Goal: Task Accomplishment & Management: Use online tool/utility

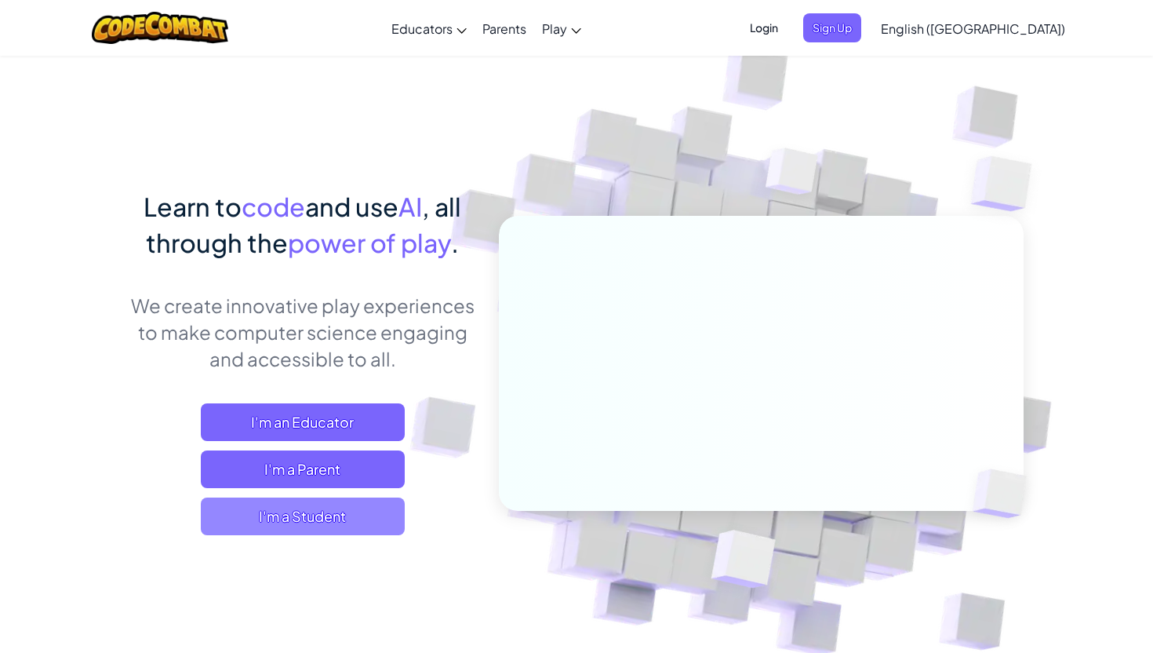
click at [322, 501] on span "I'm a Student" at bounding box center [303, 516] width 204 height 38
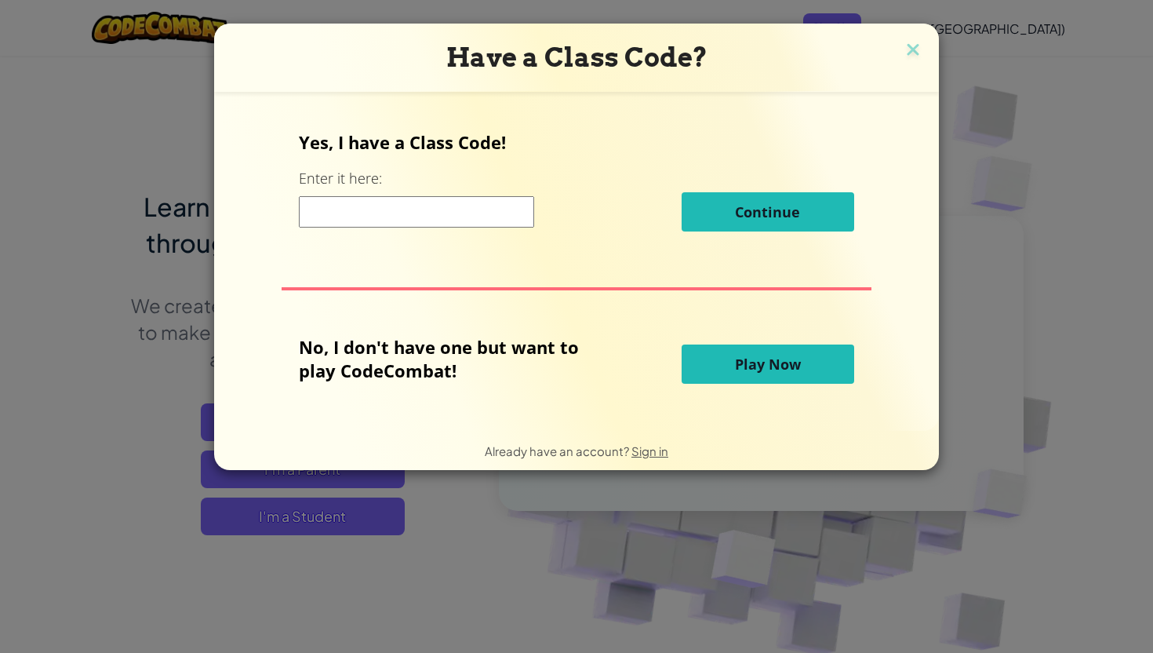
click at [719, 365] on button "Play Now" at bounding box center [768, 363] width 173 height 39
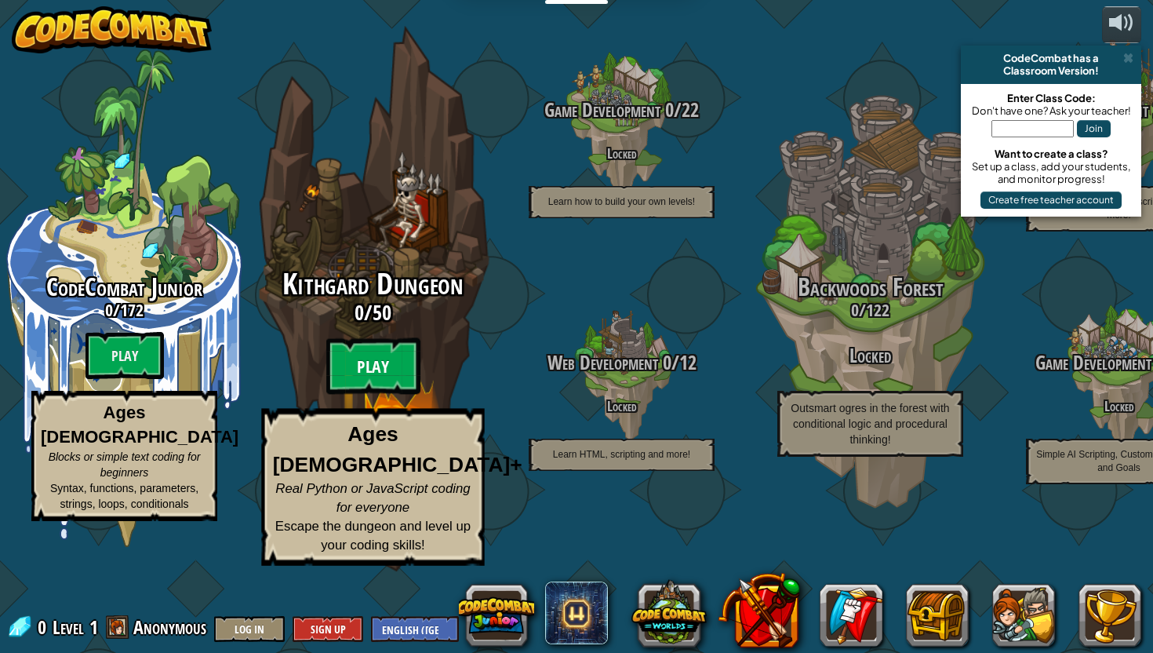
click at [359, 395] on btn "Play" at bounding box center [373, 366] width 94 height 56
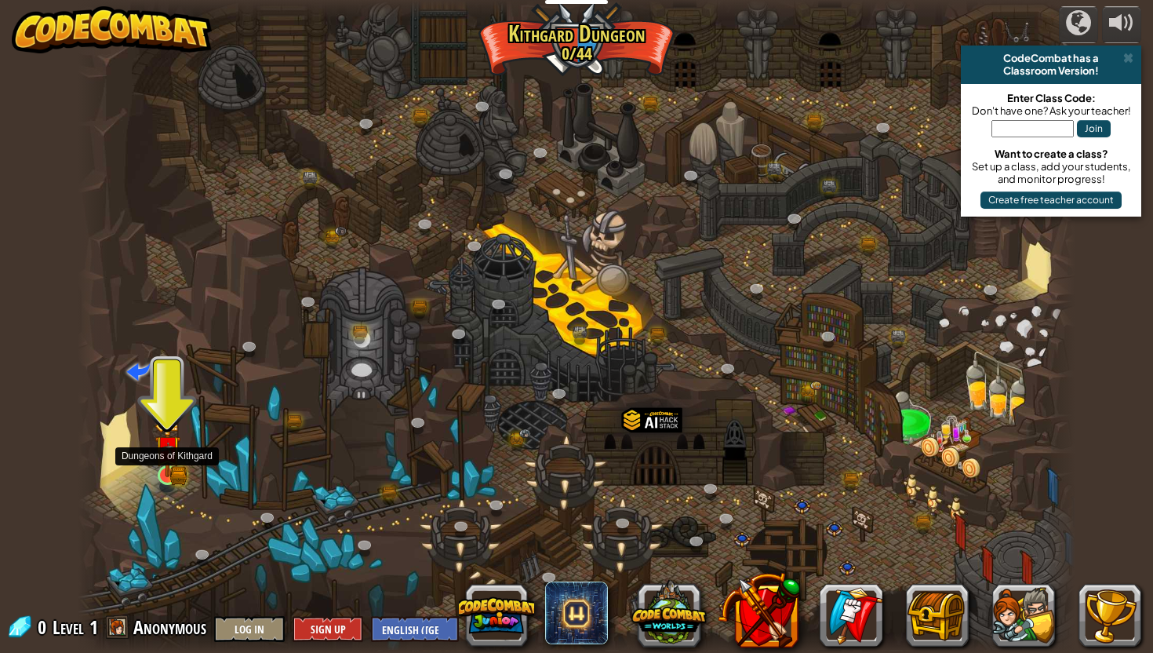
click at [162, 445] on img at bounding box center [168, 448] width 26 height 57
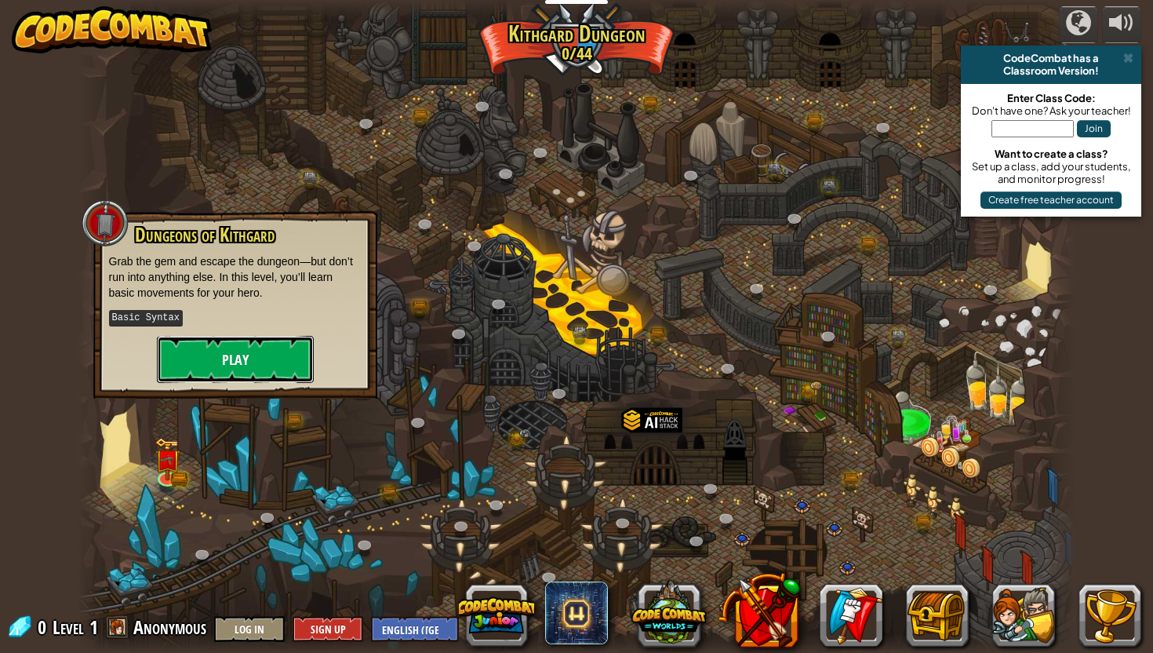
click at [228, 380] on button "Play" at bounding box center [235, 359] width 157 height 47
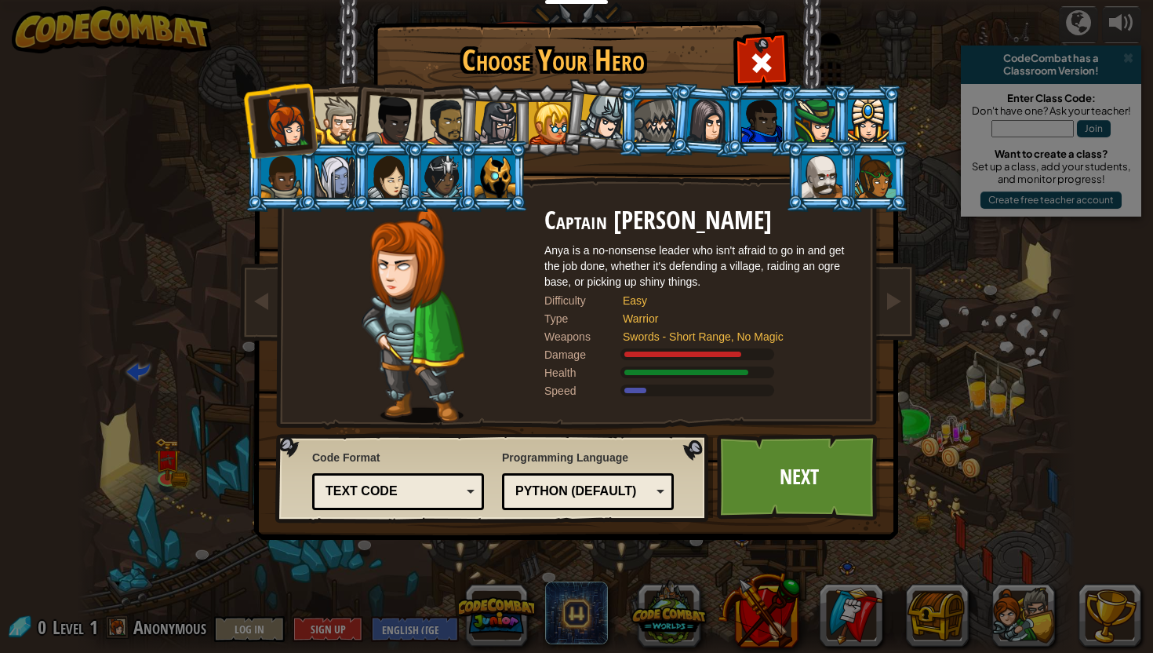
click at [350, 97] on div at bounding box center [339, 120] width 48 height 48
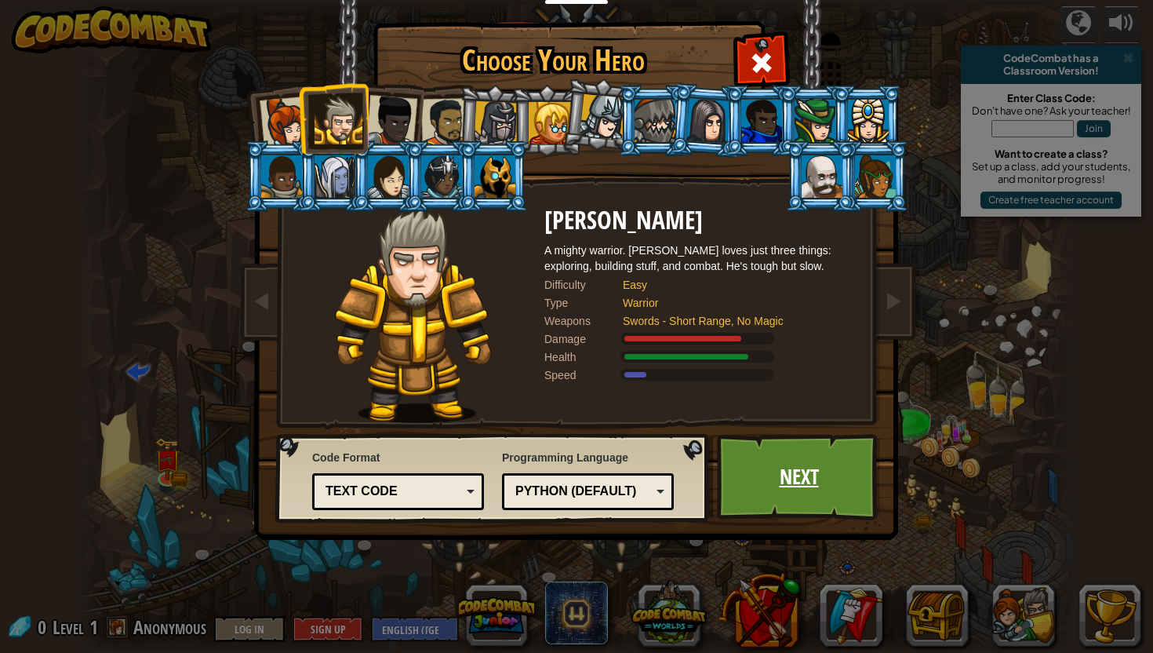
click at [802, 448] on link "Next" at bounding box center [799, 477] width 164 height 86
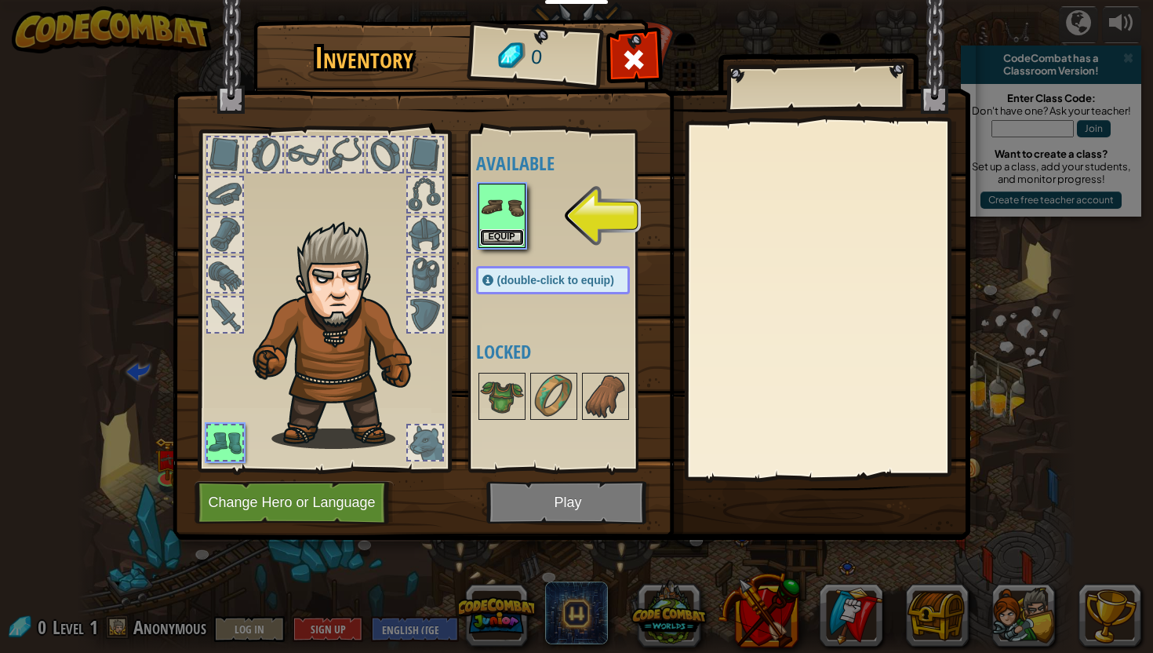
click at [507, 238] on button "Equip" at bounding box center [502, 237] width 44 height 16
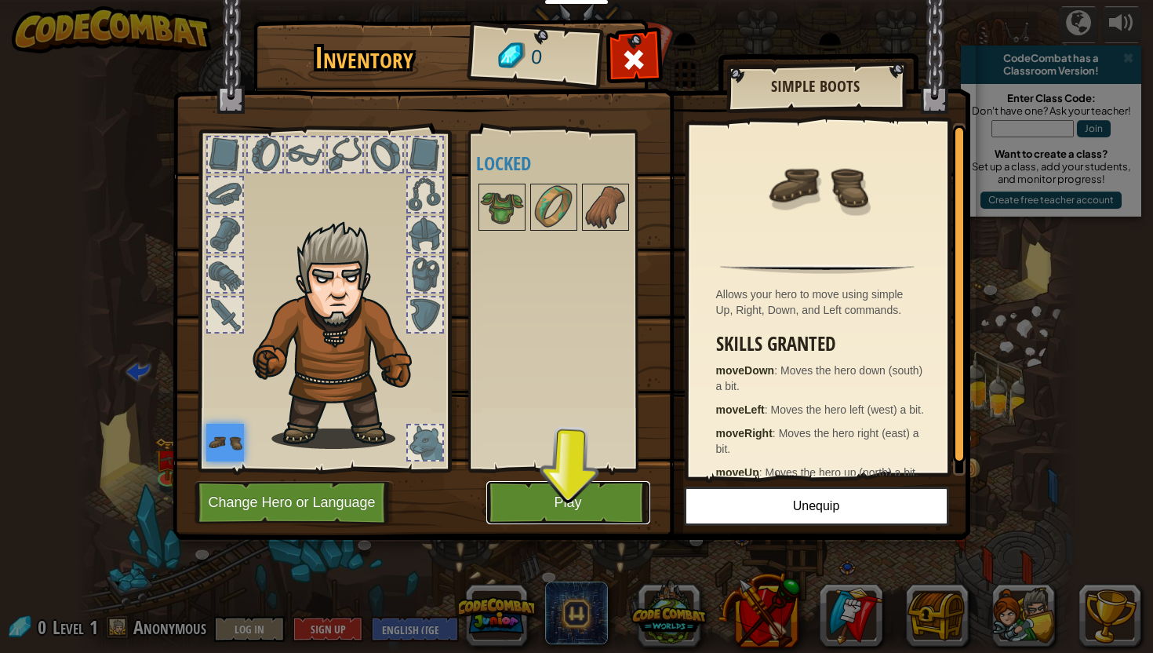
click at [601, 490] on button "Play" at bounding box center [568, 502] width 164 height 43
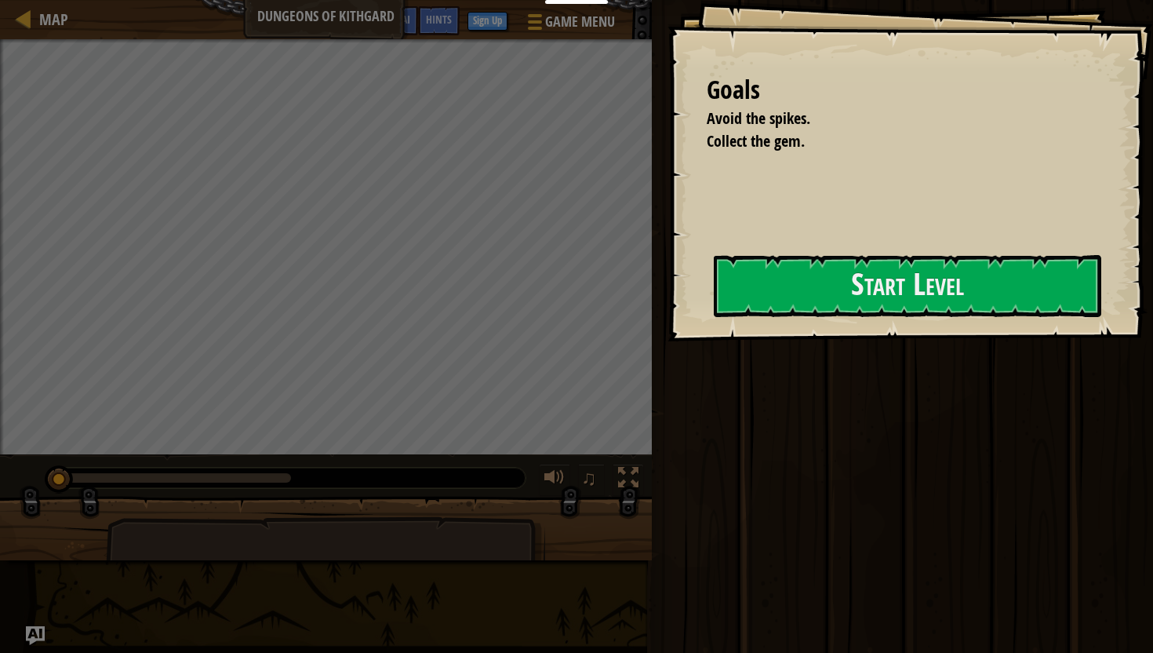
click at [845, 252] on div "Goals Avoid the spikes. Collect the gem. Start Level Error loading from server.…" at bounding box center [911, 170] width 486 height 341
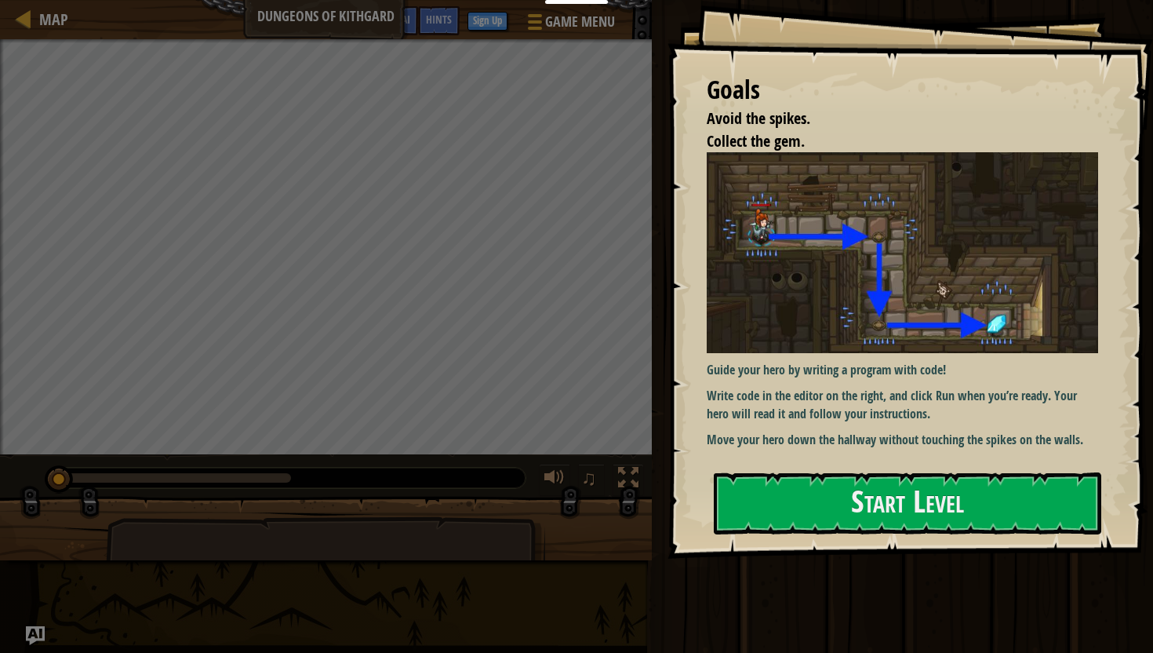
click at [805, 420] on p "Write code in the editor on the right, and click Run when you’re ready. Your he…" at bounding box center [902, 405] width 391 height 36
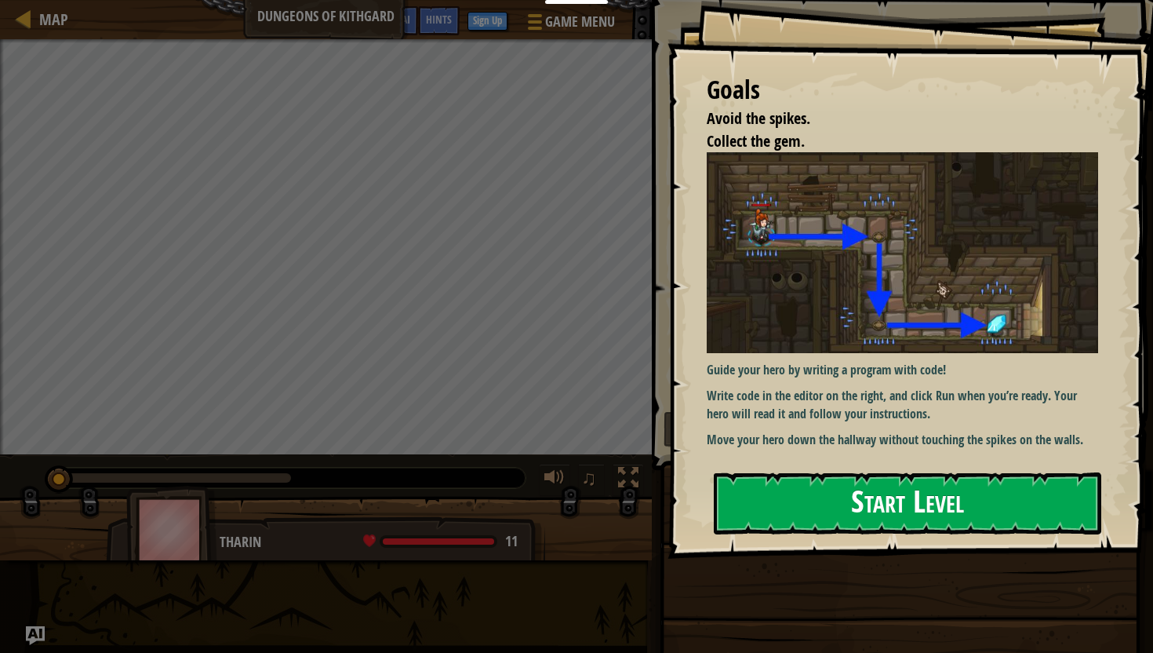
click at [802, 489] on button "Start Level" at bounding box center [907, 503] width 387 height 62
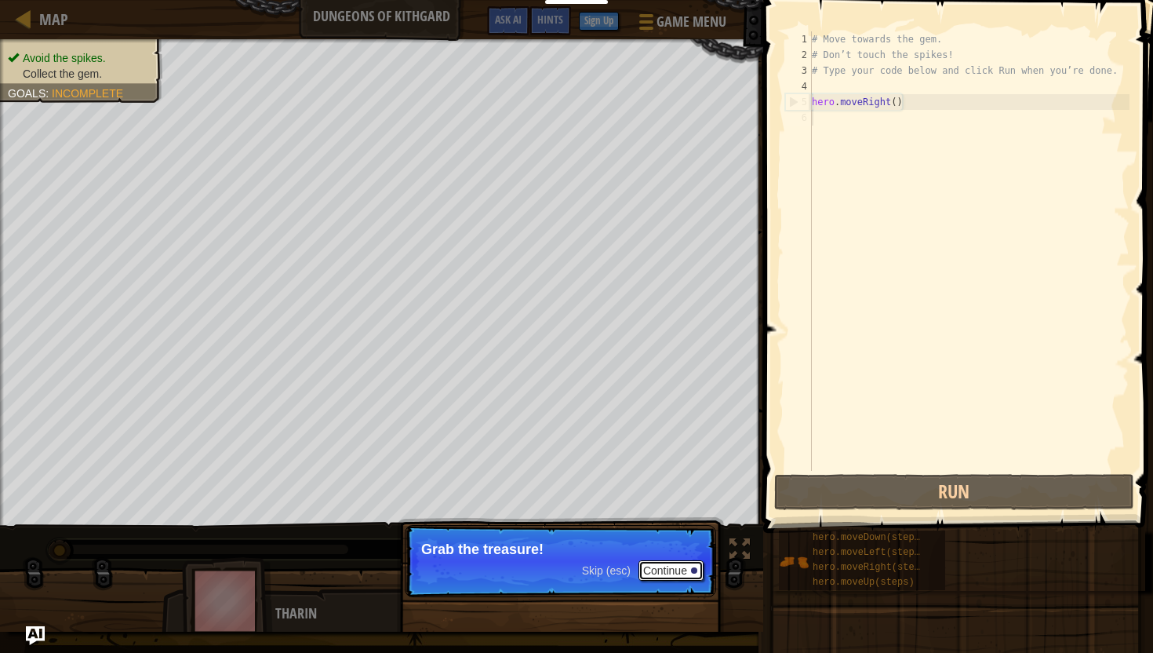
click at [677, 580] on button "Continue" at bounding box center [671, 570] width 65 height 20
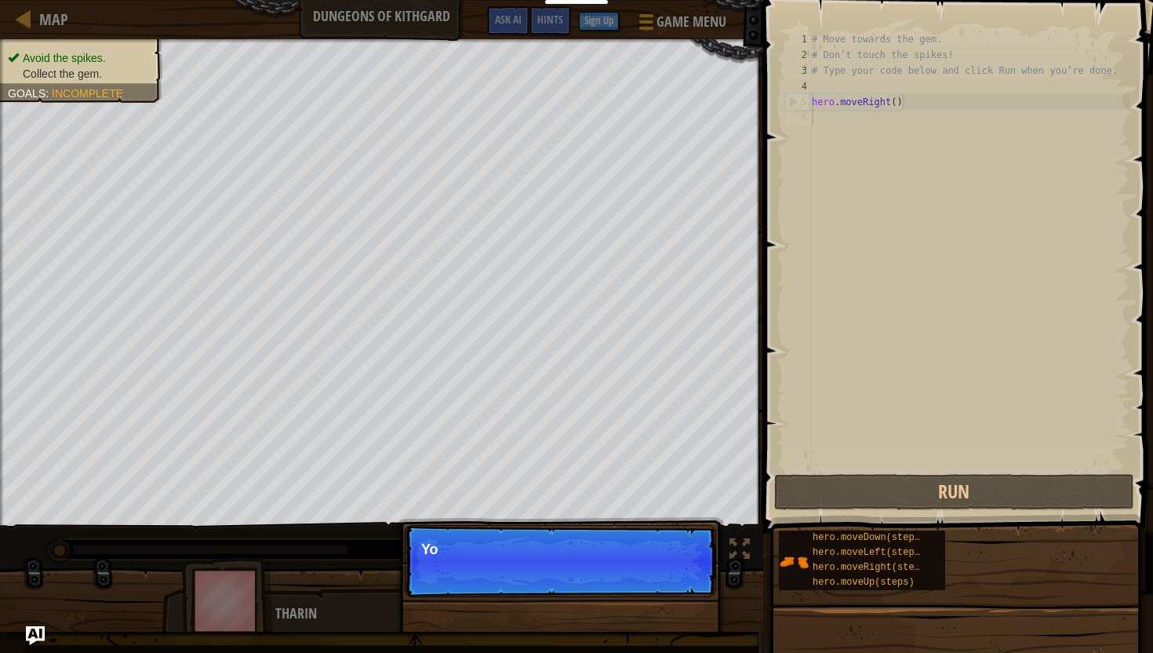
scroll to position [7, 0]
click at [678, 577] on p "Skip (esc) Continue You can use the" at bounding box center [560, 561] width 311 height 72
click at [714, 556] on p "Skip (esc) Continue You can use these methods." at bounding box center [560, 561] width 311 height 72
click at [689, 565] on button "Continue" at bounding box center [671, 570] width 65 height 20
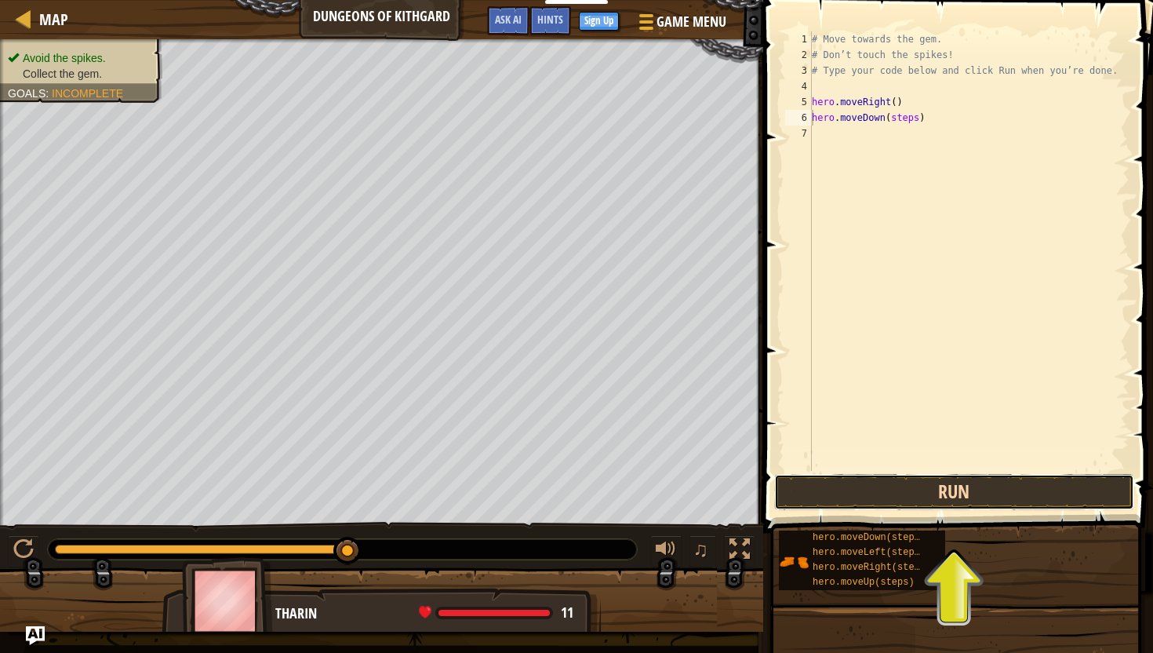
click at [865, 503] on button "Run" at bounding box center [954, 492] width 360 height 36
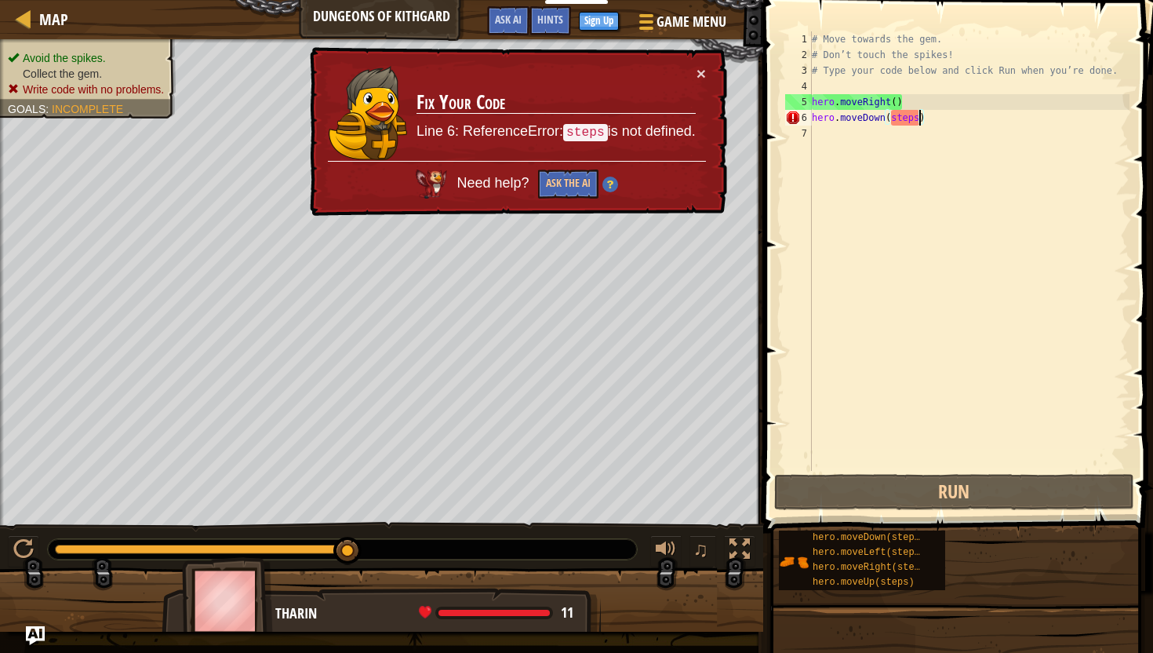
click at [920, 118] on div "# Move towards the gem. # Don’t touch the spikes! # Type your code below and cl…" at bounding box center [969, 266] width 321 height 471
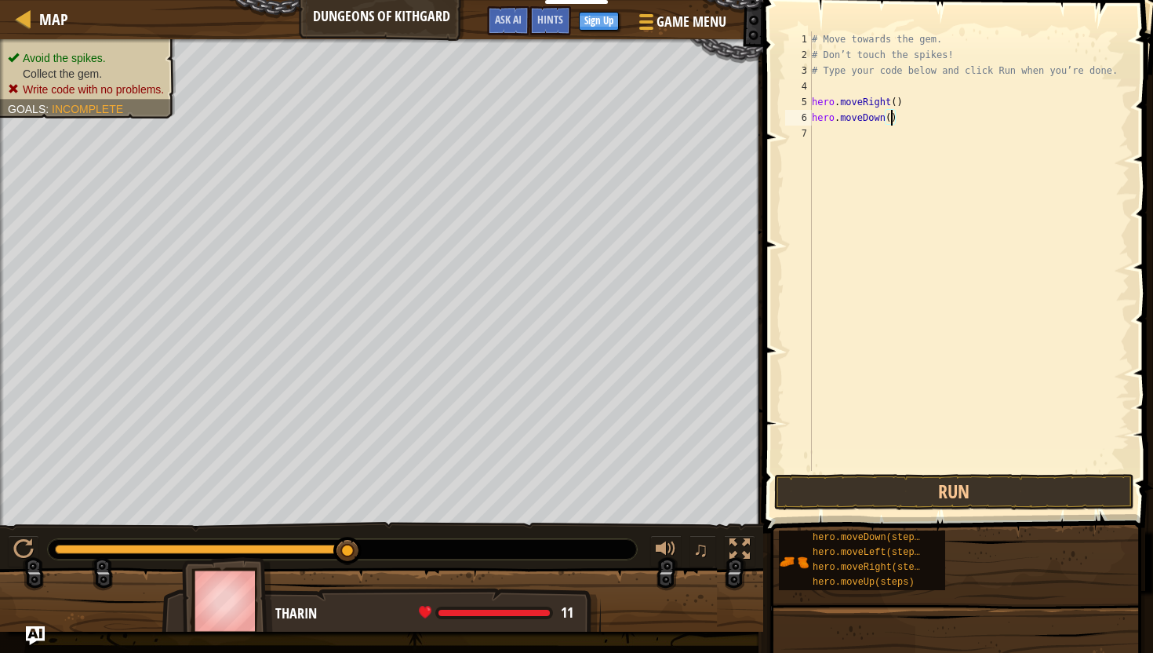
click at [915, 493] on button "Run" at bounding box center [954, 492] width 360 height 36
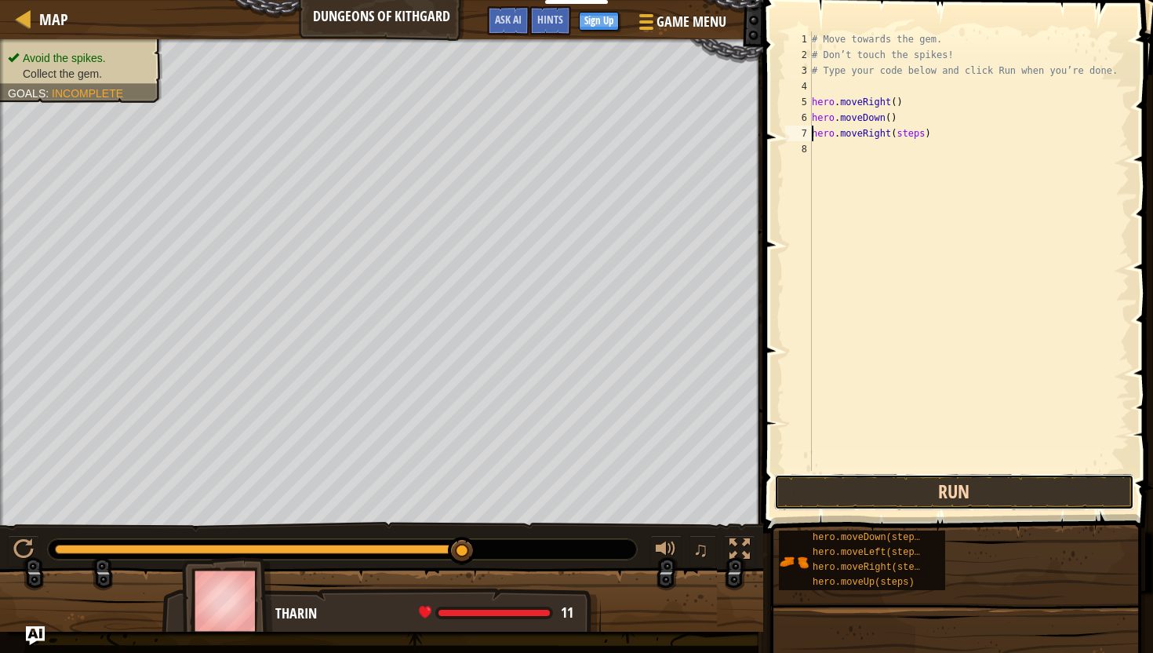
click at [870, 498] on button "Run" at bounding box center [954, 492] width 360 height 36
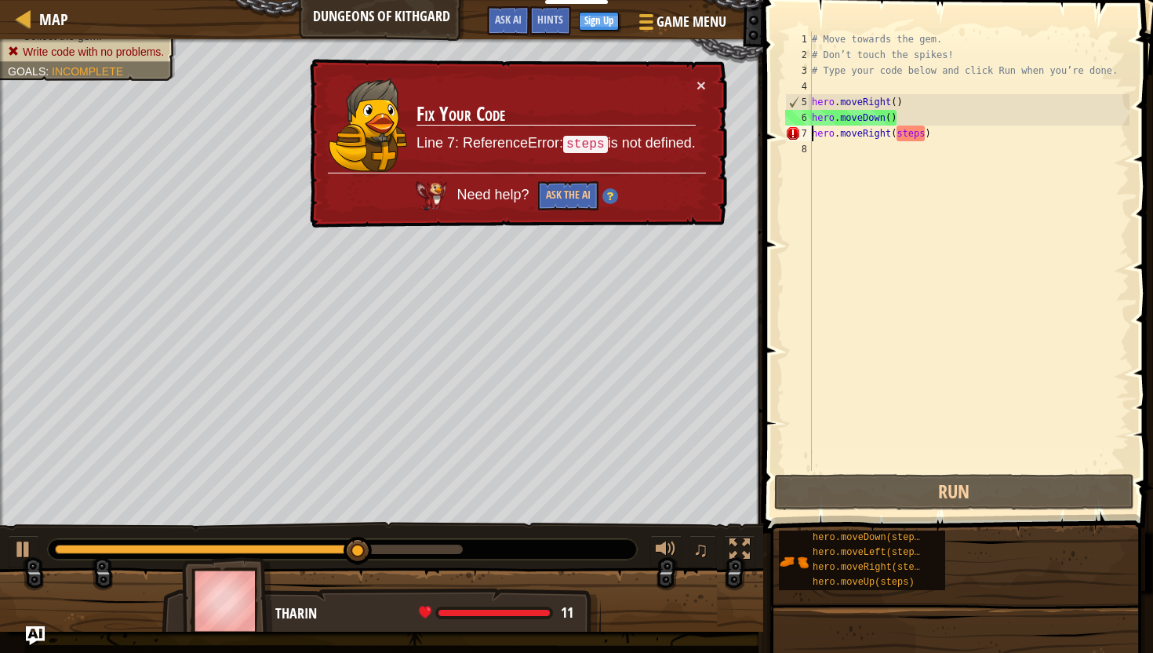
click at [925, 138] on div "# Move towards the gem. # Don’t touch the spikes! # Type your code below and cl…" at bounding box center [969, 266] width 321 height 471
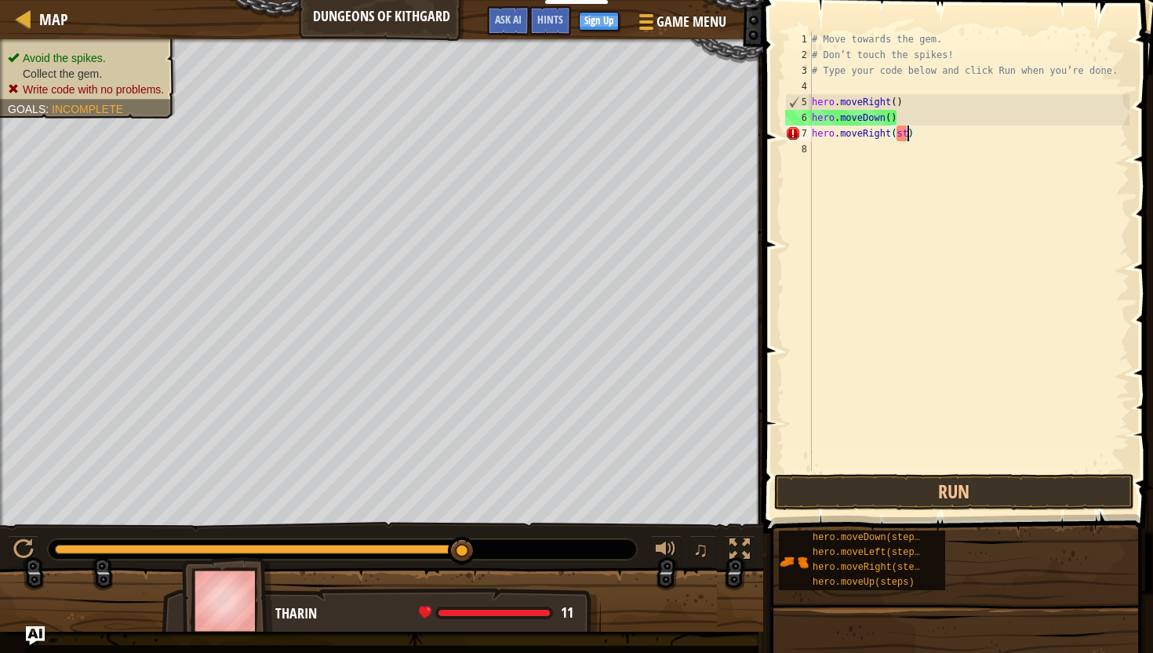
type textarea "hero.moveRight()"
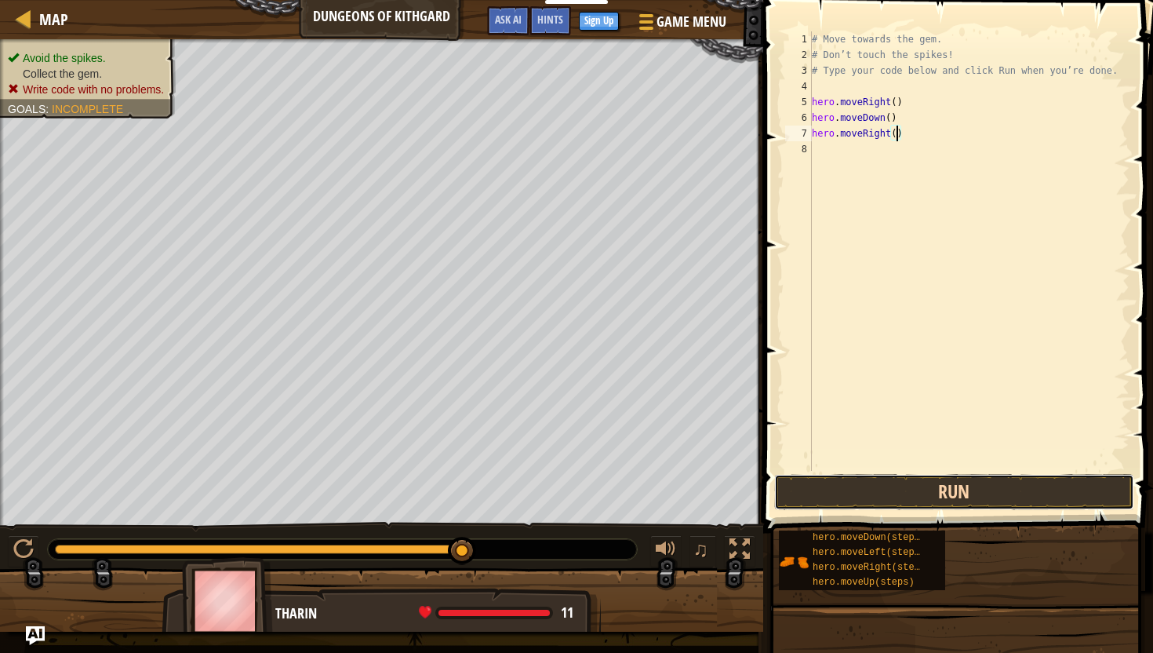
click at [954, 480] on button "Run" at bounding box center [954, 492] width 360 height 36
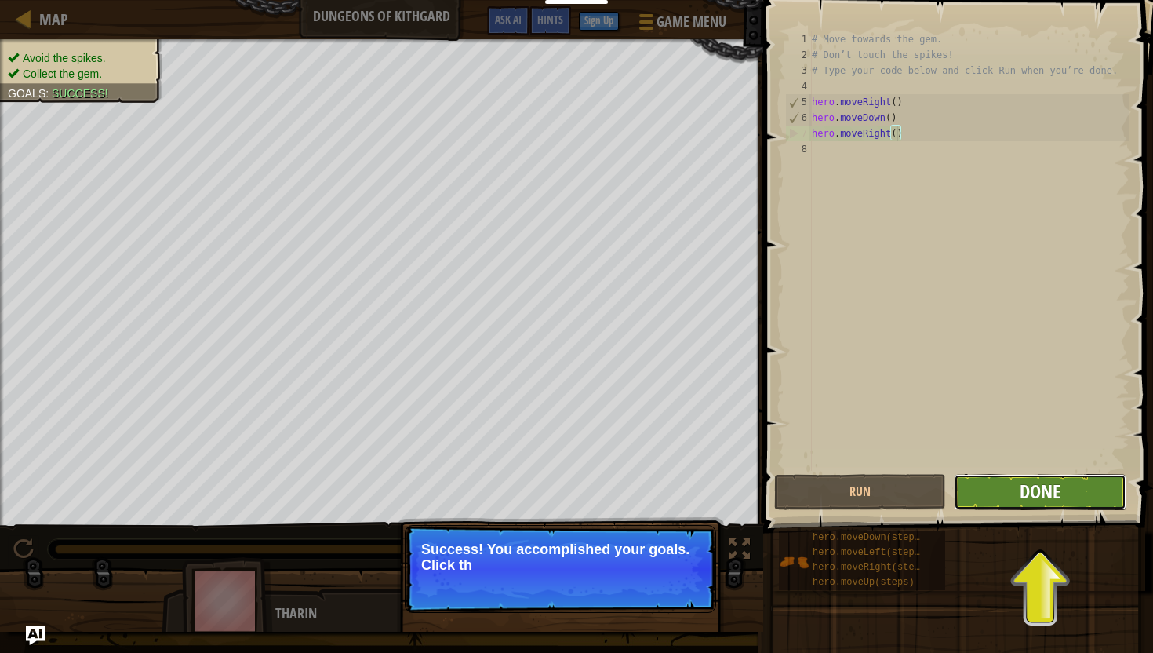
click at [1039, 490] on span "Done" at bounding box center [1040, 490] width 41 height 25
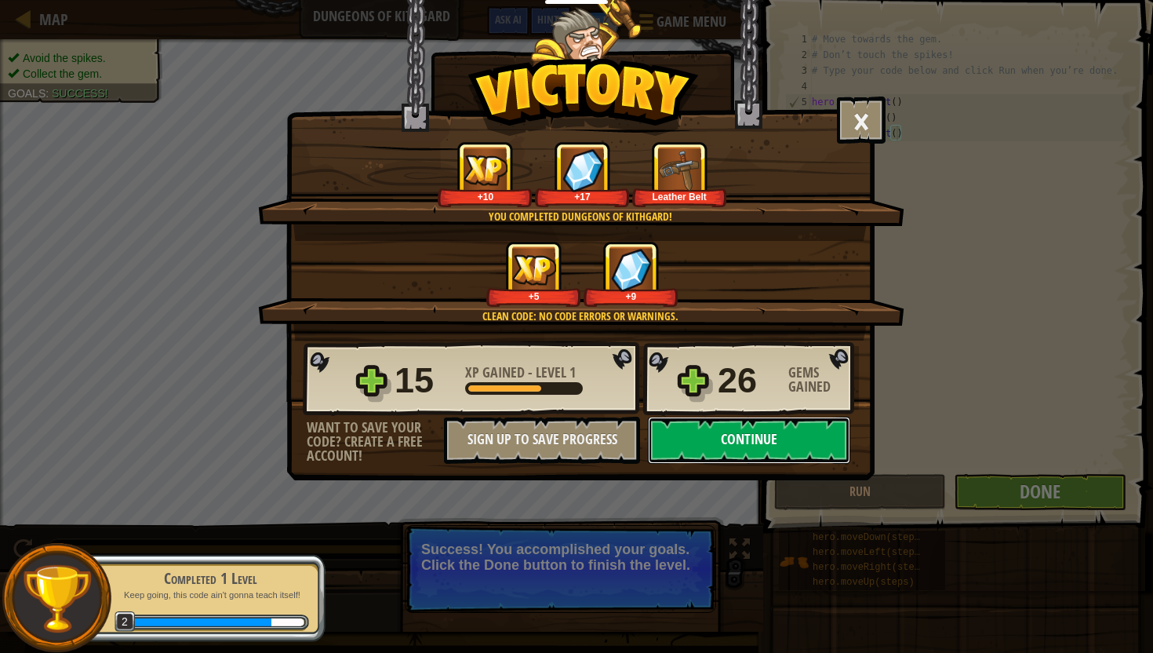
click at [766, 435] on button "Continue" at bounding box center [749, 440] width 202 height 47
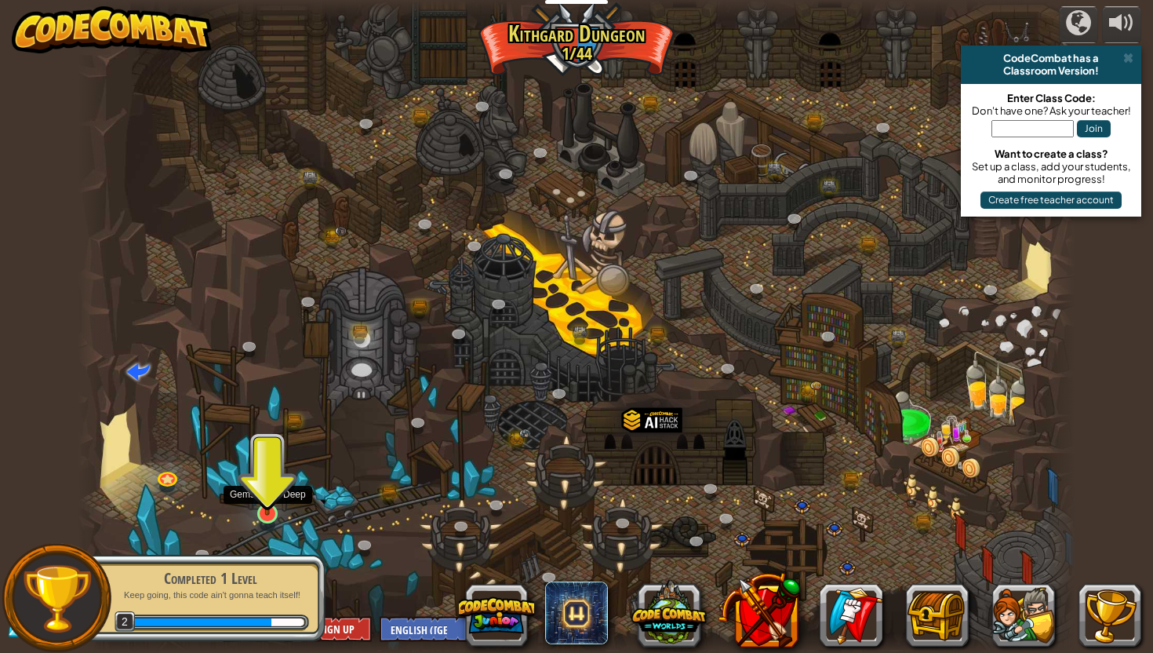
click at [273, 498] on img at bounding box center [267, 486] width 26 height 60
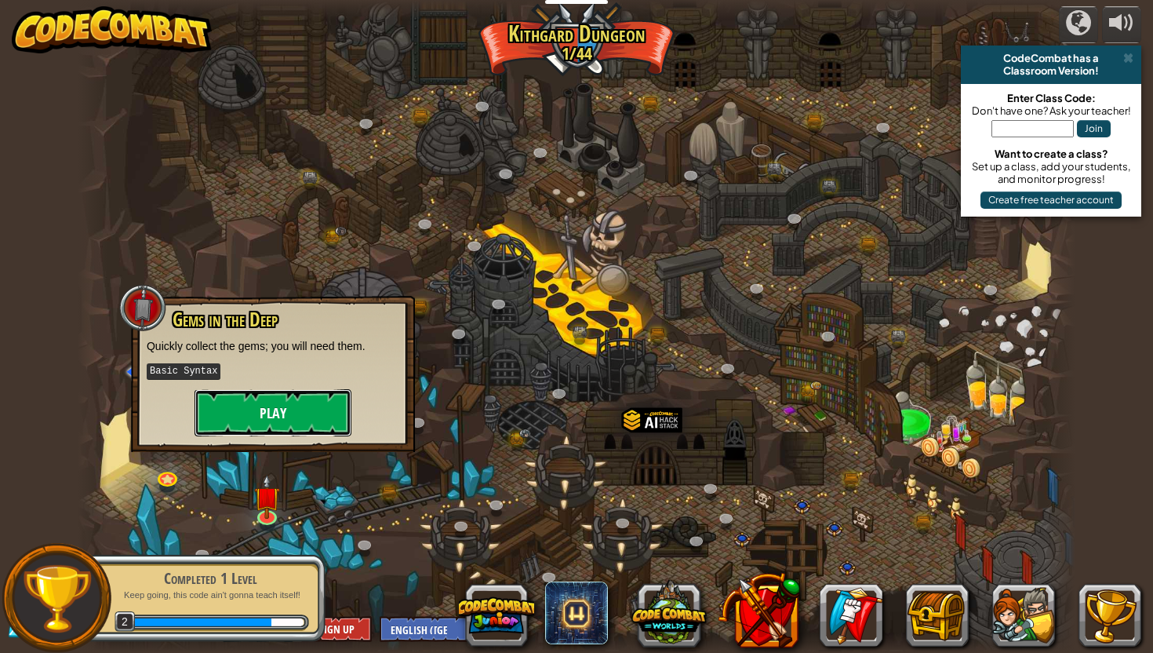
click at [273, 406] on button "Play" at bounding box center [273, 412] width 157 height 47
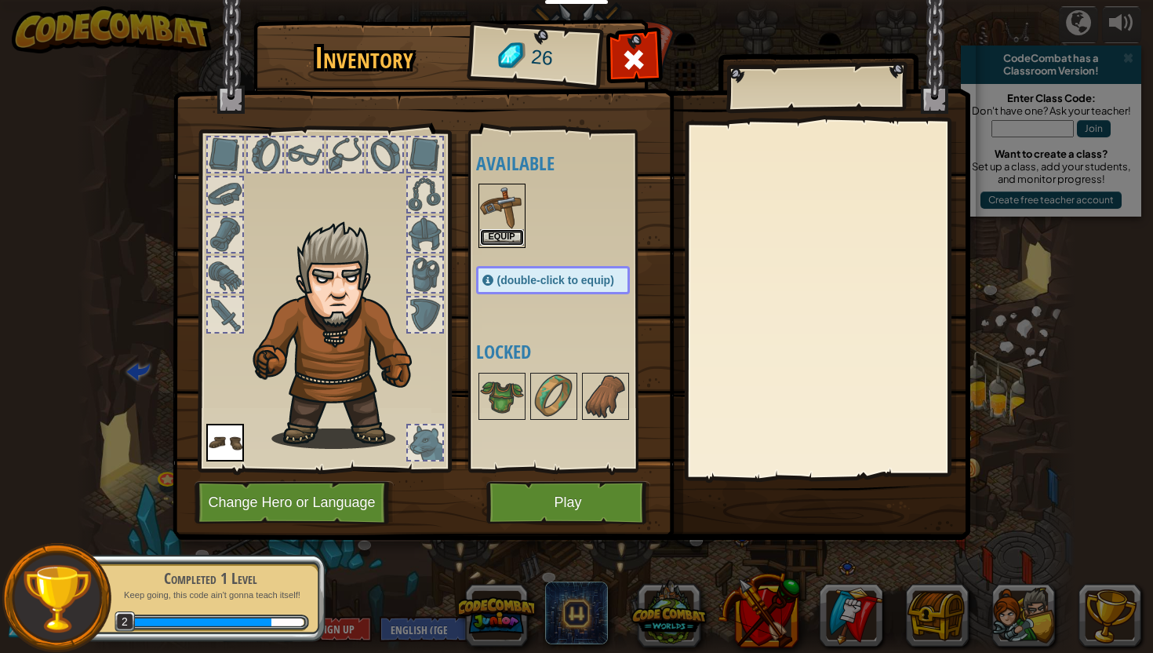
click at [507, 243] on button "Equip" at bounding box center [502, 237] width 44 height 16
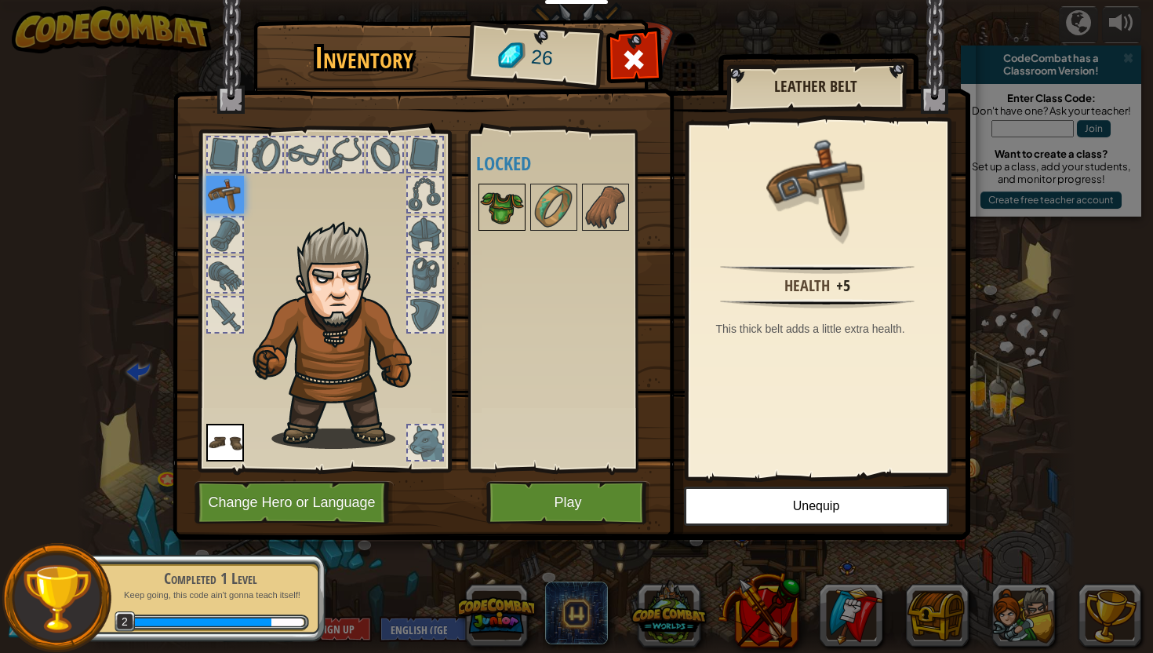
click at [506, 218] on img at bounding box center [502, 207] width 44 height 44
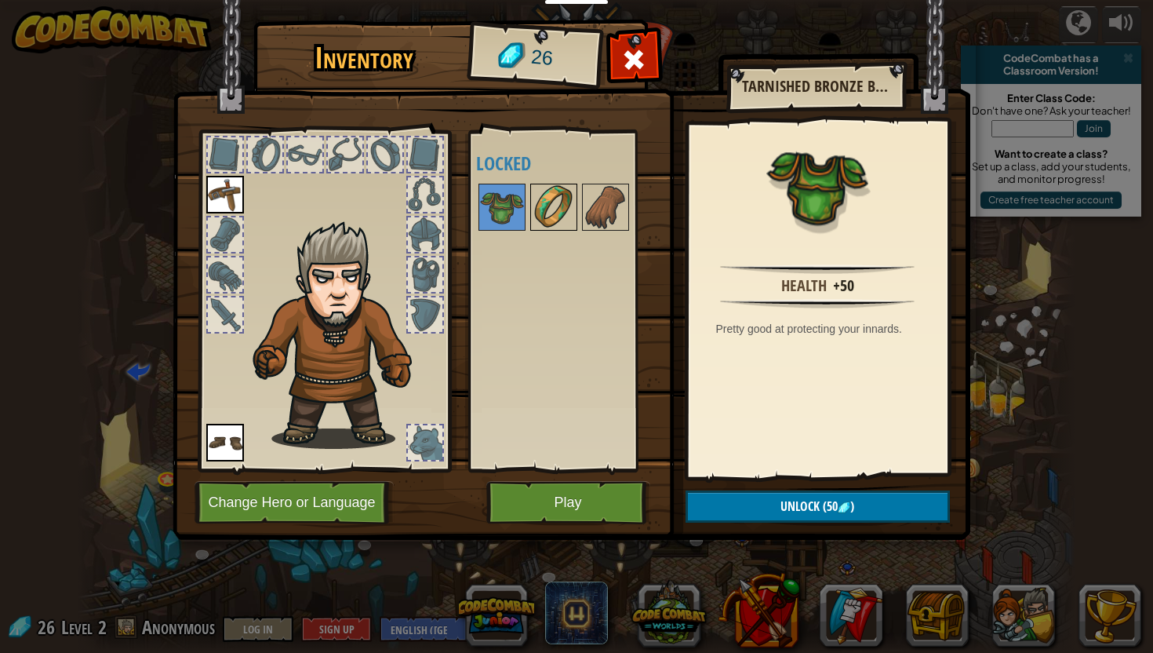
click at [559, 198] on img at bounding box center [554, 207] width 44 height 44
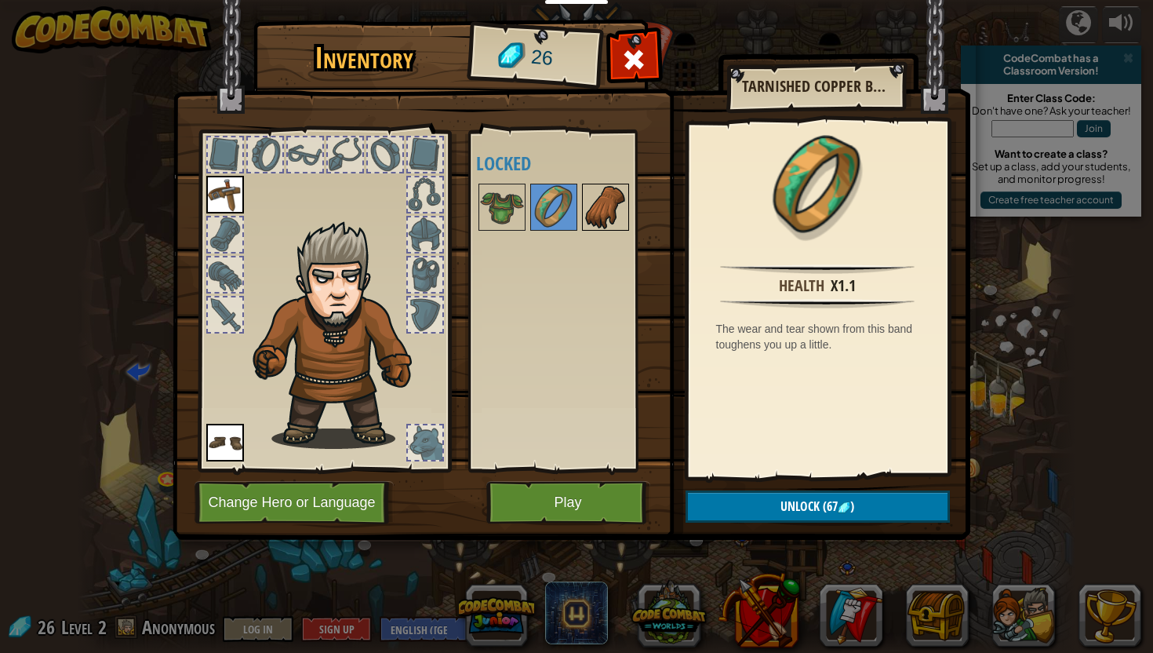
click at [602, 211] on img at bounding box center [606, 207] width 44 height 44
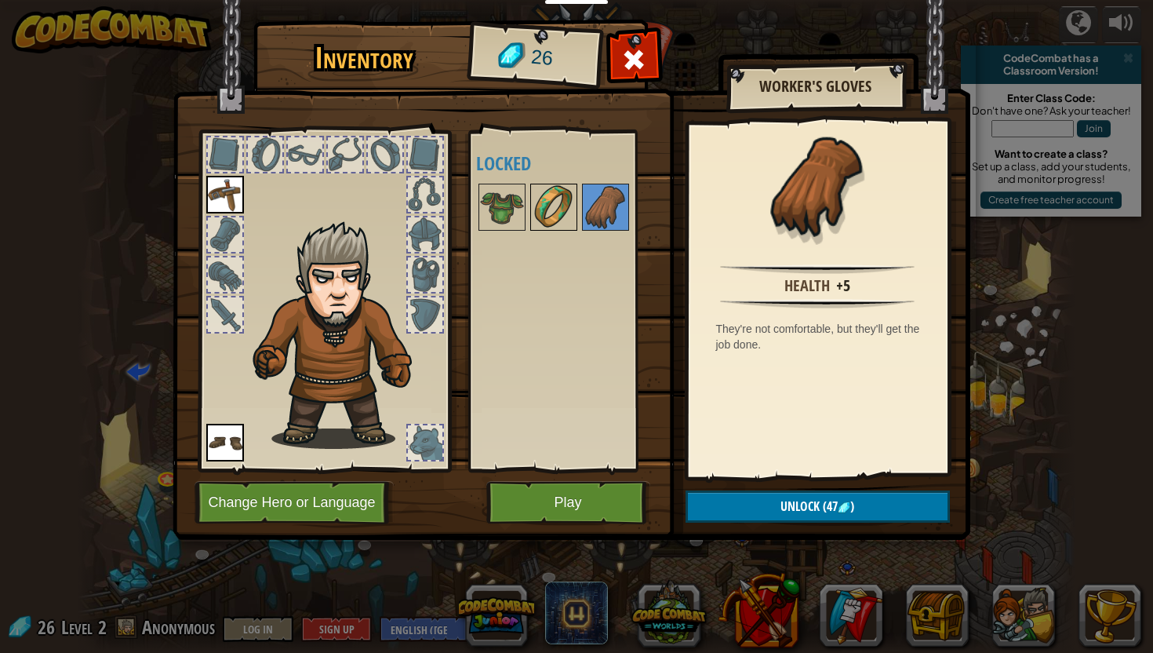
click at [566, 207] on img at bounding box center [554, 207] width 44 height 44
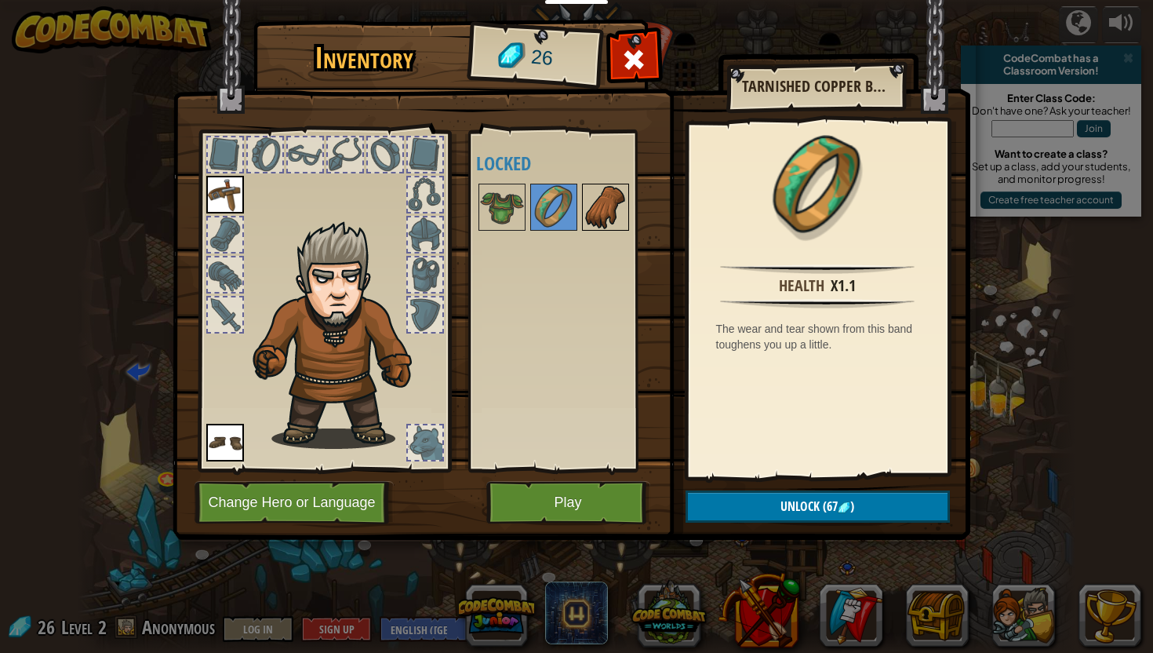
click at [612, 198] on img at bounding box center [606, 207] width 44 height 44
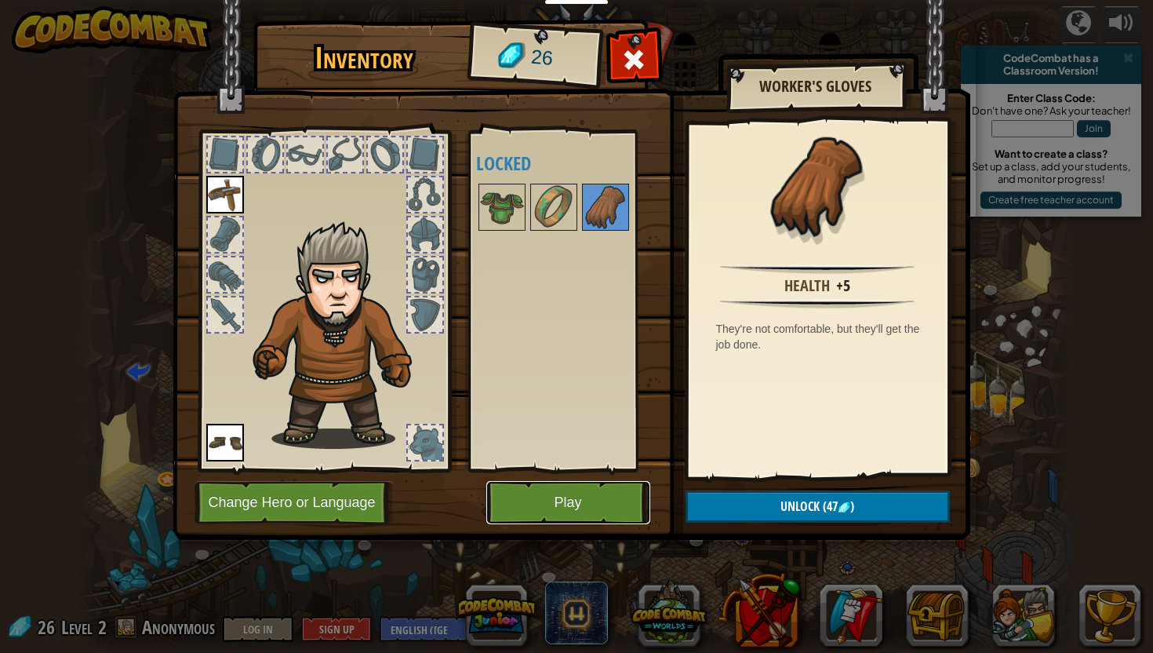
click at [588, 504] on button "Play" at bounding box center [568, 502] width 164 height 43
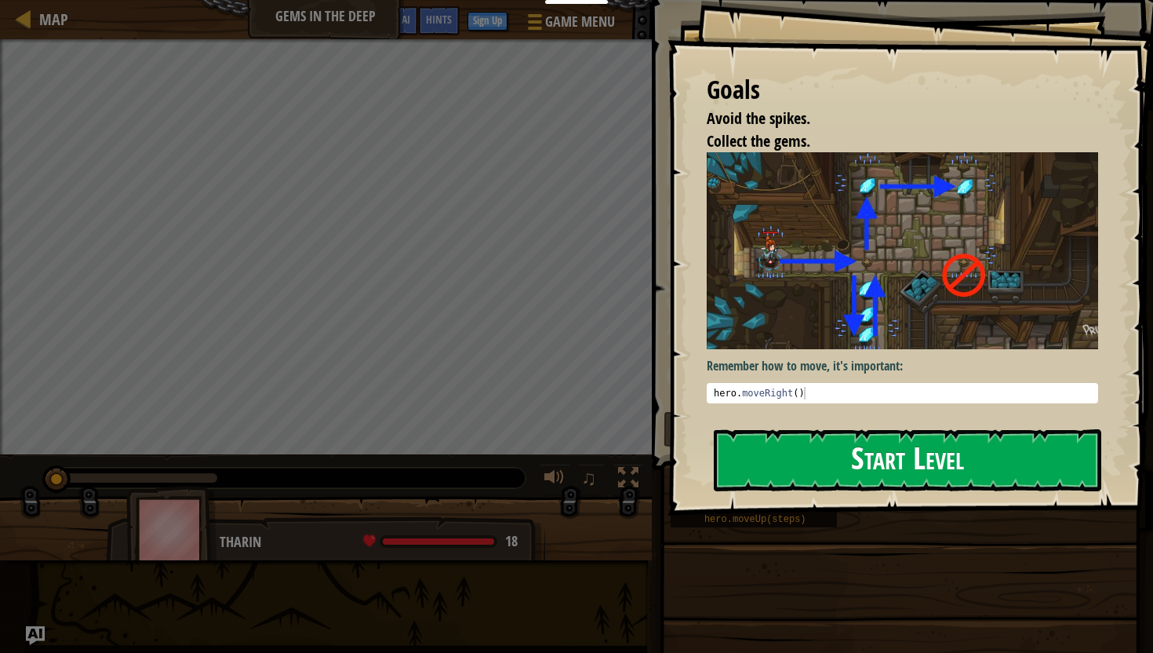
click at [798, 429] on button "Start Level" at bounding box center [907, 460] width 387 height 62
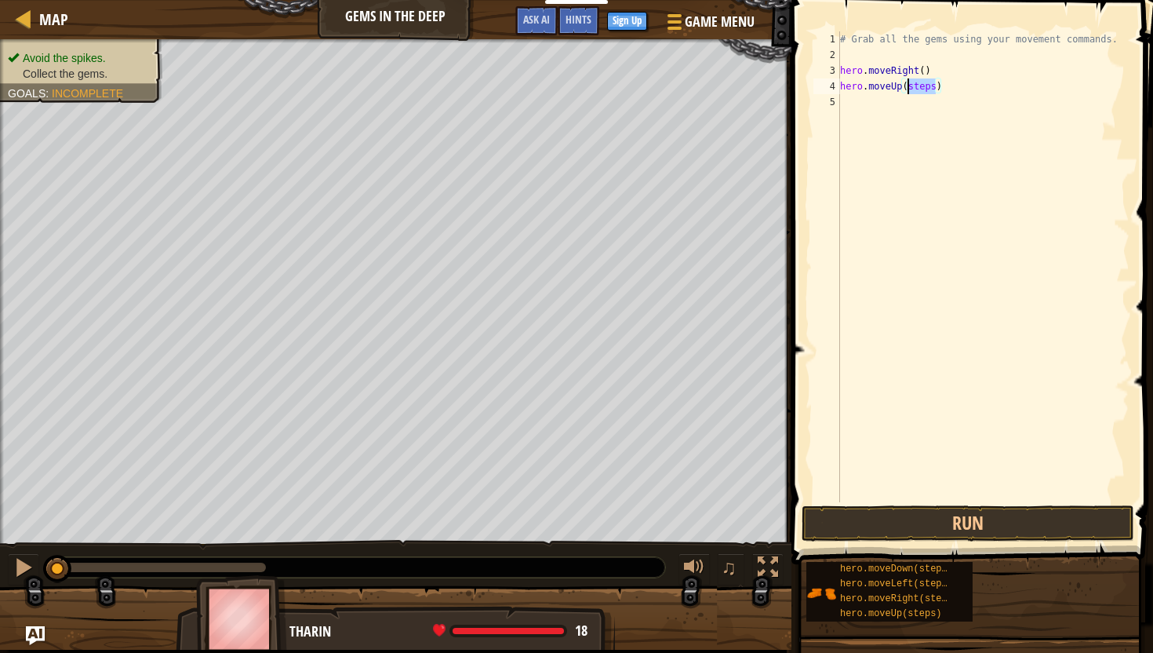
drag, startPoint x: 937, startPoint y: 87, endPoint x: 907, endPoint y: 87, distance: 30.6
click at [907, 87] on div "# Grab all the gems using your movement commands. hero . moveRight ( ) hero . m…" at bounding box center [983, 282] width 293 height 502
drag, startPoint x: 871, startPoint y: 596, endPoint x: 850, endPoint y: 537, distance: 63.3
click at [850, 537] on div "Hints hero.moveUp() 1 2 3 4 5 # Grab all the gems using your movement commands.…" at bounding box center [970, 322] width 366 height 645
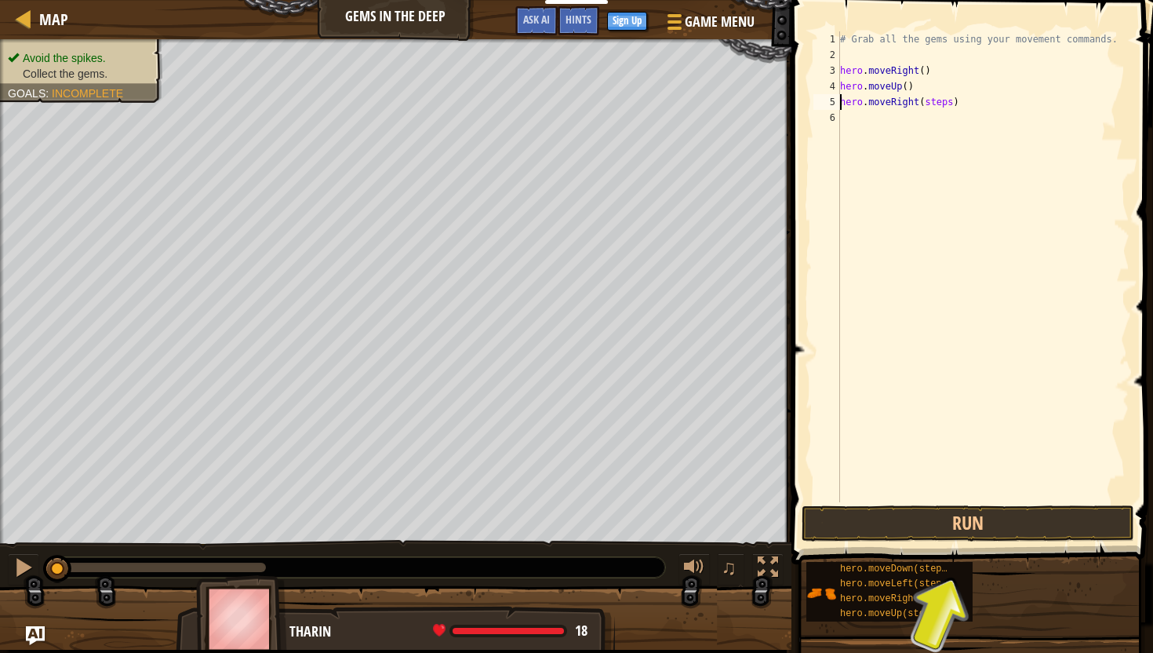
click at [957, 102] on div "# Grab all the gems using your movement commands. hero . moveRight ( ) hero . m…" at bounding box center [983, 282] width 293 height 502
click at [952, 103] on div "# Grab all the gems using your movement commands. hero . moveRight ( ) hero . m…" at bounding box center [983, 282] width 293 height 502
click at [1072, 612] on div "hero.moveDown(steps) hero.moveLeft(steps) hero.moveRight(steps) hero.moveUp(ste…" at bounding box center [974, 591] width 337 height 61
drag, startPoint x: 923, startPoint y: 86, endPoint x: 835, endPoint y: 89, distance: 87.9
click at [835, 89] on div "hero.moveRight() 1 2 3 4 5 6 # Grab all the gems using your movement commands. …" at bounding box center [969, 266] width 319 height 471
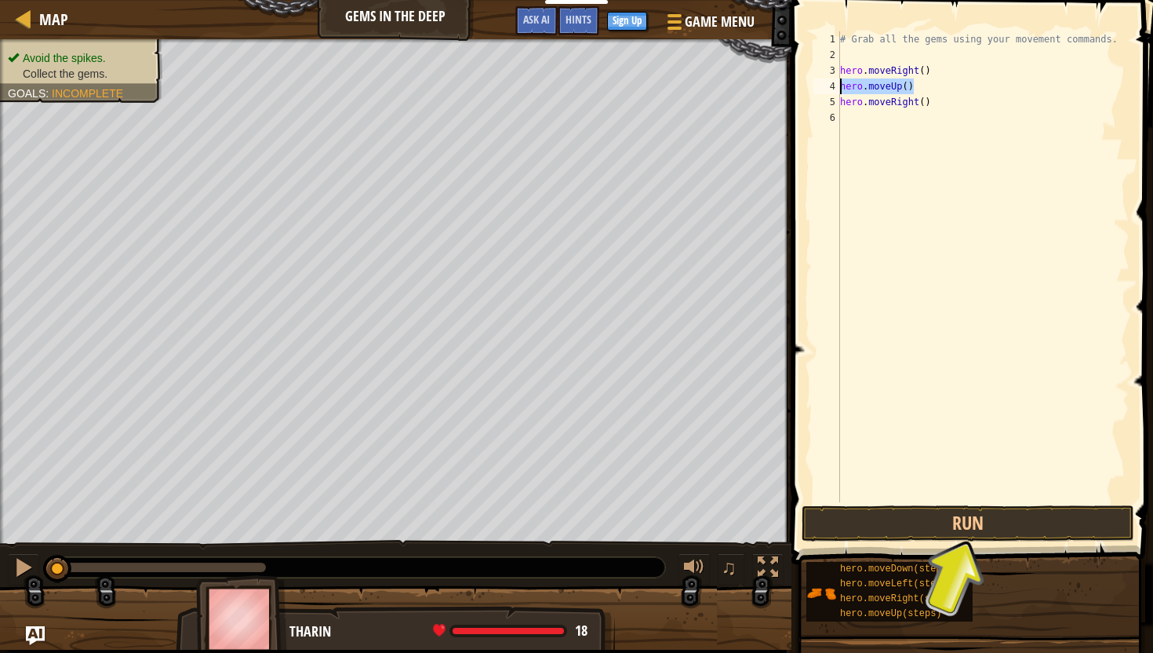
type textarea "hero.moveUp()"
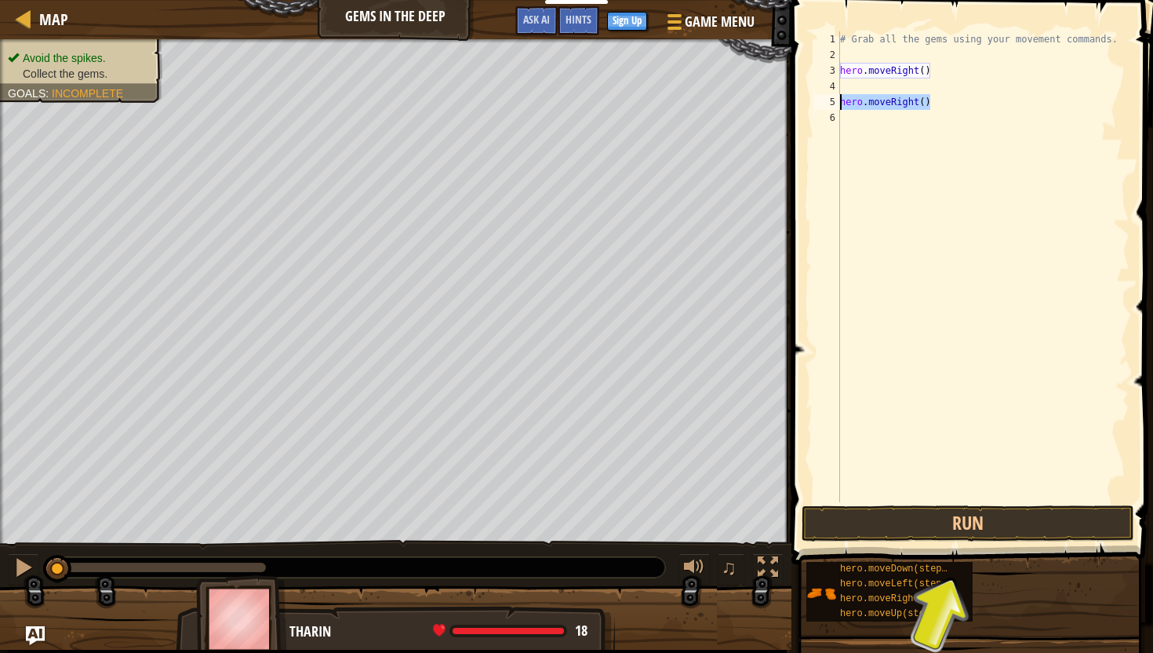
drag, startPoint x: 941, startPoint y: 97, endPoint x: 807, endPoint y: 96, distance: 134.1
click at [806, 96] on div "1 2 3 4 5 6 # Grab all the gems using your movement commands. hero . moveRight …" at bounding box center [970, 313] width 366 height 610
type textarea "hero.moveRight()"
click at [944, 89] on div "# Grab all the gems using your movement commands. hero . moveRight ( ) hero . m…" at bounding box center [983, 282] width 293 height 502
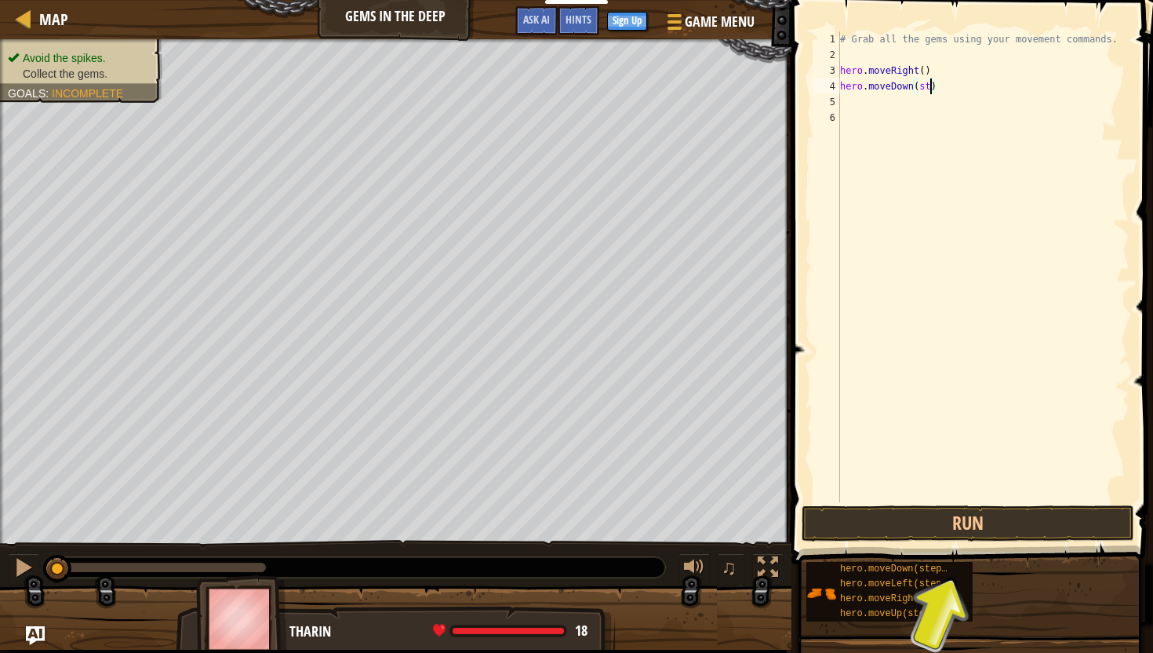
type textarea "hero.moveDown()"
click at [1006, 199] on div "# Grab all the gems using your movement commands. hero . moveRight ( ) hero . m…" at bounding box center [983, 282] width 293 height 502
click at [904, 517] on button "Run" at bounding box center [968, 523] width 333 height 36
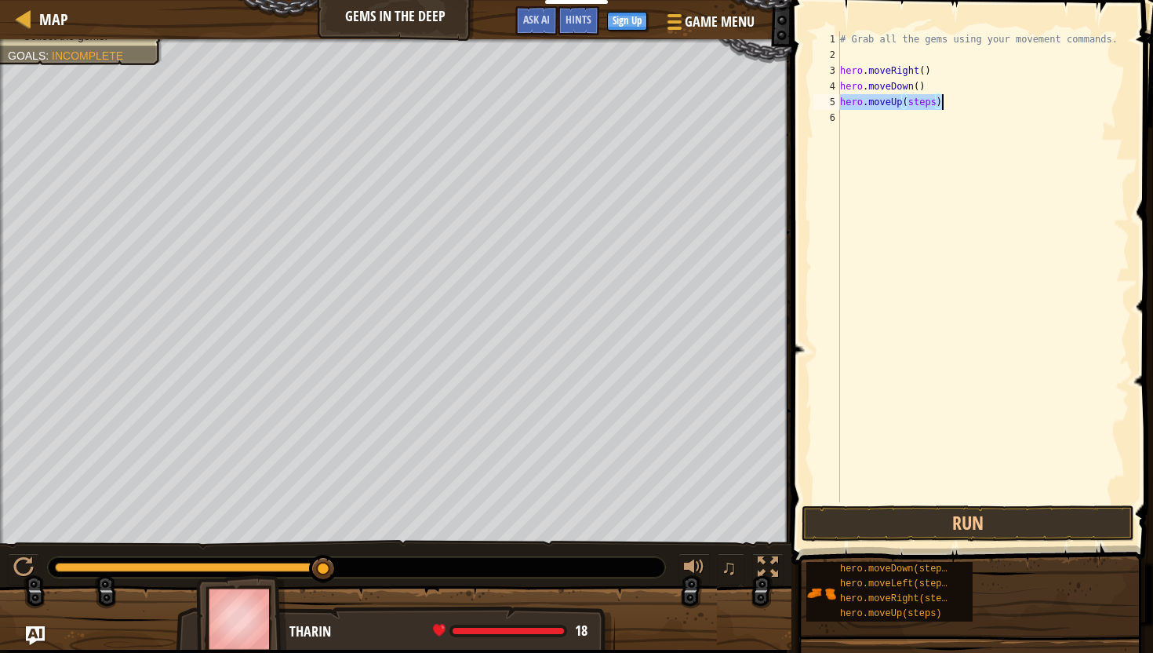
click at [935, 106] on div "# Grab all the gems using your movement commands. hero . moveRight ( ) hero . m…" at bounding box center [983, 282] width 293 height 502
click at [1011, 527] on button "Run" at bounding box center [968, 523] width 333 height 36
click at [937, 118] on div "# Grab all the gems using your movement commands. hero . moveRight ( ) hero . m…" at bounding box center [983, 282] width 293 height 502
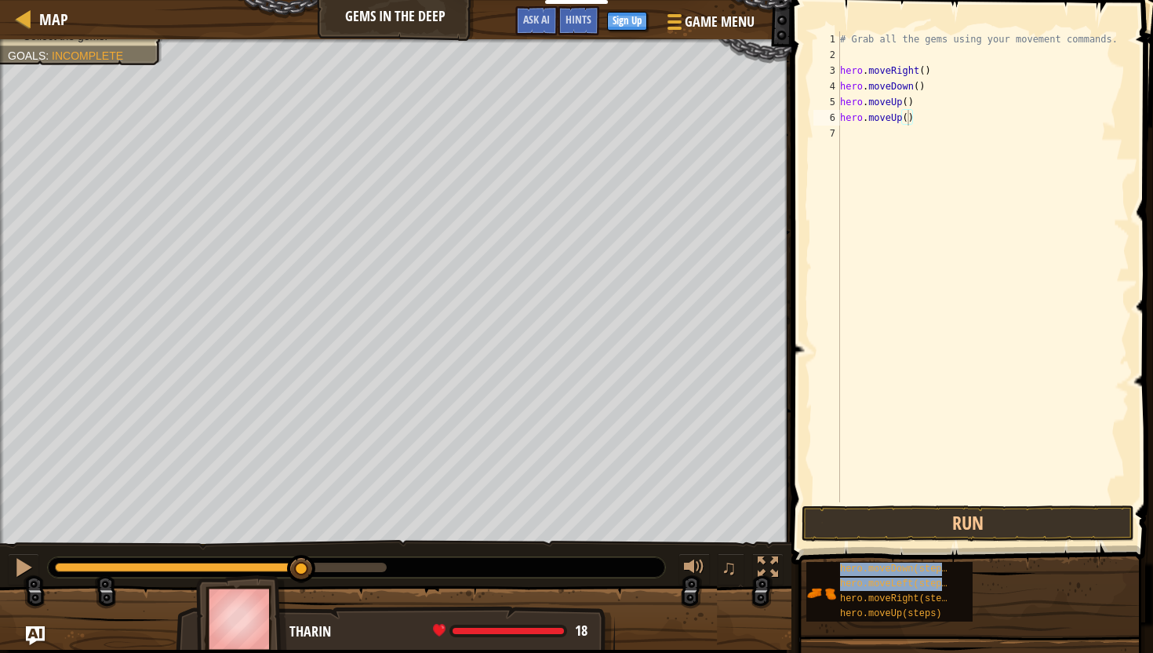
drag, startPoint x: 883, startPoint y: 599, endPoint x: 889, endPoint y: 187, distance: 411.9
click at [889, 182] on div "Hints hero.moveUp() 1 2 3 4 5 6 7 # Grab all the gems using your movement comma…" at bounding box center [970, 322] width 366 height 645
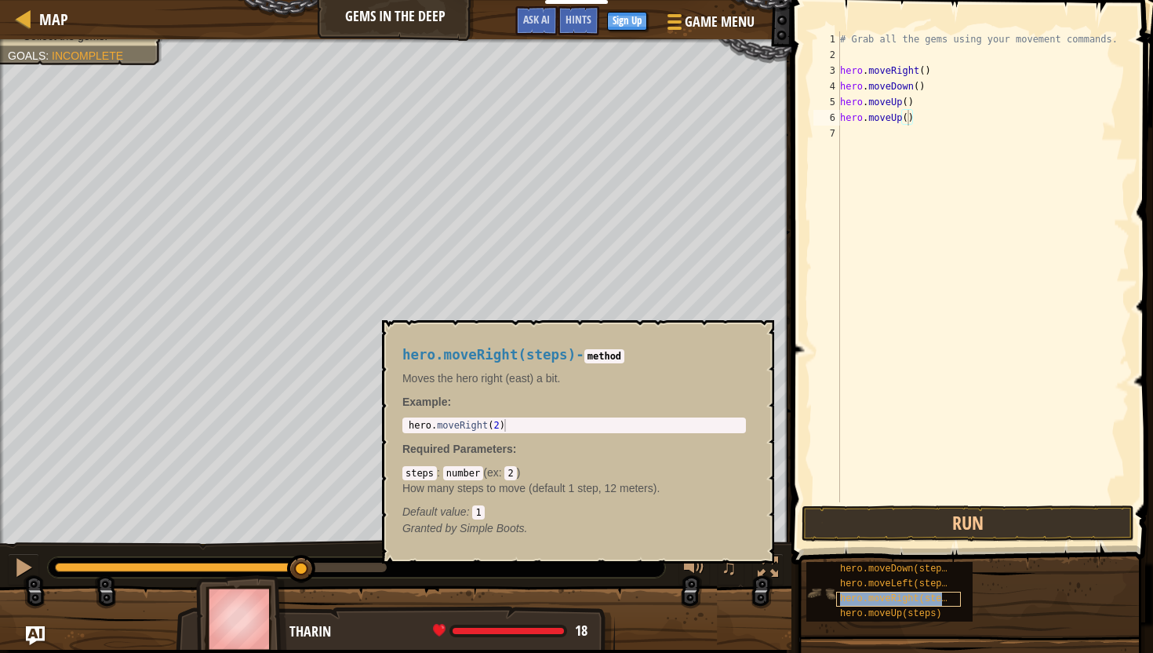
click at [856, 594] on span "hero.moveRight(steps)" at bounding box center [899, 598] width 118 height 11
drag, startPoint x: 856, startPoint y: 594, endPoint x: 868, endPoint y: 122, distance: 471.6
click at [952, 135] on div "# Grab all the gems using your movement commands. hero . moveRight ( ) hero . m…" at bounding box center [983, 282] width 293 height 502
type textarea "hero.moveRight()"
click at [971, 520] on button "Run" at bounding box center [968, 523] width 333 height 36
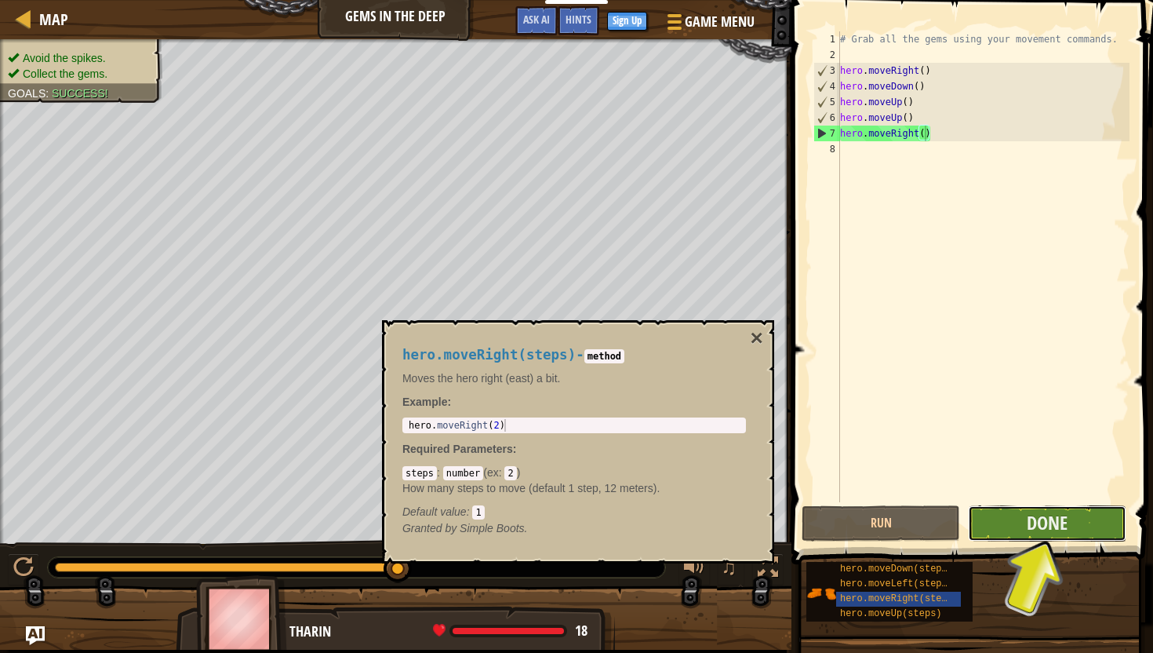
click at [1012, 520] on button "Done" at bounding box center [1047, 523] width 158 height 36
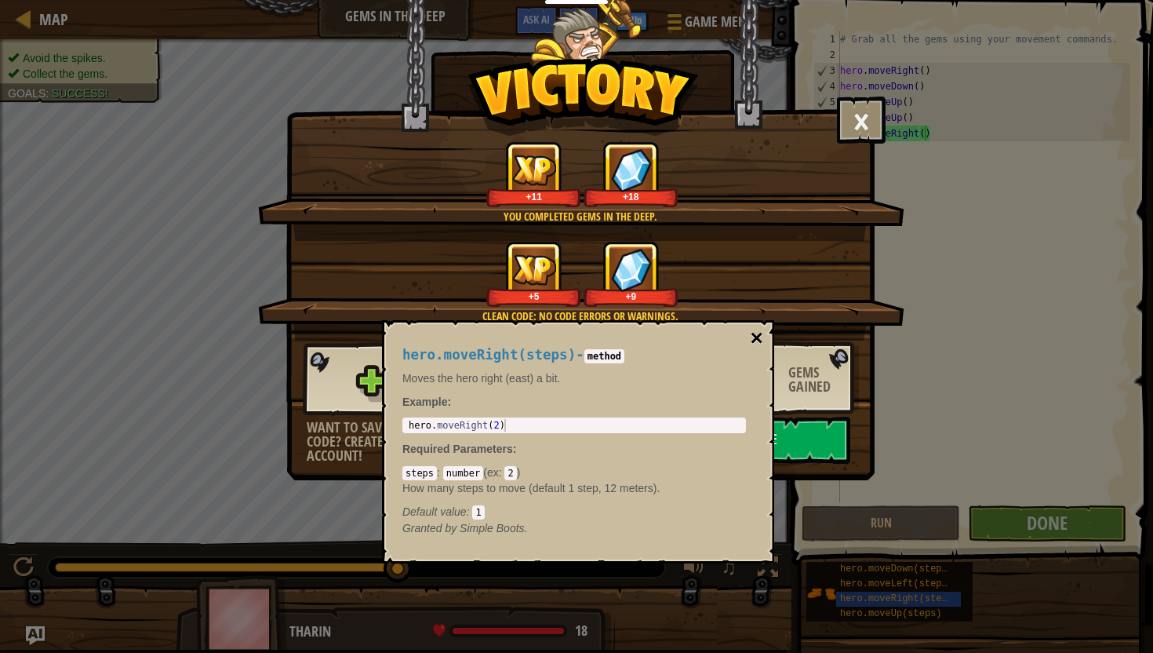
click at [761, 338] on button "×" at bounding box center [757, 338] width 13 height 22
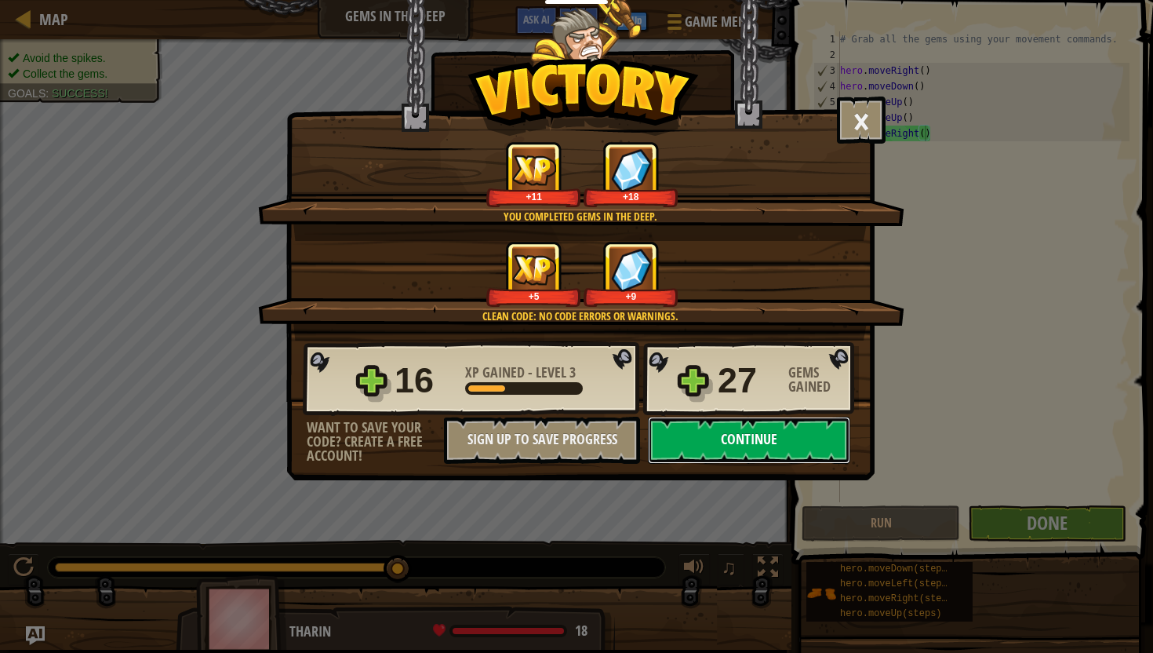
click at [726, 446] on button "Continue" at bounding box center [749, 440] width 202 height 47
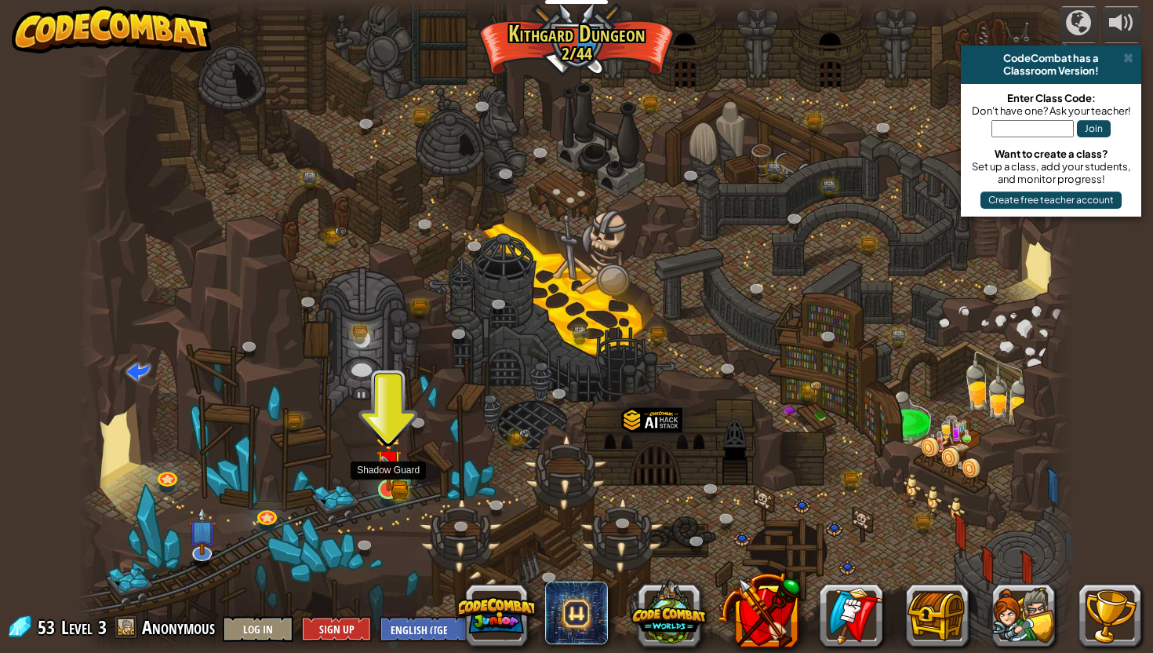
click at [384, 471] on img at bounding box center [387, 463] width 15 height 15
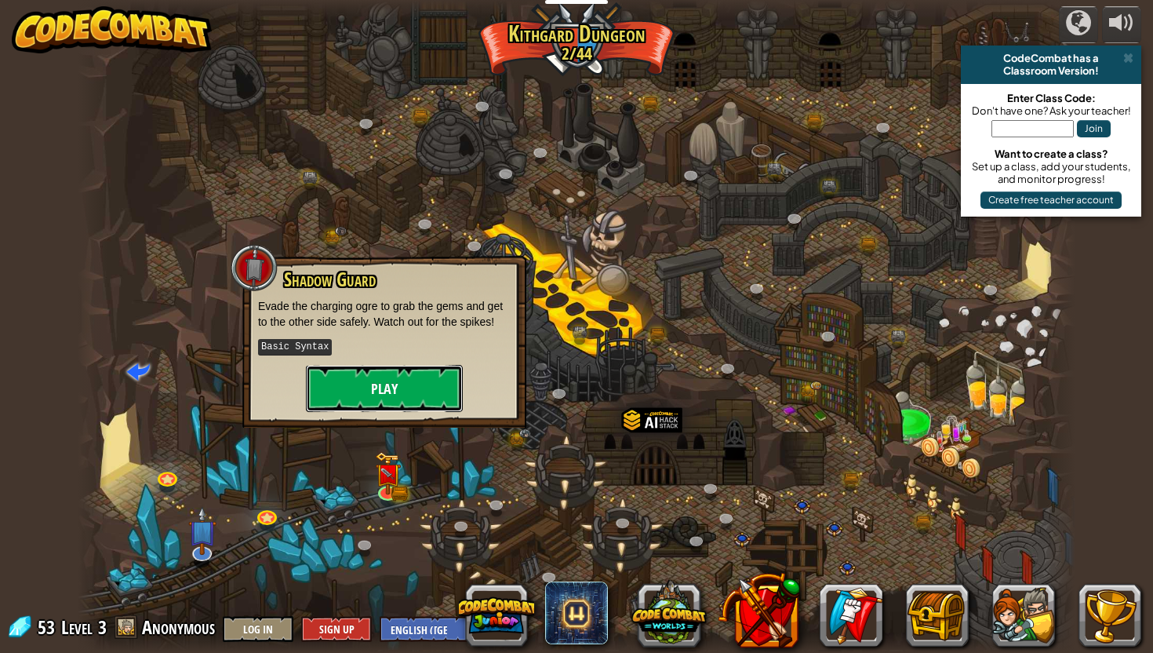
click at [402, 391] on button "Play" at bounding box center [384, 388] width 157 height 47
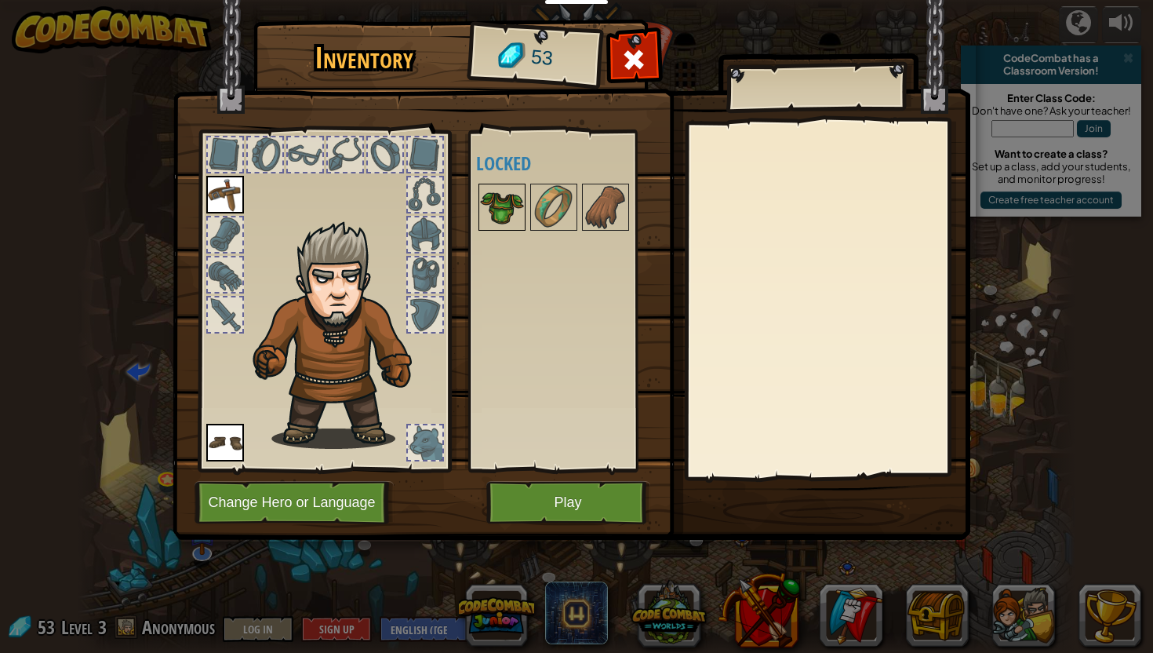
click at [504, 213] on img at bounding box center [502, 207] width 44 height 44
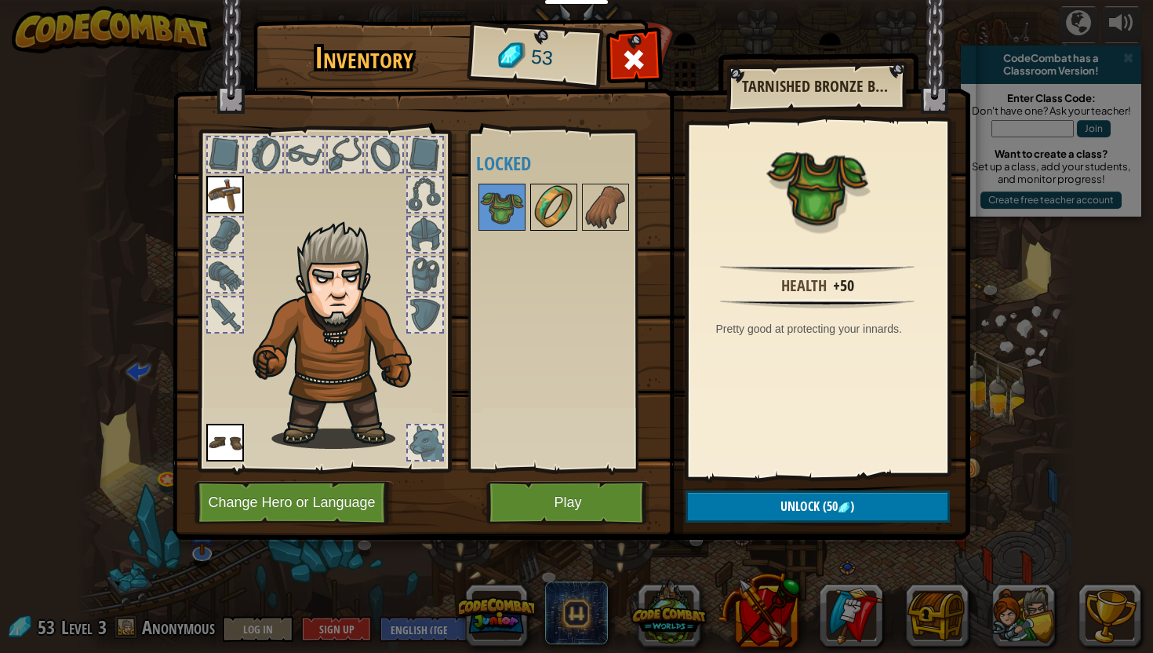
click at [563, 199] on img at bounding box center [554, 207] width 44 height 44
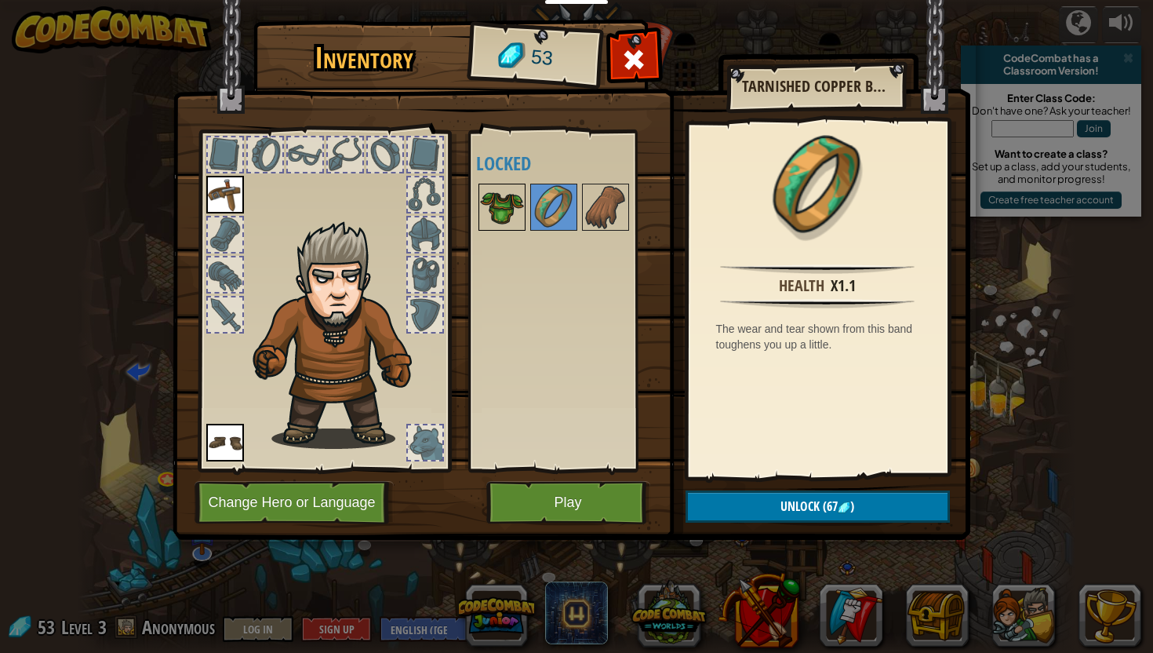
click at [486, 221] on img at bounding box center [502, 207] width 44 height 44
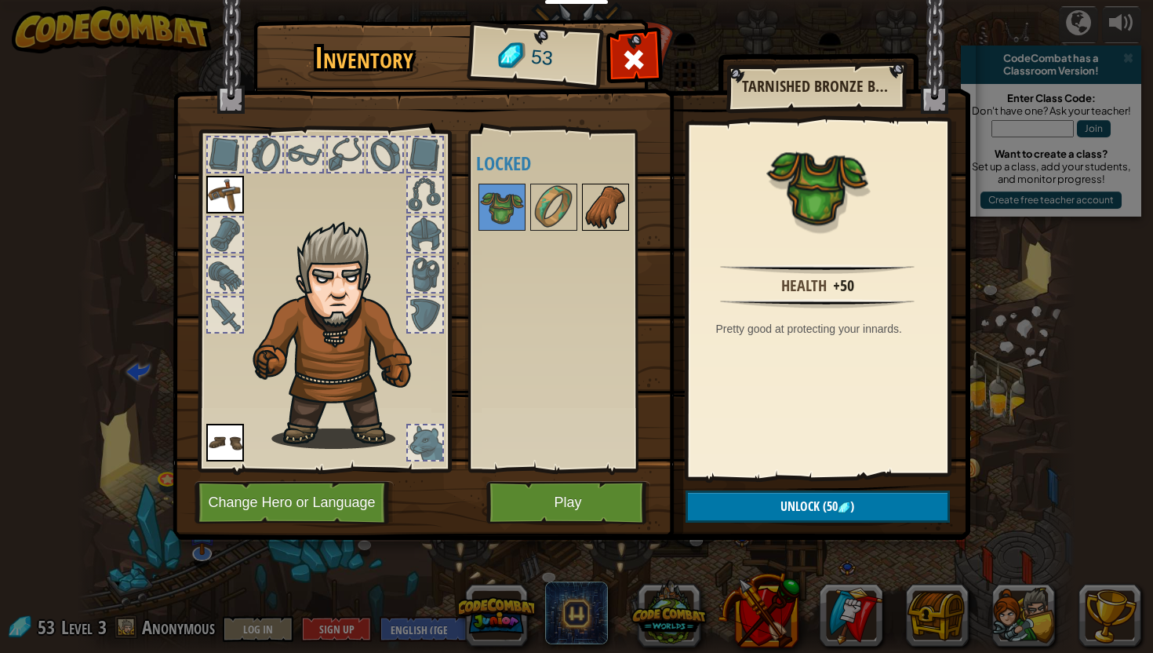
click at [616, 190] on img at bounding box center [606, 207] width 44 height 44
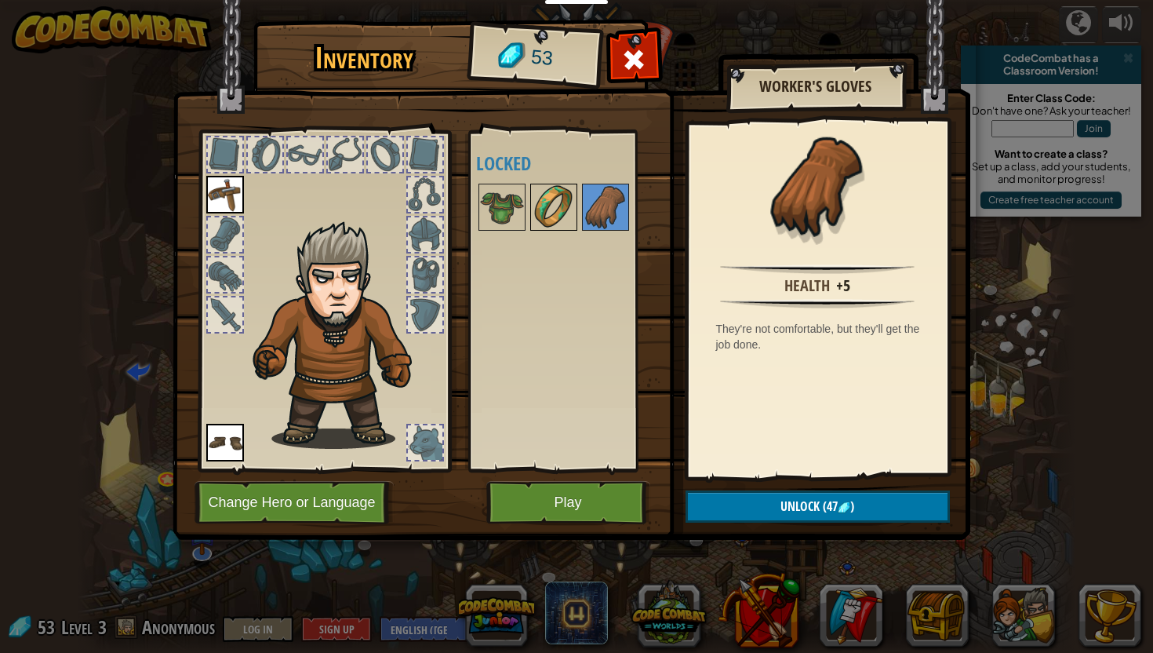
click at [566, 201] on img at bounding box center [554, 207] width 44 height 44
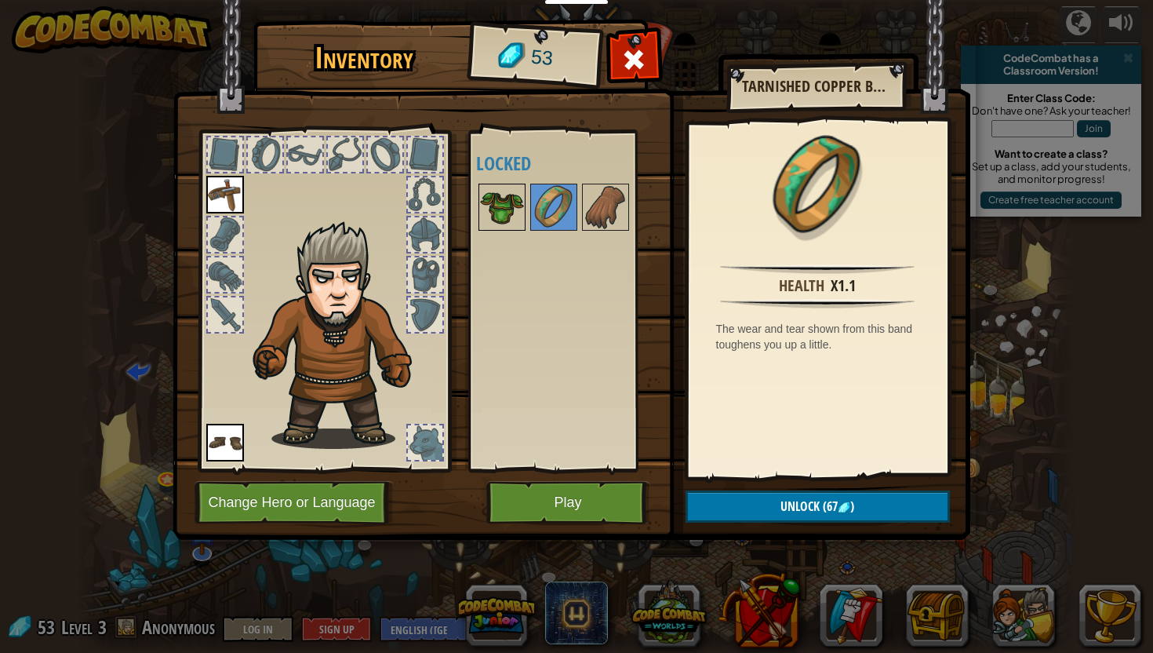
click at [524, 204] on div at bounding box center [501, 207] width 47 height 47
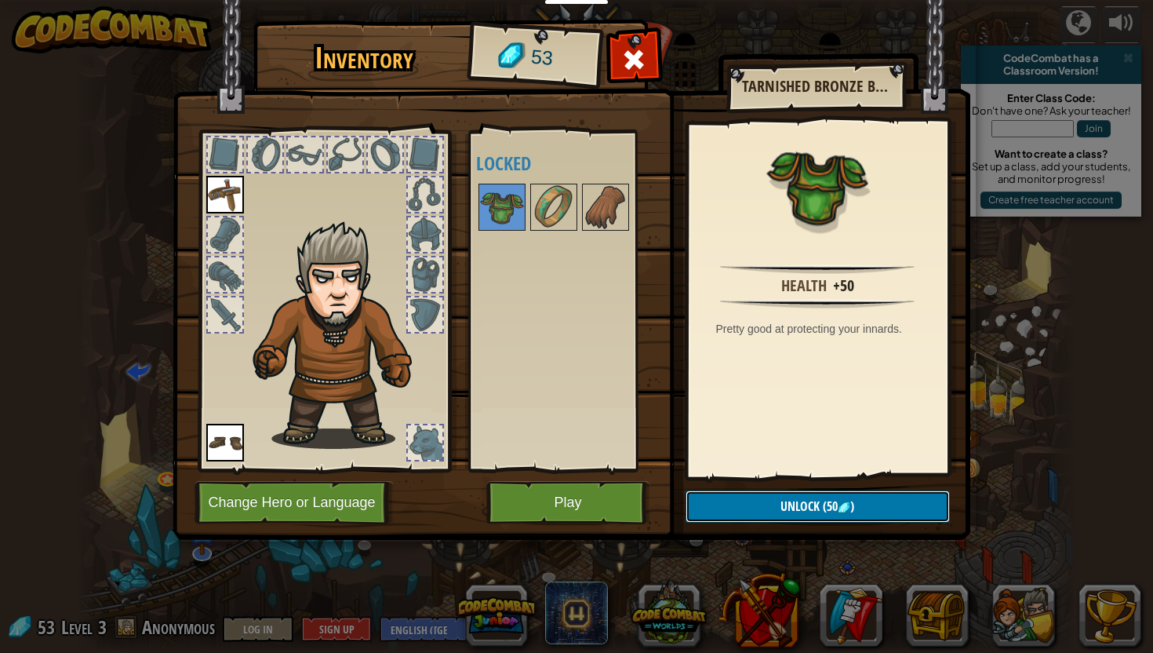
click at [725, 503] on button "Unlock (50 )" at bounding box center [818, 506] width 264 height 32
click at [757, 505] on button "Confirm" at bounding box center [818, 506] width 264 height 32
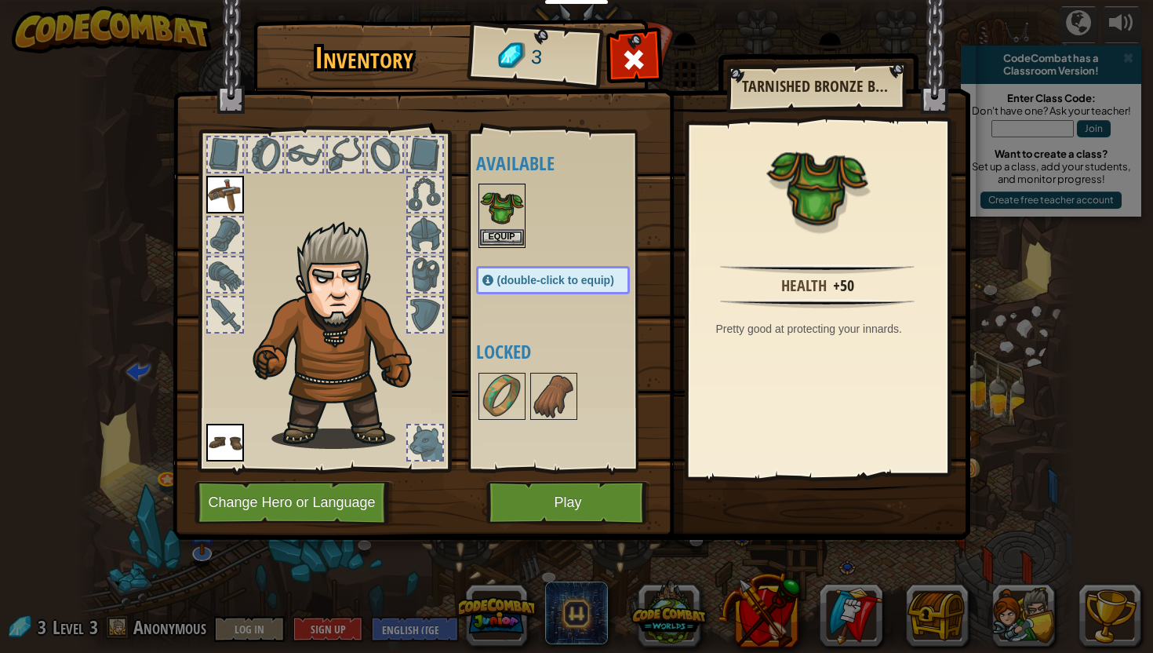
click at [505, 246] on div "Equip" at bounding box center [501, 216] width 47 height 64
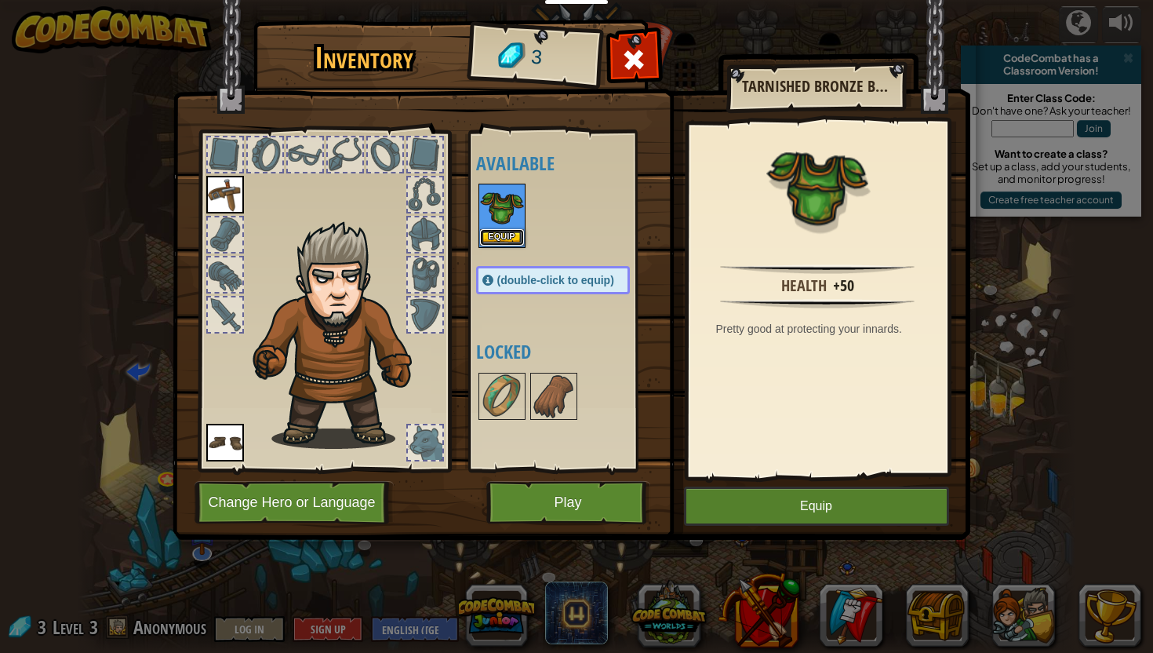
click at [506, 240] on button "Equip" at bounding box center [502, 237] width 44 height 16
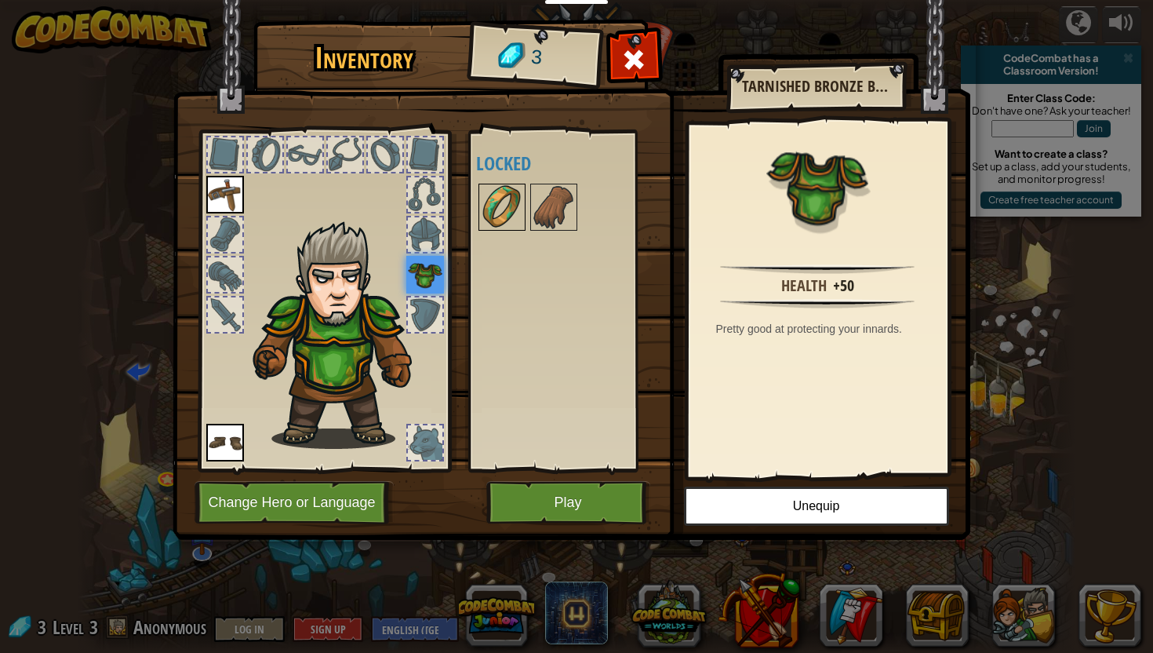
click at [513, 214] on img at bounding box center [502, 207] width 44 height 44
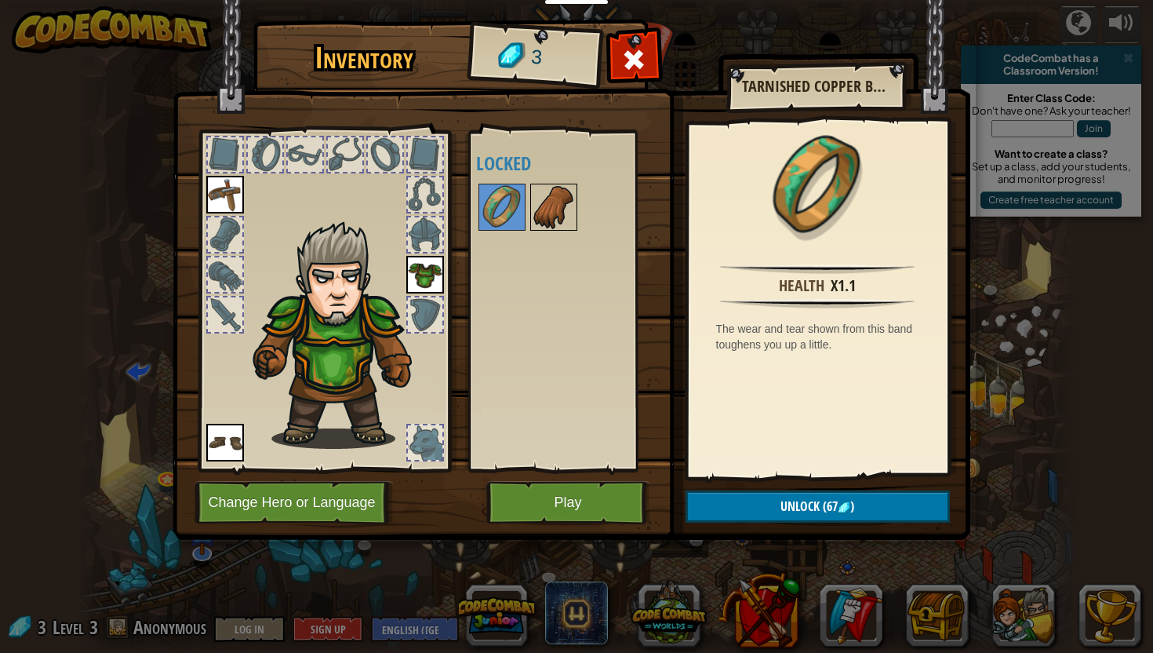
click at [547, 213] on img at bounding box center [554, 207] width 44 height 44
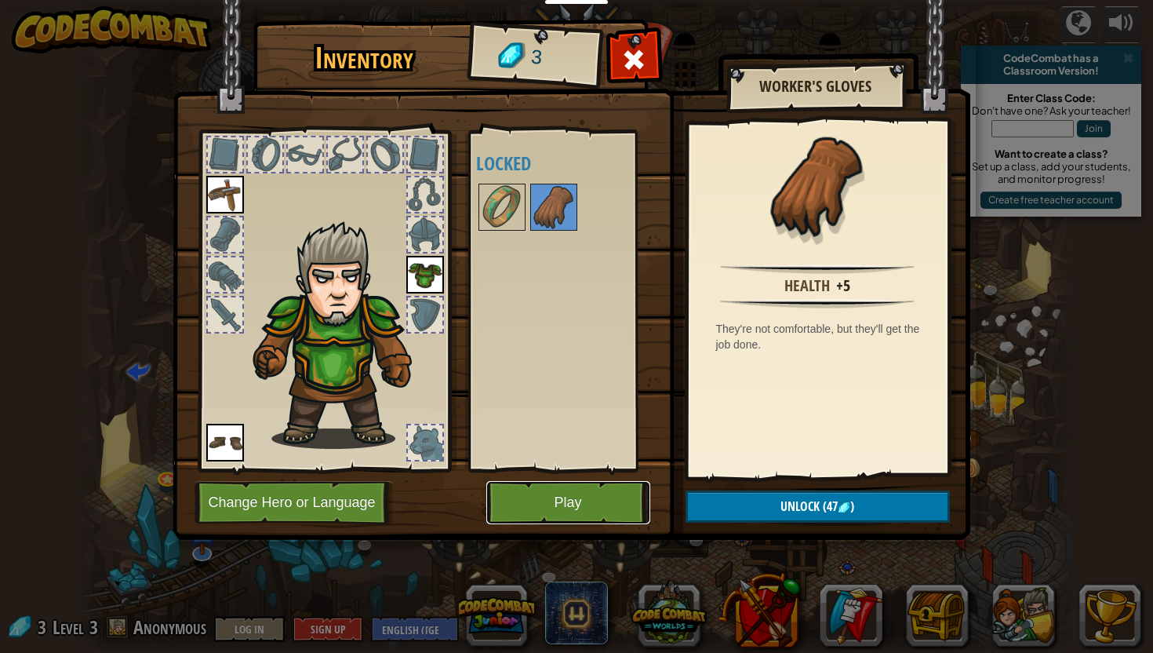
click at [560, 490] on button "Play" at bounding box center [568, 502] width 164 height 43
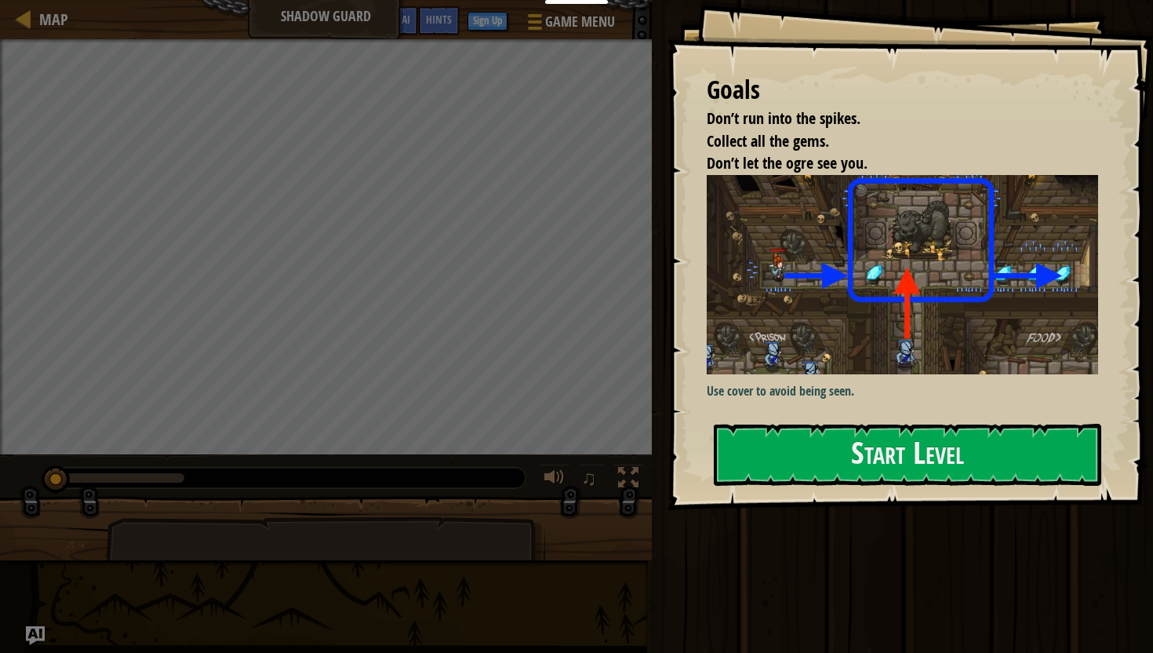
click at [816, 473] on div "Goals Don’t run into the spikes. Collect all the gems. Don’t let the ogre see y…" at bounding box center [911, 255] width 486 height 510
click at [816, 457] on button "Start Level" at bounding box center [907, 455] width 387 height 62
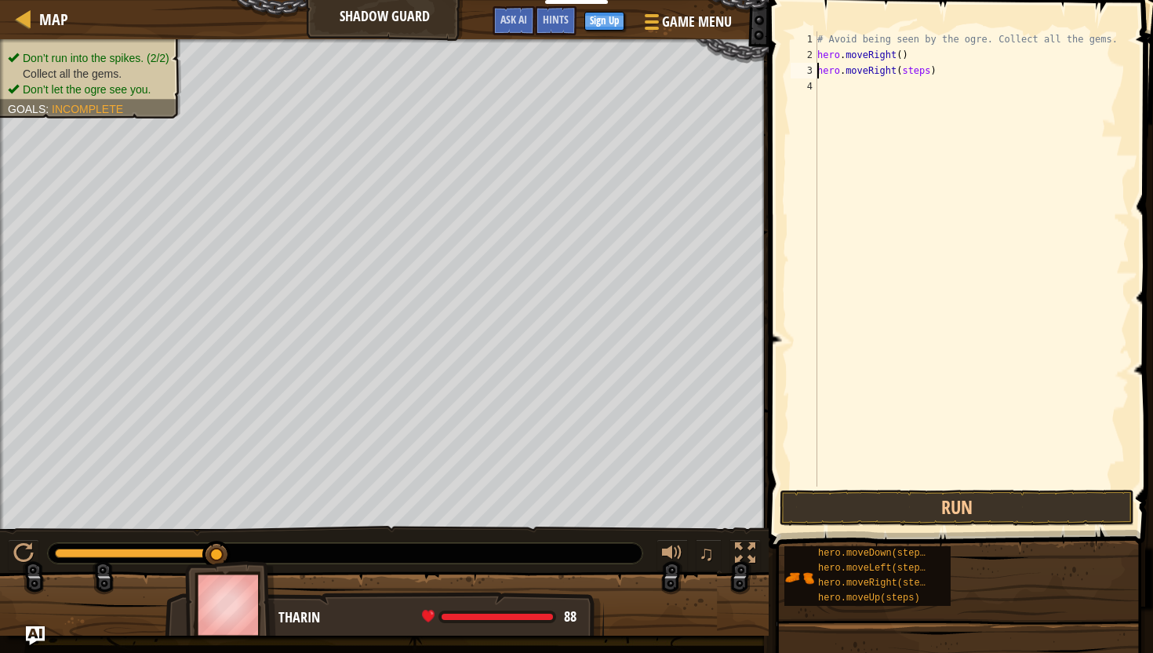
click at [928, 68] on div "# Avoid being seen by the ogre. Collect all the gems. hero . moveRight ( ) hero…" at bounding box center [971, 274] width 315 height 486
click at [862, 518] on button "Run" at bounding box center [957, 507] width 355 height 36
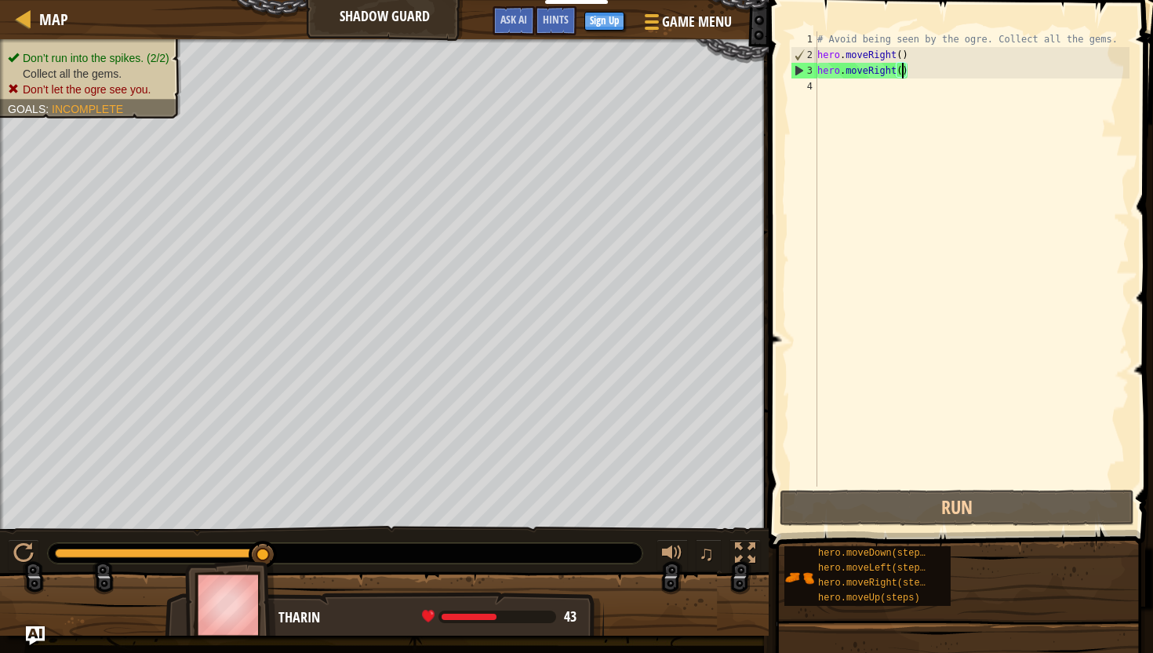
click at [910, 76] on div "# Avoid being seen by the ogre. Collect all the gems. hero . moveRight ( ) hero…" at bounding box center [971, 274] width 315 height 486
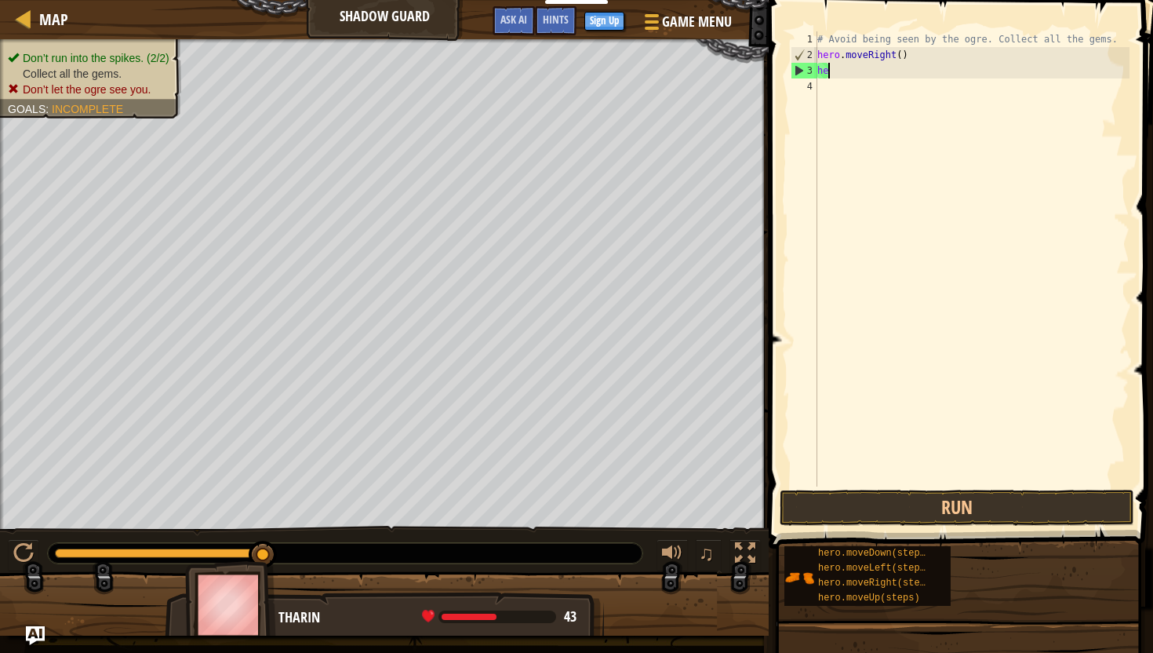
type textarea "h"
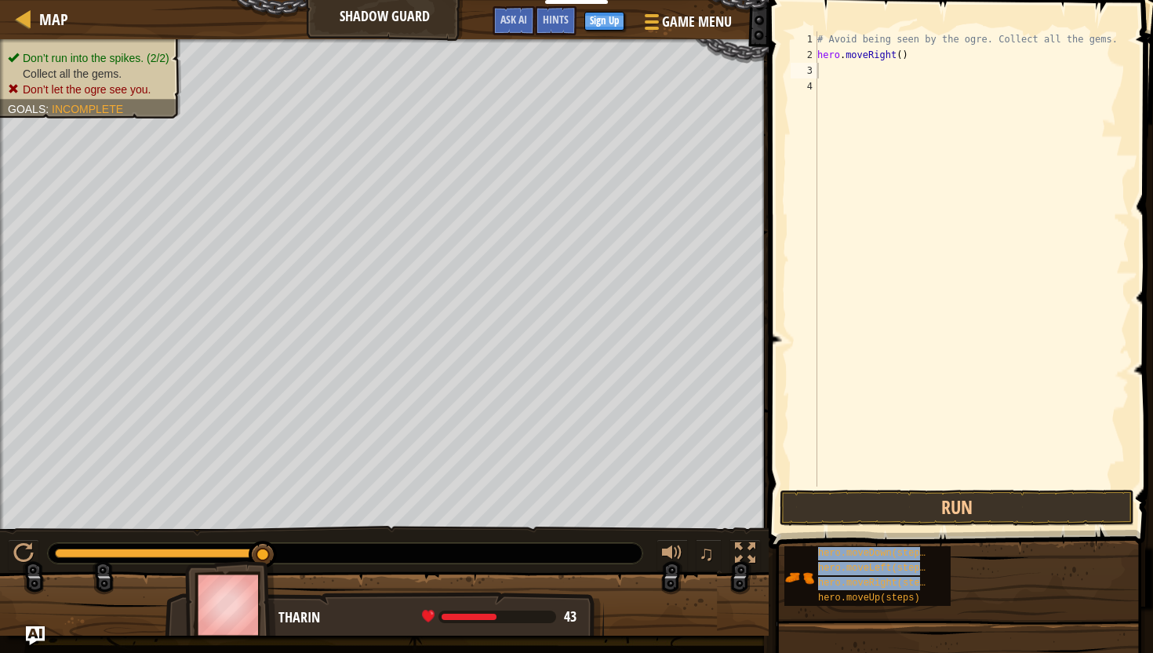
drag, startPoint x: 862, startPoint y: 599, endPoint x: 841, endPoint y: 71, distance: 528.3
click at [841, 71] on div "Hints 1 2 3 4 # Avoid being seen by the ogre. Collect all the gems. hero . move…" at bounding box center [958, 322] width 389 height 645
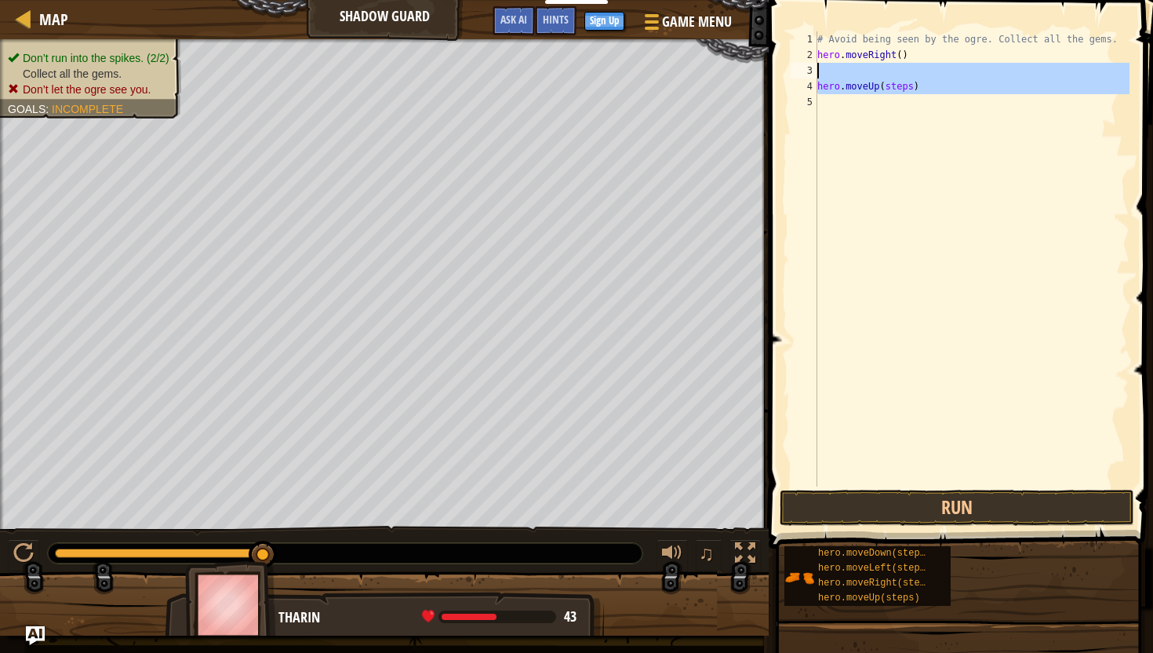
drag, startPoint x: 817, startPoint y: 86, endPoint x: 816, endPoint y: 68, distance: 18.1
type textarea "hero.moveUp(steps)"
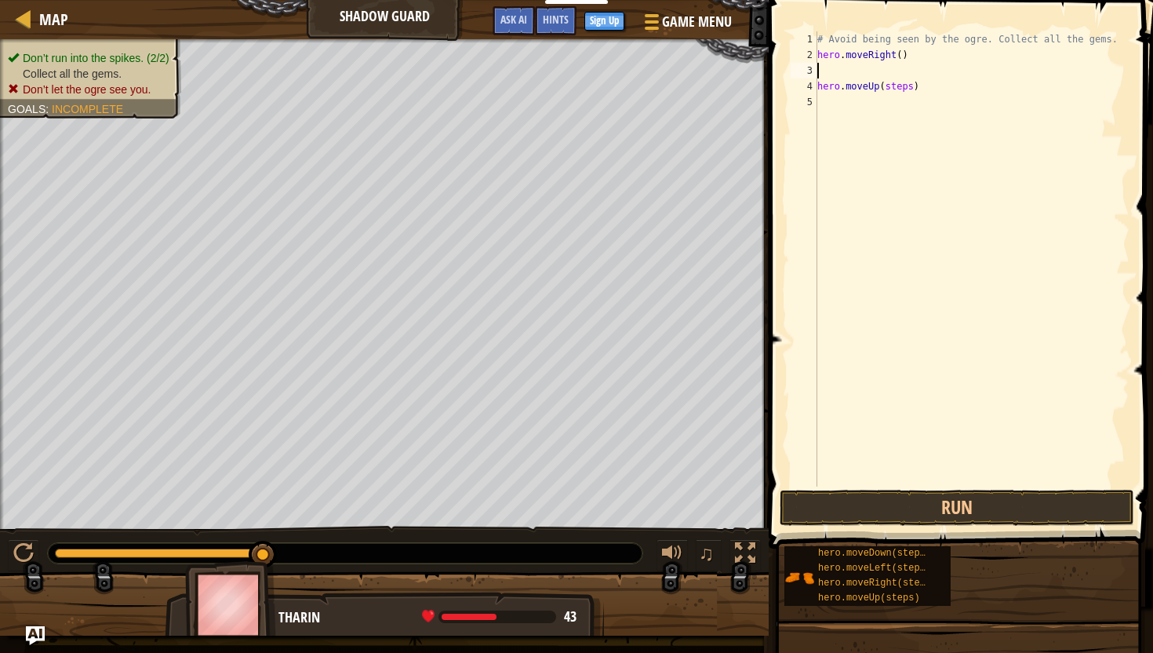
click at [816, 68] on div "3" at bounding box center [804, 71] width 27 height 16
type textarea "hero.moveUp(steps)"
drag, startPoint x: 863, startPoint y: 596, endPoint x: 920, endPoint y: 31, distance: 567.7
click at [921, 32] on div "Hints 1 2 3 4 5 # Avoid being seen by the ogre. Collect all the gems. hero . mo…" at bounding box center [958, 322] width 389 height 645
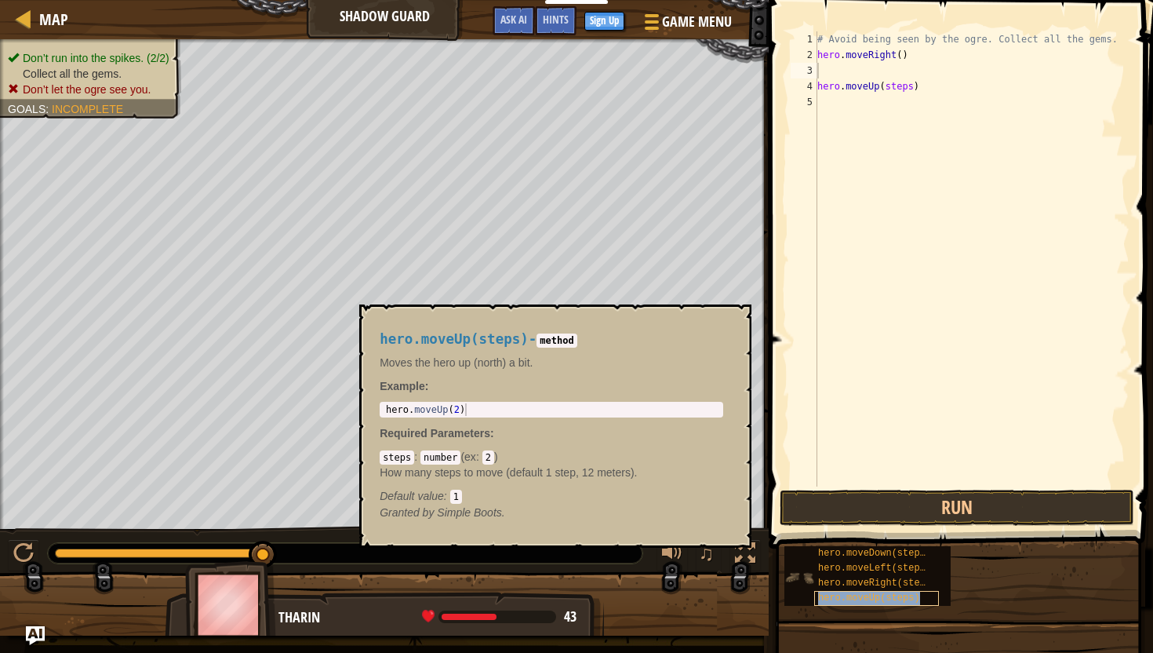
type textarea "hero.moveUp(steps)"
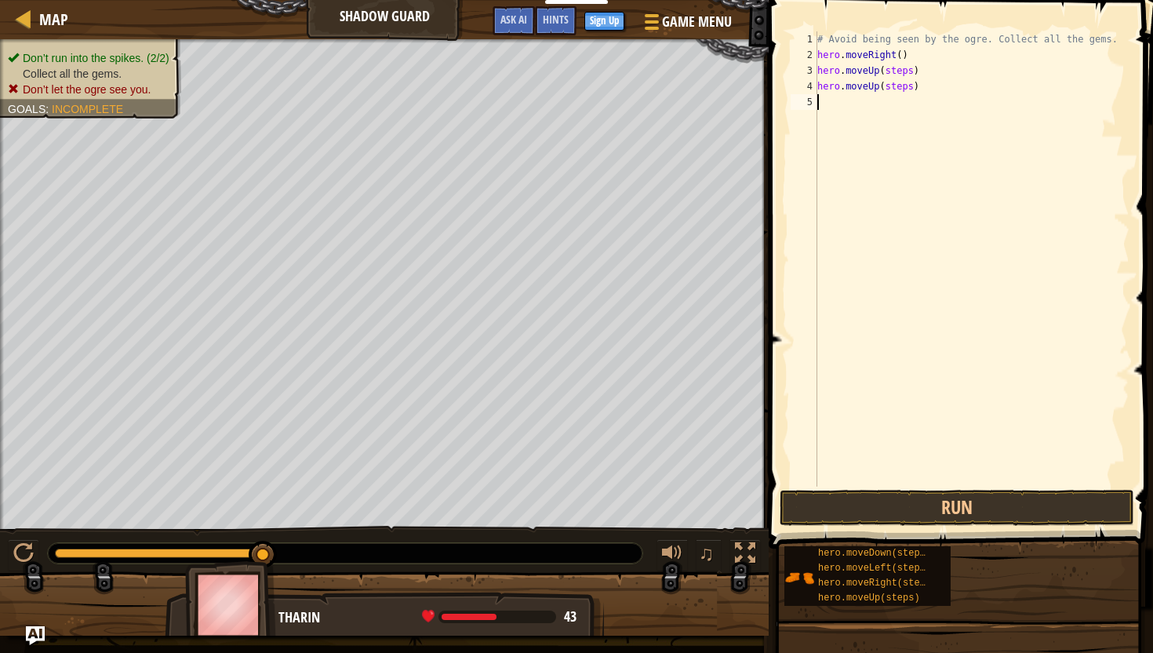
click at [923, 94] on div "# Avoid being seen by the ogre. Collect all the gems. hero . moveRight ( ) hero…" at bounding box center [971, 274] width 315 height 486
click at [922, 92] on div "# Avoid being seen by the ogre. Collect all the gems. hero . moveRight ( ) hero…" at bounding box center [971, 274] width 315 height 486
type textarea "h"
click at [912, 72] on div "# Avoid being seen by the ogre. Collect all the gems. hero . moveRight ( ) hero…" at bounding box center [971, 274] width 315 height 486
click at [945, 505] on button "Run" at bounding box center [957, 507] width 355 height 36
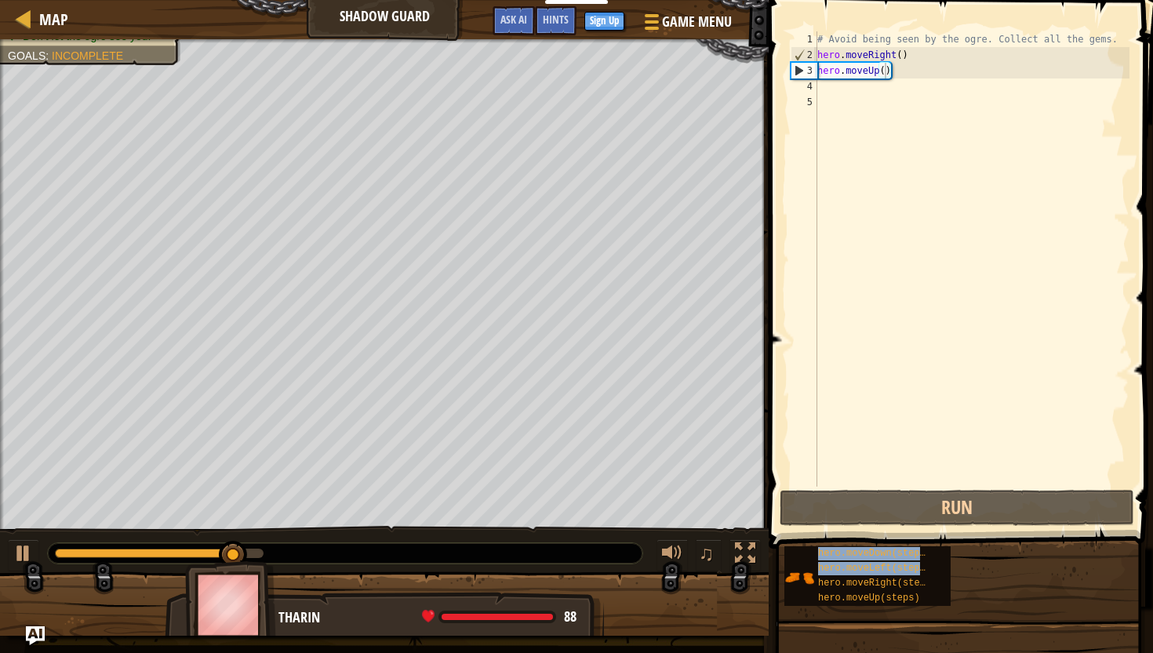
drag, startPoint x: 876, startPoint y: 578, endPoint x: 853, endPoint y: 111, distance: 467.3
click at [853, 111] on div "Hints hero.moveUp() 1 2 3 4 5 # Avoid being seen by the ogre. Collect all the g…" at bounding box center [958, 322] width 389 height 645
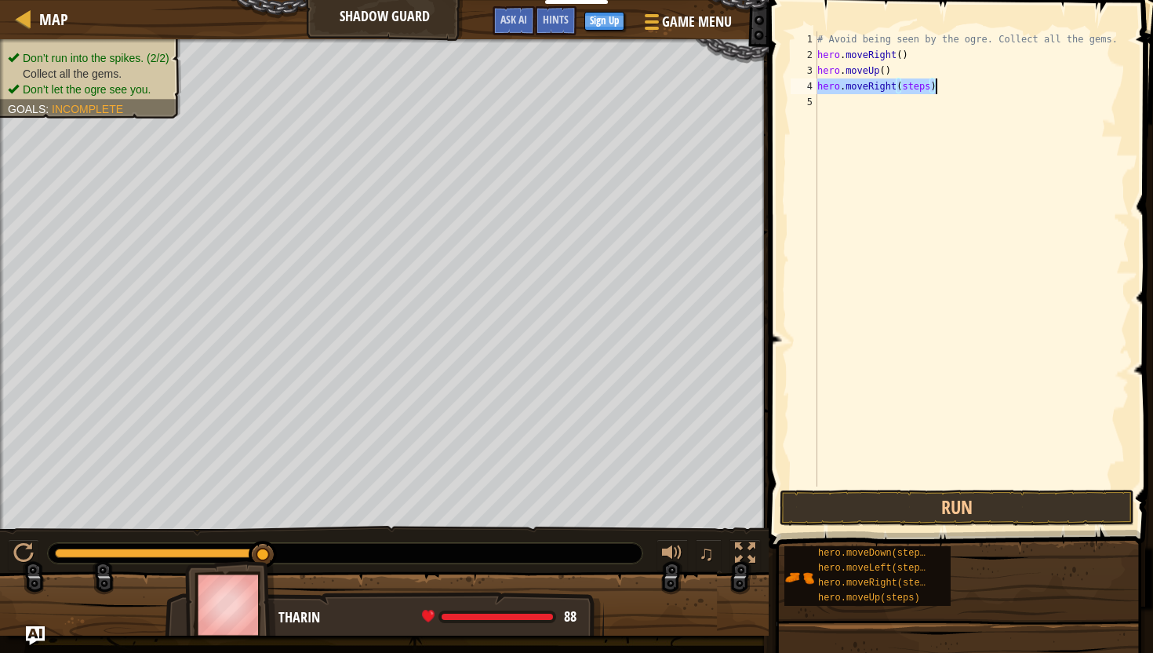
click at [930, 88] on div "# Avoid being seen by the ogre. Collect all the gems. hero . moveRight ( ) hero…" at bounding box center [971, 274] width 315 height 486
type textarea "hero.moveRight()"
click at [897, 133] on div "# Avoid being seen by the ogre. Collect all the gems. hero . moveRight ( ) hero…" at bounding box center [971, 274] width 315 height 486
click at [926, 104] on div "# Avoid being seen by the ogre. Collect all the gems. hero . moveRight ( ) hero…" at bounding box center [971, 274] width 315 height 486
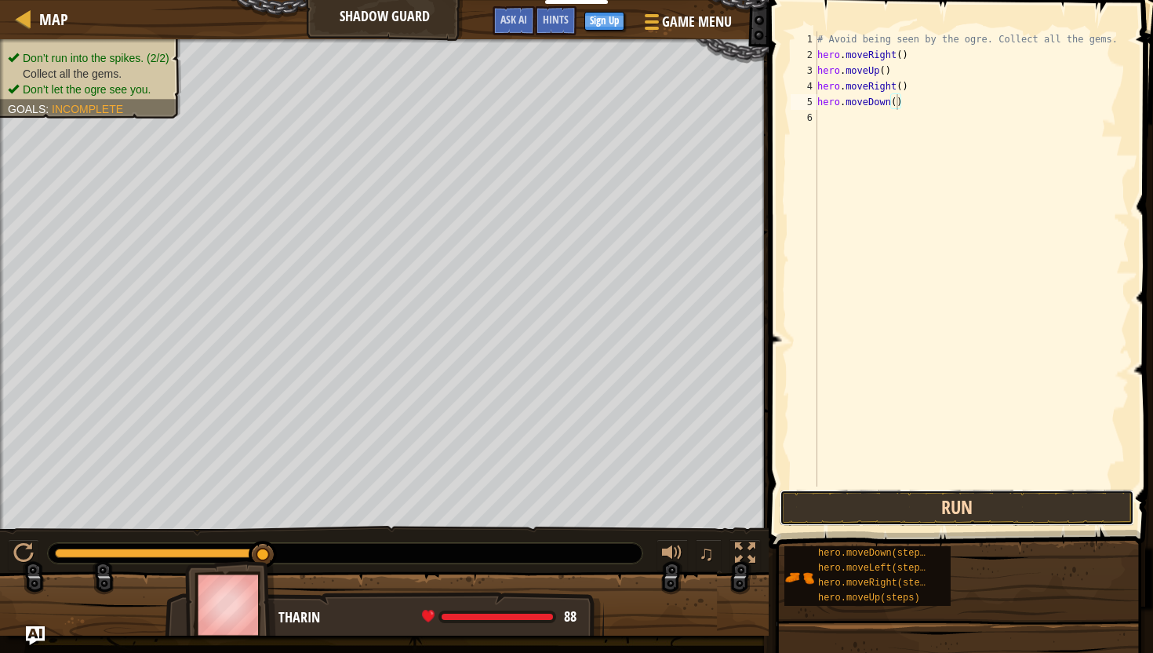
click at [932, 511] on button "Run" at bounding box center [957, 507] width 355 height 36
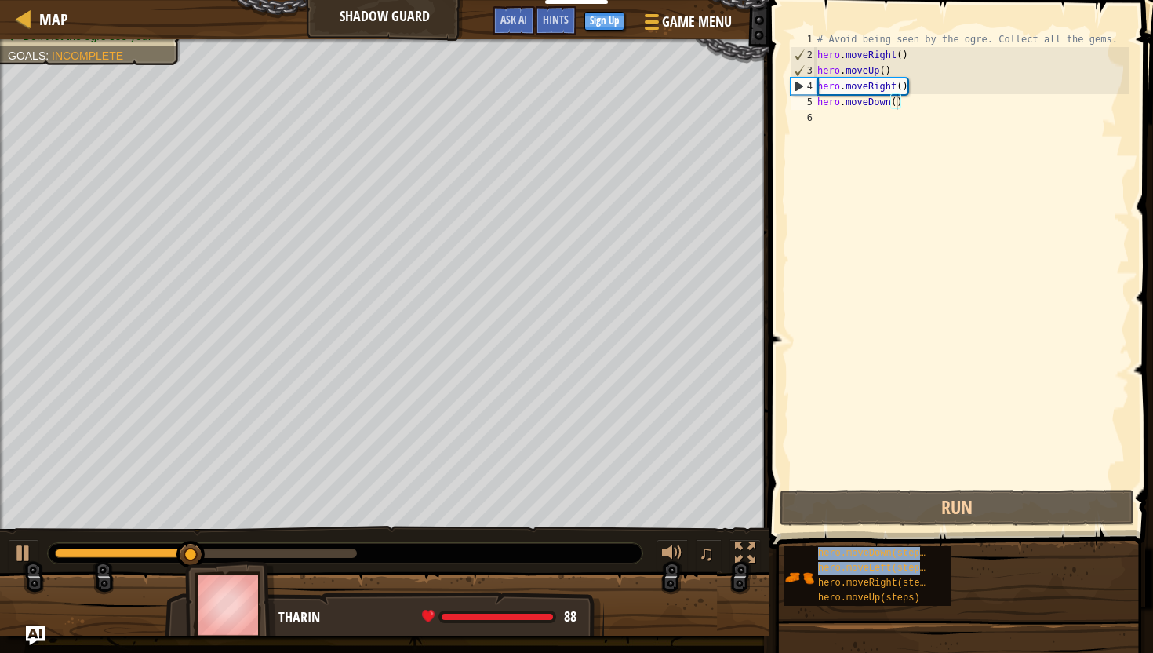
drag, startPoint x: 863, startPoint y: 578, endPoint x: 842, endPoint y: 120, distance: 458.5
click at [842, 120] on div "Hints hero.moveDown() 1 2 3 4 5 6 # Avoid being seen by the ogre. Collect all t…" at bounding box center [958, 322] width 389 height 645
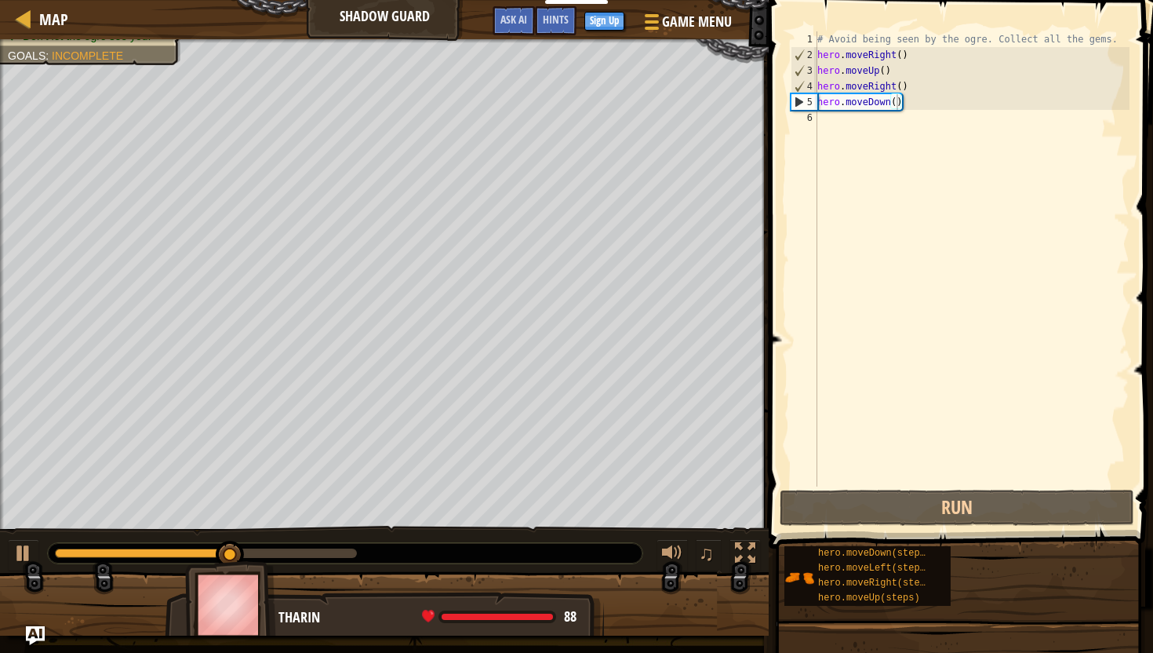
drag, startPoint x: 855, startPoint y: 581, endPoint x: 838, endPoint y: 250, distance: 331.5
click at [841, 211] on div "Hints hero.moveDown() 1 2 3 4 5 6 # Avoid being seen by the ogre. Collect all t…" at bounding box center [958, 322] width 389 height 645
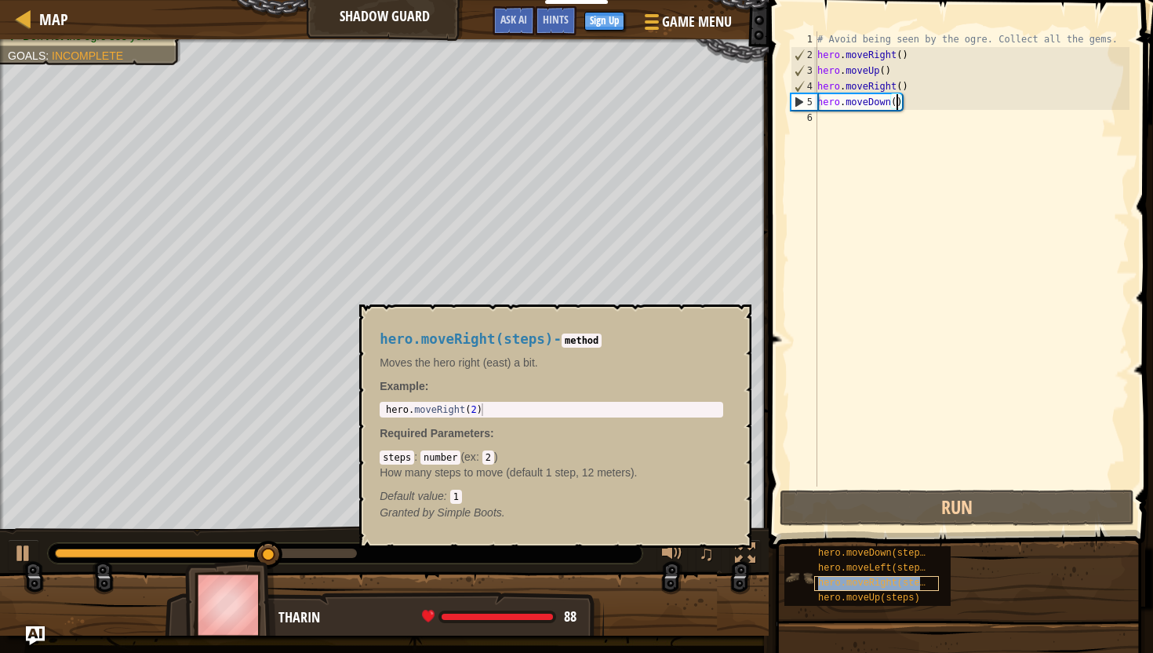
click at [817, 577] on div "hero.moveRight(steps)" at bounding box center [876, 583] width 125 height 15
drag, startPoint x: 817, startPoint y: 577, endPoint x: 836, endPoint y: 580, distance: 19.2
click at [838, 580] on div "hero.moveRight(steps)" at bounding box center [876, 583] width 125 height 15
click at [798, 587] on img at bounding box center [799, 577] width 30 height 30
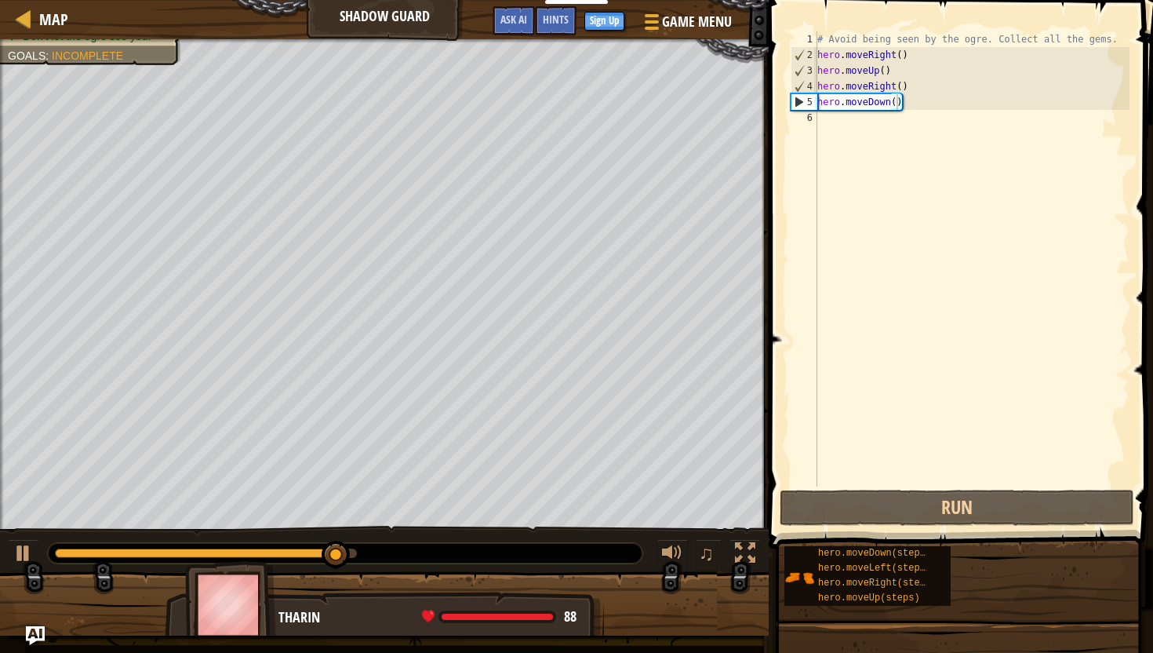
drag, startPoint x: 820, startPoint y: 584, endPoint x: 842, endPoint y: 134, distance: 450.7
click at [842, 134] on div "Hints hero.moveDown() 1 2 3 4 5 6 # Avoid being seen by the ogre. Collect all t…" at bounding box center [958, 322] width 389 height 645
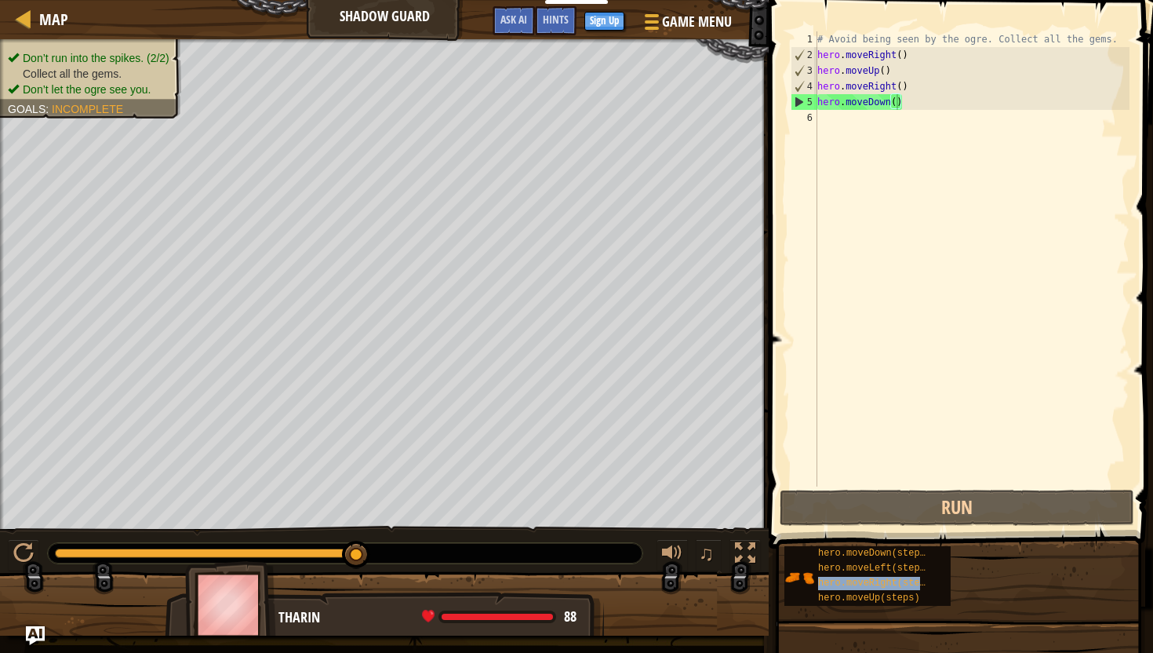
click at [953, 575] on div "hero.moveDown(steps) hero.moveLeft(steps) hero.moveRight(steps) hero.moveUp(ste…" at bounding box center [963, 575] width 358 height 61
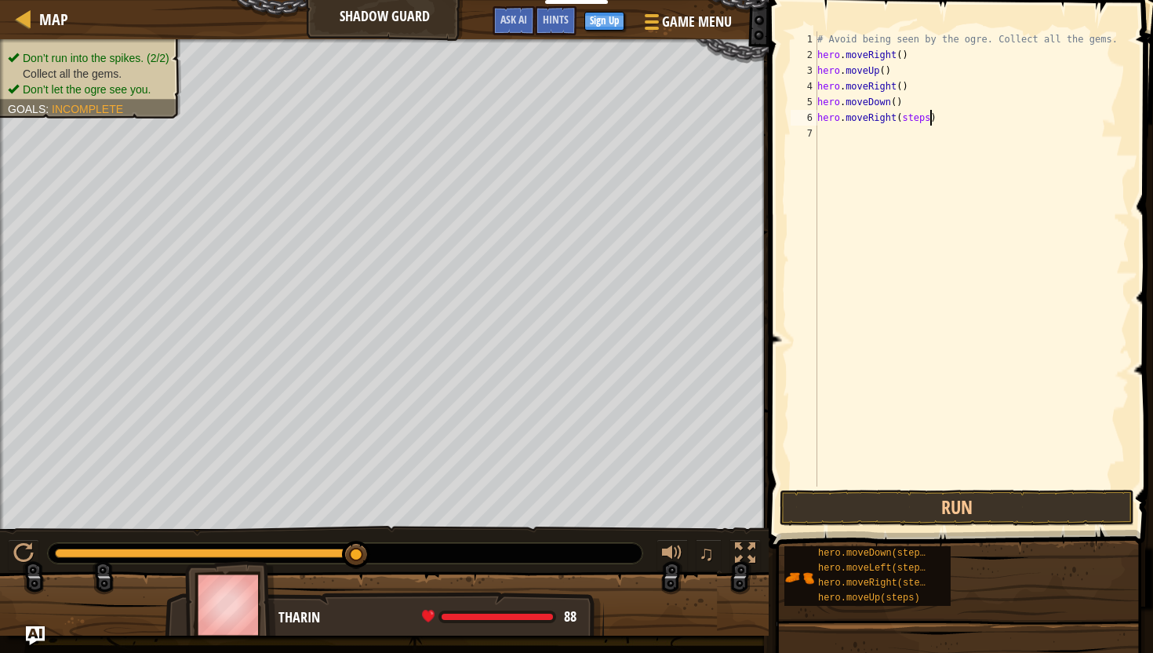
click at [930, 118] on div "# Avoid being seen by the ogre. Collect all the gems. hero . moveRight ( ) hero…" at bounding box center [971, 274] width 315 height 486
type textarea "hero.moveRight()"
click at [912, 506] on button "Run" at bounding box center [957, 507] width 355 height 36
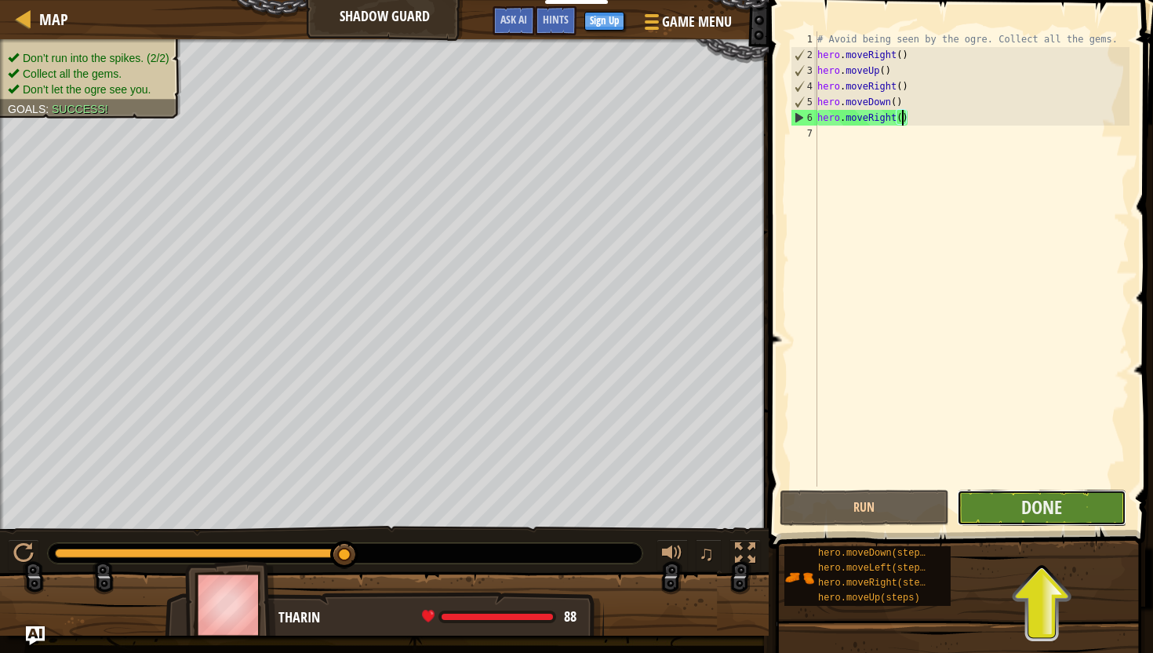
click at [1010, 496] on button "Done" at bounding box center [1041, 507] width 169 height 36
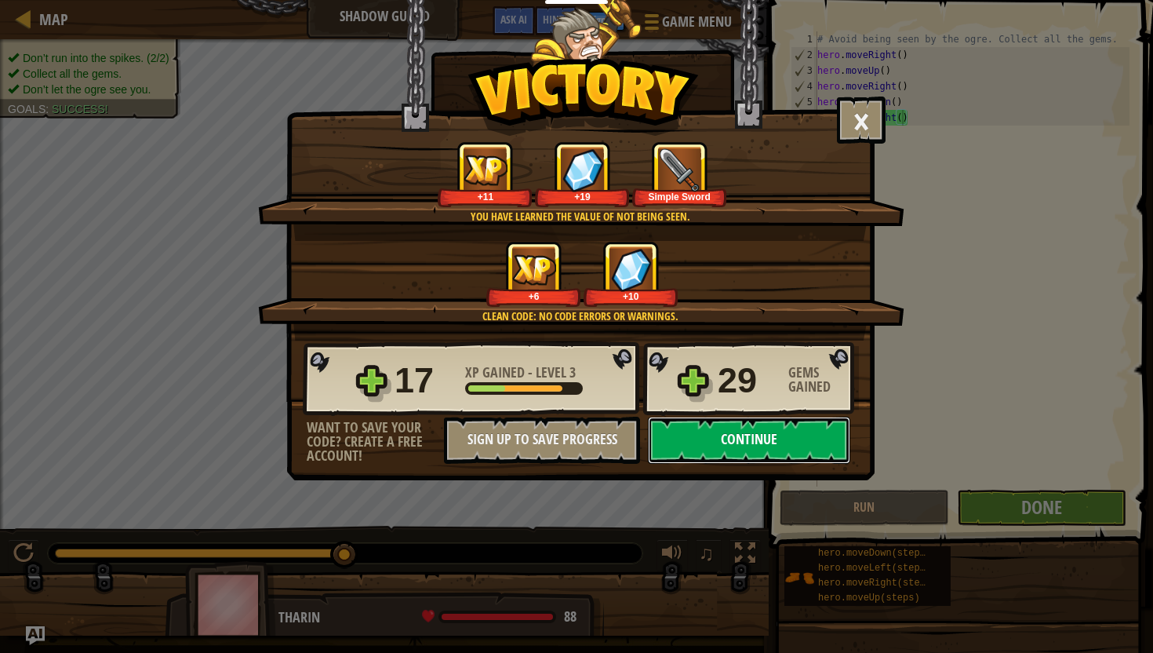
click at [729, 425] on button "Continue" at bounding box center [749, 440] width 202 height 47
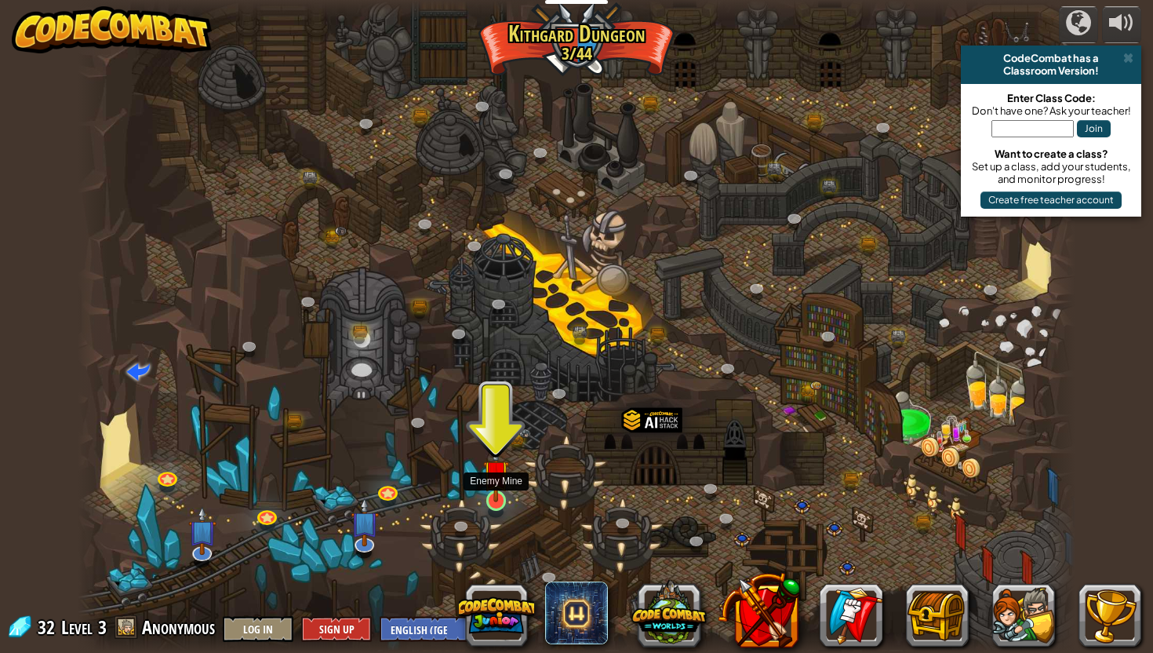
click at [489, 500] on img at bounding box center [496, 473] width 26 height 60
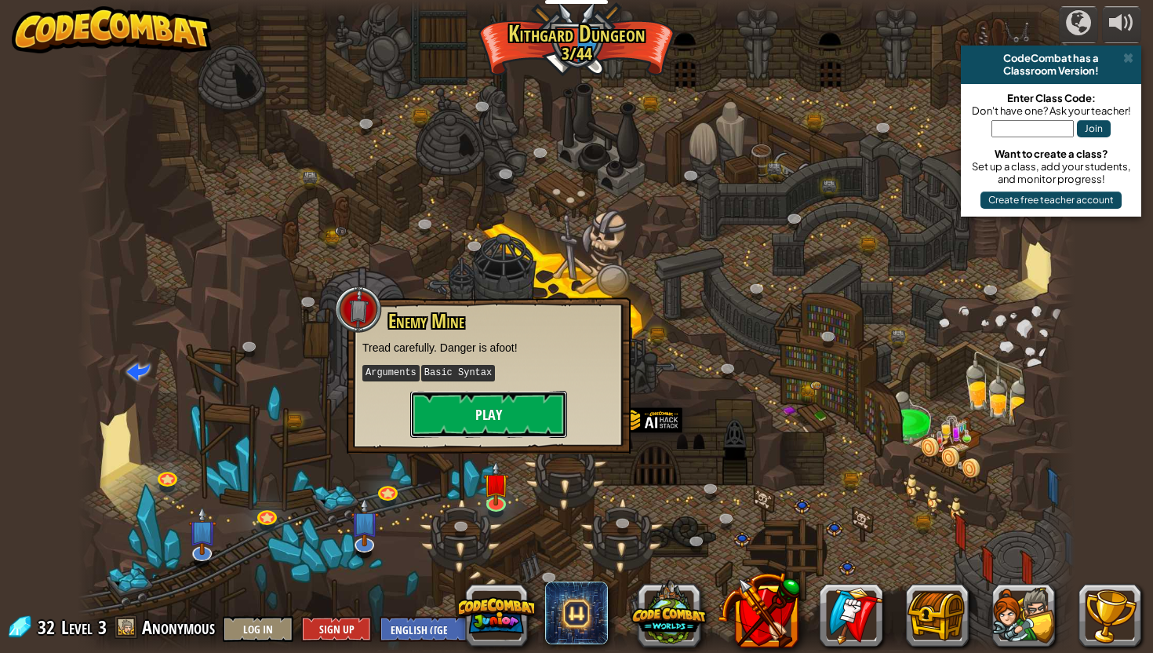
click at [501, 424] on button "Play" at bounding box center [488, 414] width 157 height 47
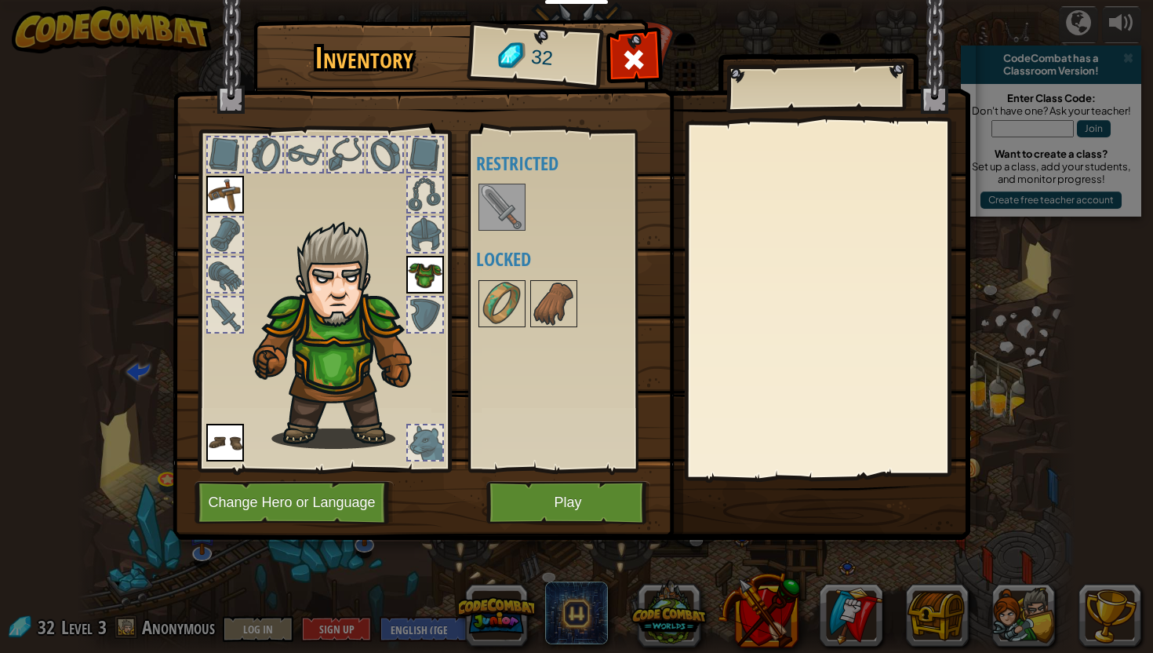
click at [535, 201] on div at bounding box center [568, 207] width 185 height 52
click at [497, 202] on img at bounding box center [502, 207] width 44 height 44
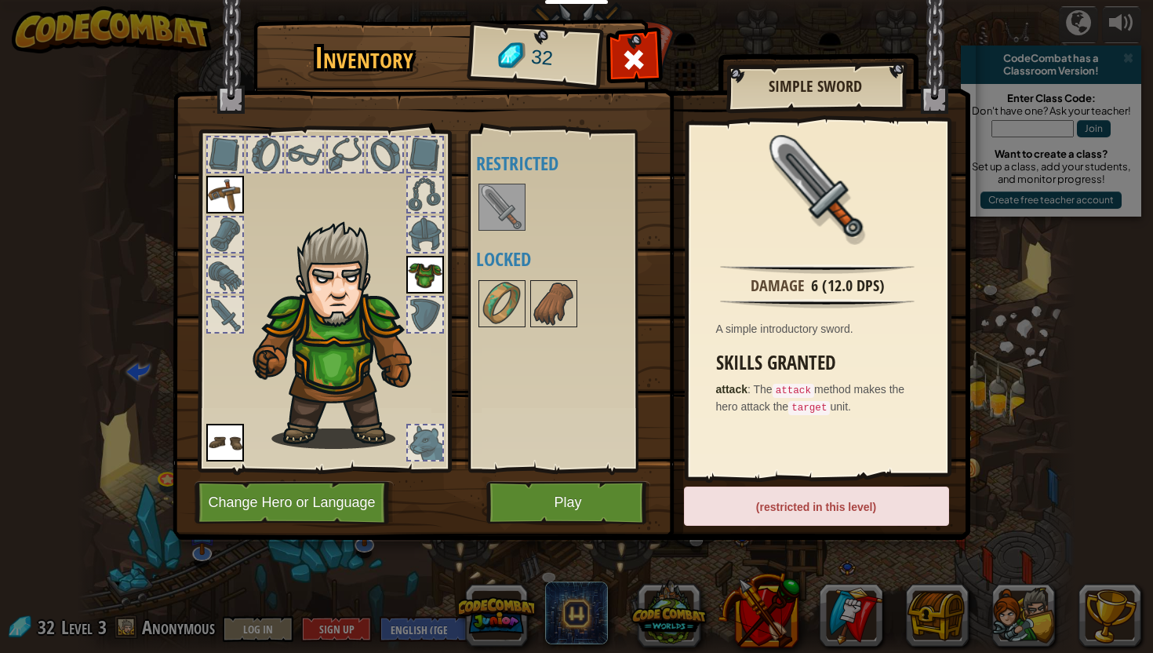
click at [762, 512] on div "(restricted in this level)" at bounding box center [816, 505] width 265 height 39
click at [513, 303] on img at bounding box center [502, 304] width 44 height 44
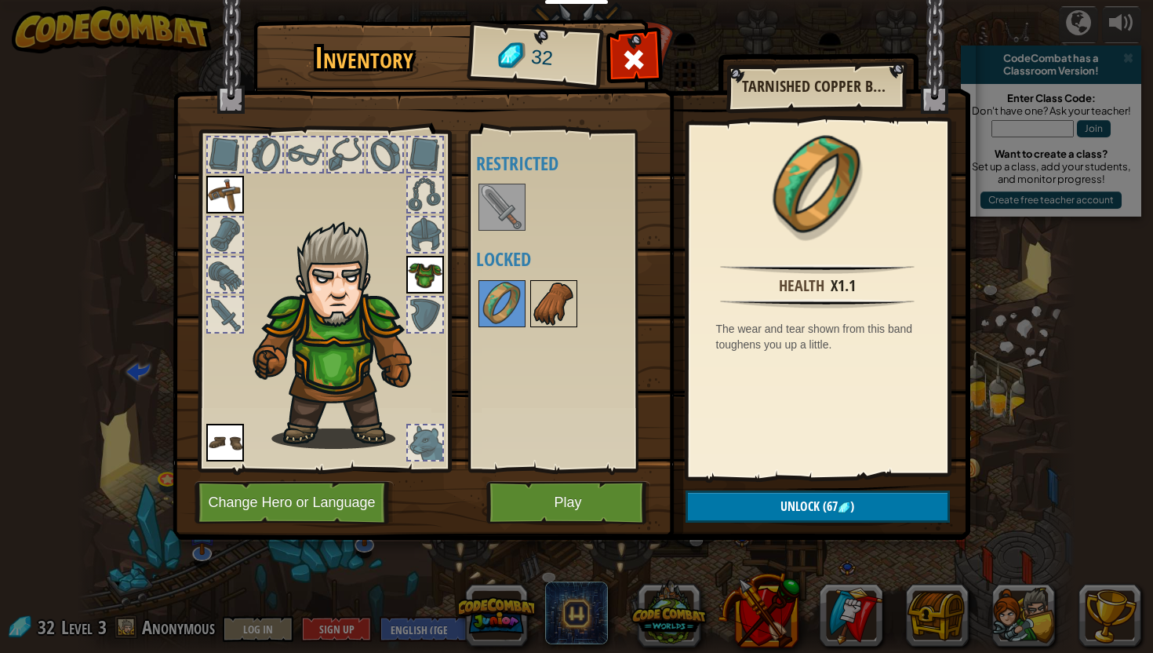
click at [555, 299] on img at bounding box center [554, 304] width 44 height 44
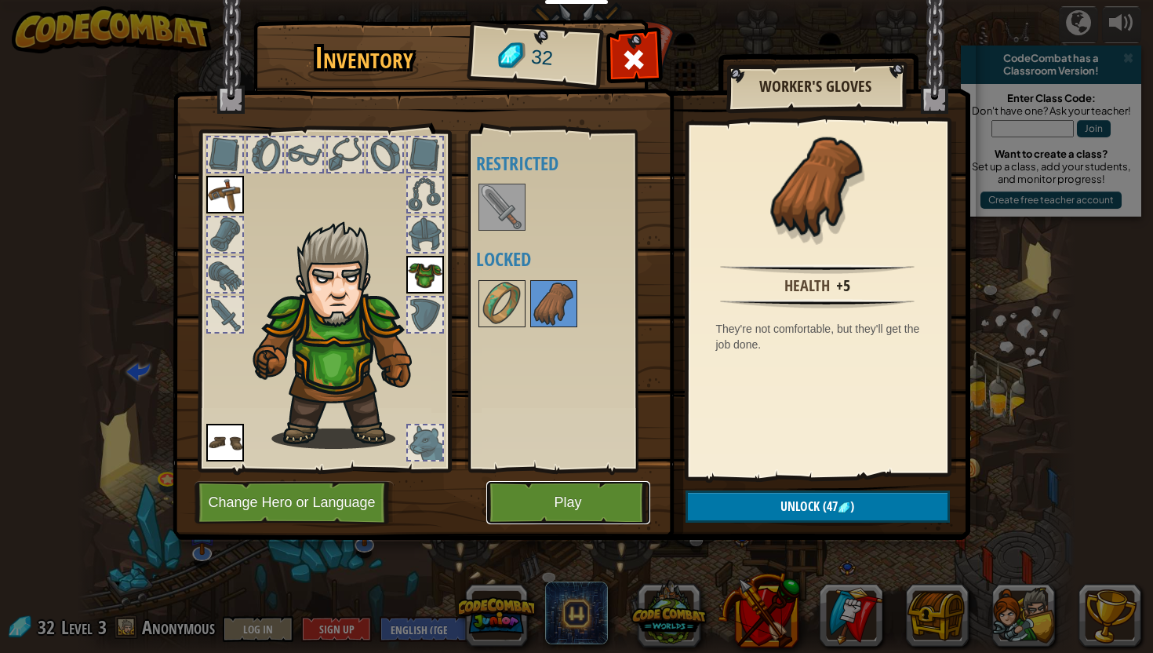
click at [602, 496] on button "Play" at bounding box center [568, 502] width 164 height 43
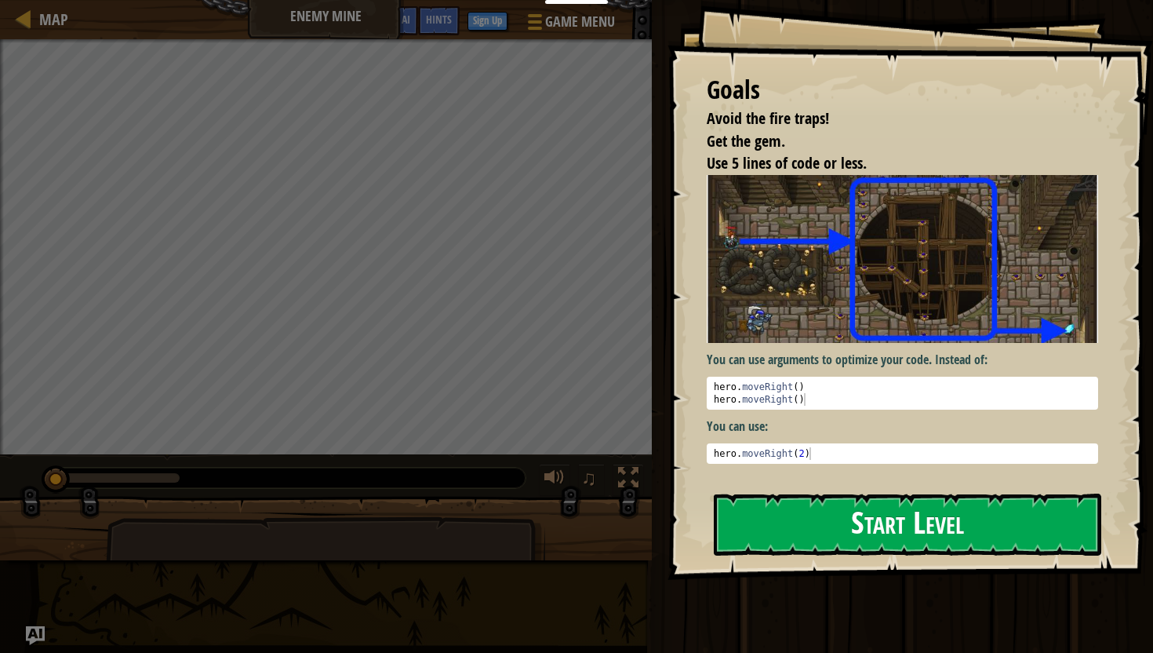
click at [795, 518] on button "Start Level" at bounding box center [907, 524] width 387 height 62
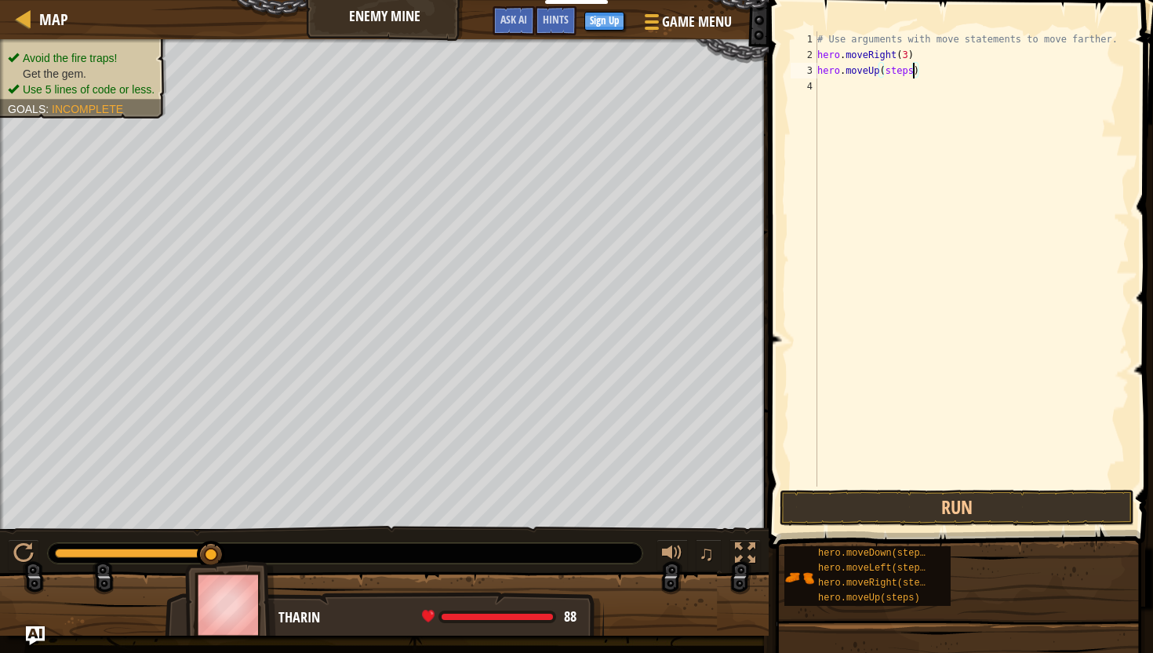
click at [915, 71] on div "# Use arguments with move statements to move farther. hero . moveRight ( 3 ) he…" at bounding box center [971, 274] width 315 height 486
type textarea "hero.moveUp()"
click at [926, 169] on div "# Use arguments with move statements to move farther. hero . moveRight ( 3 ) he…" at bounding box center [971, 274] width 315 height 486
drag, startPoint x: 835, startPoint y: 586, endPoint x: 842, endPoint y: 408, distance: 178.2
click at [843, 406] on div "Hints 1 2 3 4 # Use arguments with move statements to move farther. hero . move…" at bounding box center [958, 322] width 389 height 645
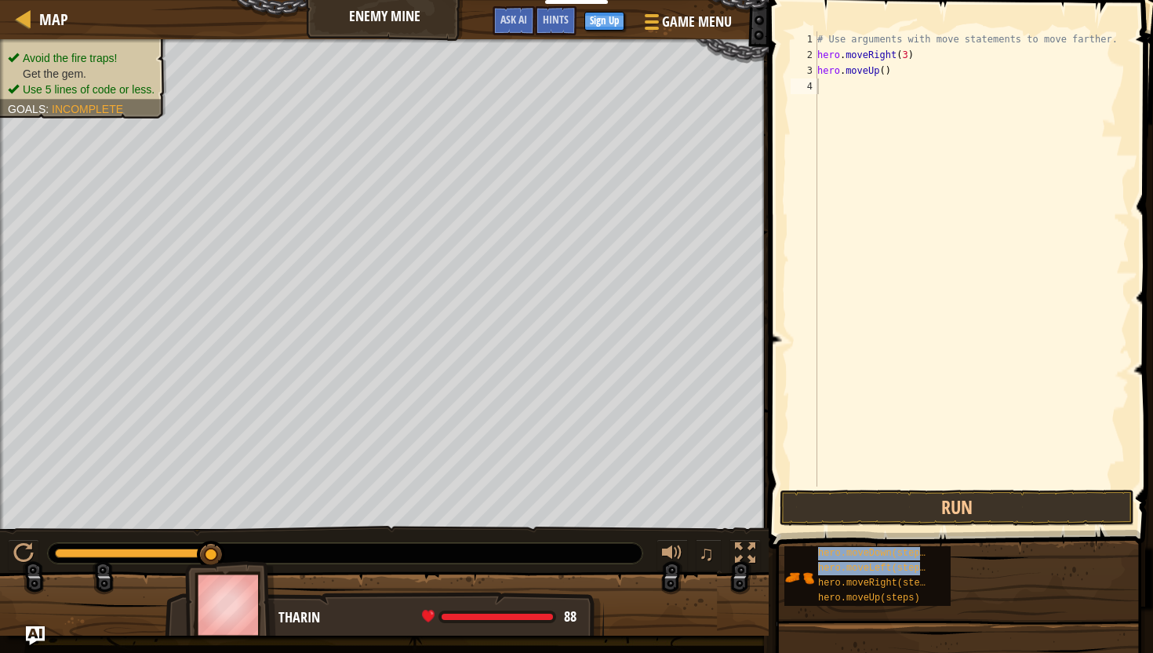
drag, startPoint x: 828, startPoint y: 581, endPoint x: 874, endPoint y: 533, distance: 66.6
click at [874, 545] on div "hero.moveDown(steps) hero.moveLeft(steps) hero.moveRight(steps) hero.moveUp(ste…" at bounding box center [963, 575] width 358 height 61
click at [1000, 592] on div "hero.moveDown(steps) hero.moveLeft(steps) hero.moveRight(steps) hero.moveUp(ste…" at bounding box center [963, 575] width 358 height 61
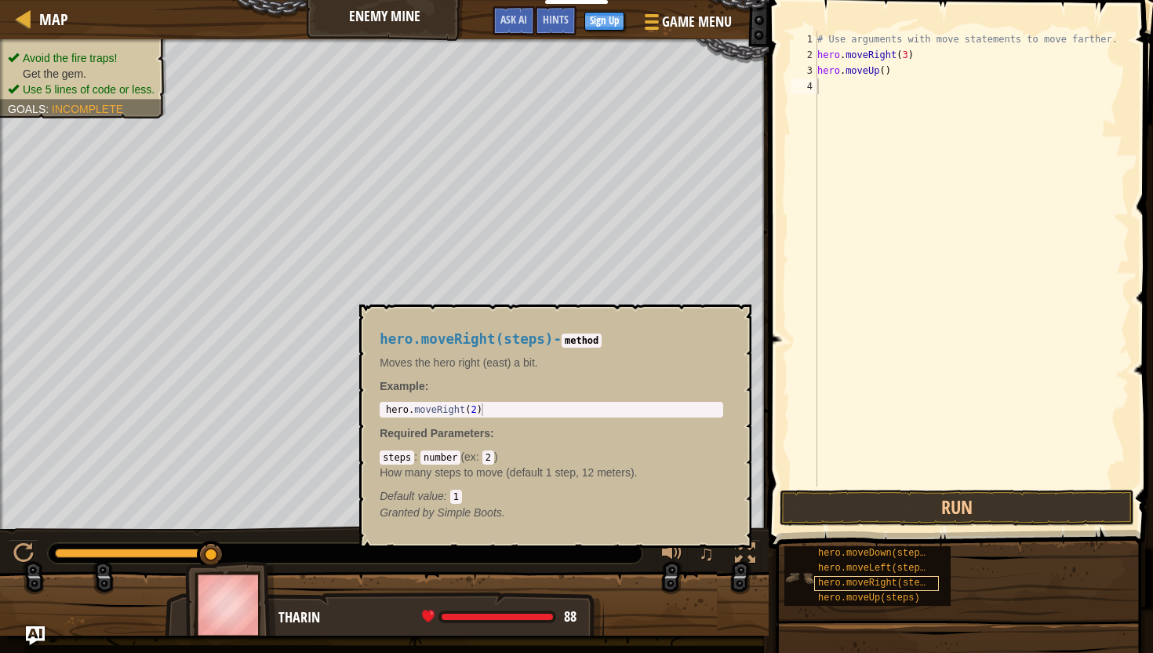
click at [888, 582] on span "hero.moveRight(steps)" at bounding box center [877, 582] width 118 height 11
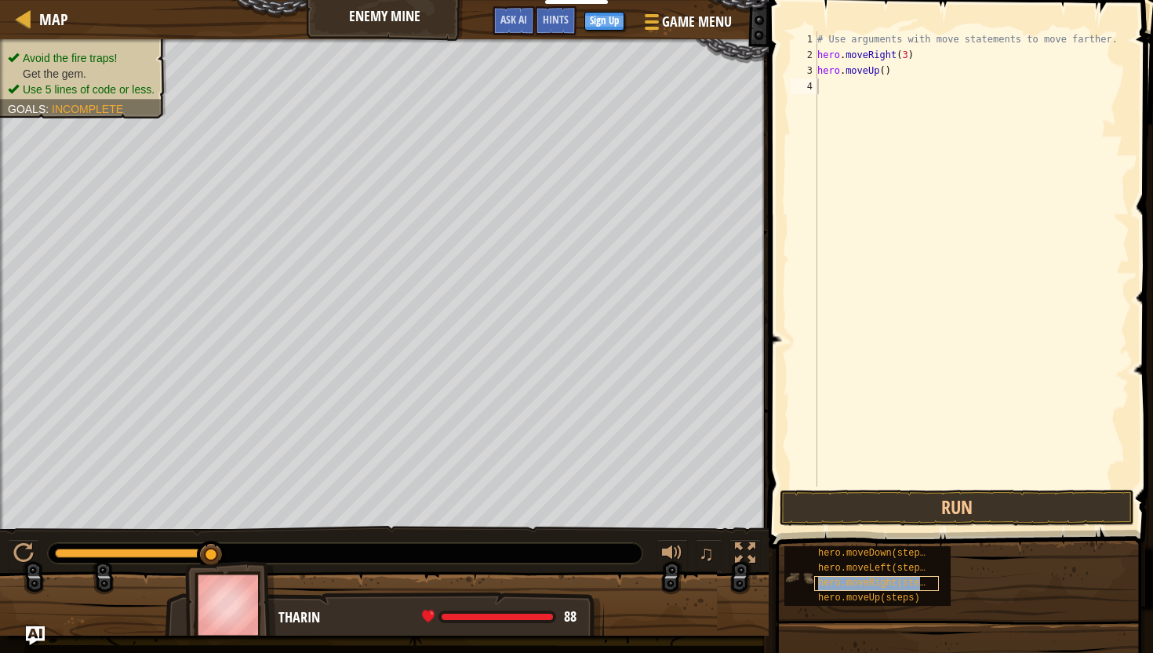
click at [888, 582] on span "hero.moveRight(steps)" at bounding box center [877, 582] width 118 height 11
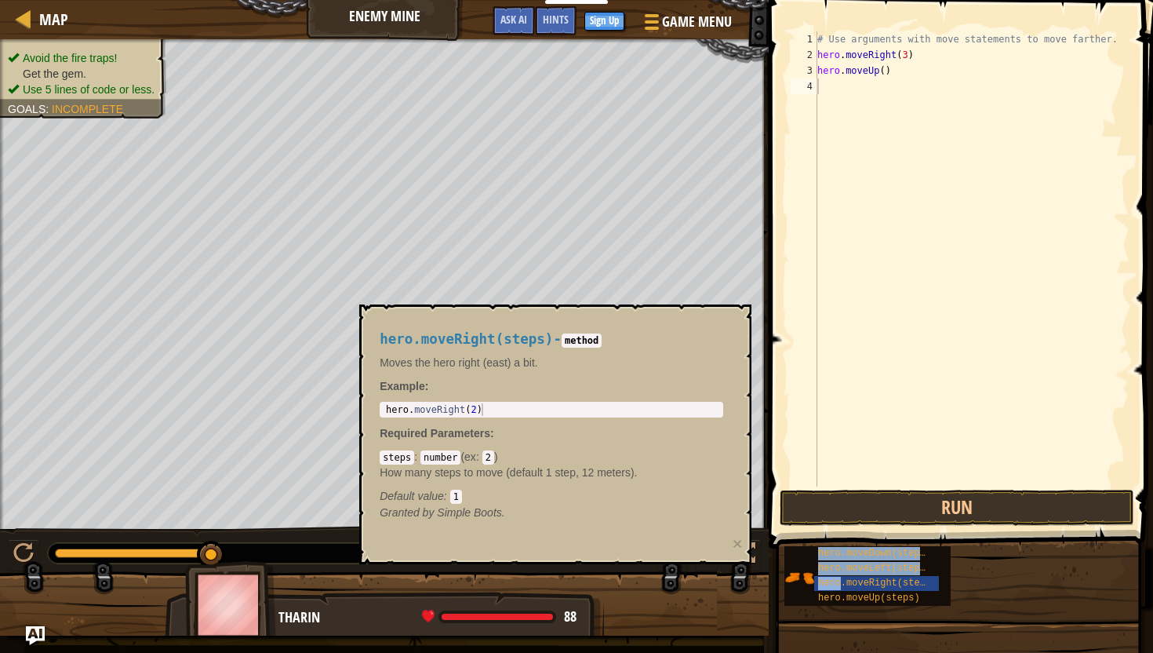
drag, startPoint x: 888, startPoint y: 582, endPoint x: 955, endPoint y: 447, distance: 150.8
click at [955, 447] on div "Hints 1 2 3 4 # Use arguments with move statements to move farther. hero . move…" at bounding box center [958, 322] width 389 height 645
click at [933, 86] on div "# Use arguments with move statements to move farther. hero . moveRight ( 3 ) he…" at bounding box center [971, 274] width 315 height 486
type textarea "hero.moveRight()"
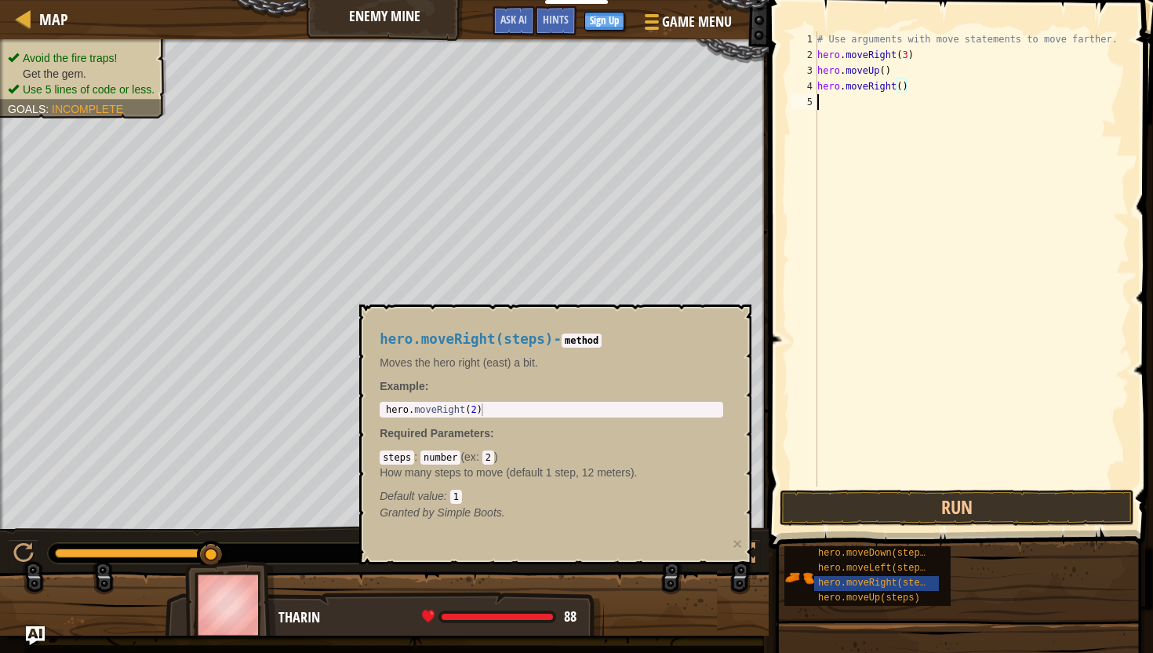
click at [901, 173] on div "# Use arguments with move statements to move farther. hero . moveRight ( 3 ) he…" at bounding box center [971, 274] width 315 height 486
drag, startPoint x: 1024, startPoint y: 652, endPoint x: 928, endPoint y: 600, distance: 109.5
click at [925, 104] on div "# Use arguments with move statements to move farther. hero . moveRight ( 3 ) he…" at bounding box center [971, 274] width 315 height 486
type textarea "hero.moveDown()"
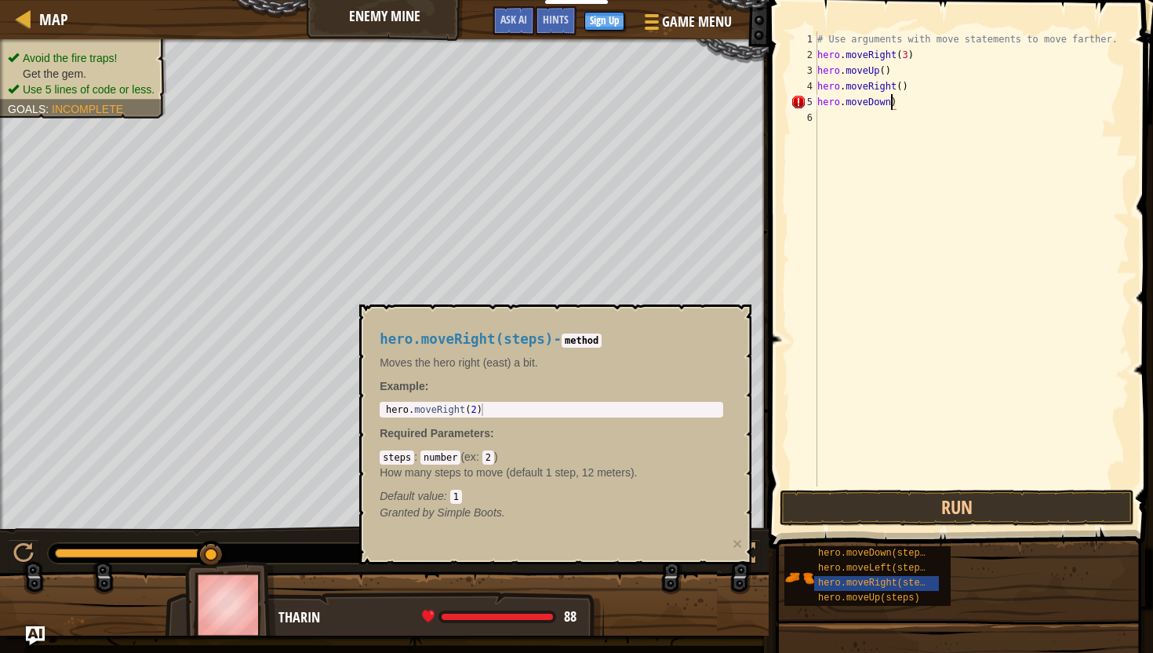
scroll to position [7, 6]
click at [933, 201] on div "# Use arguments with move statements to move farther. hero . moveRight ( 3 ) he…" at bounding box center [971, 274] width 315 height 486
click at [873, 519] on button "Run" at bounding box center [957, 507] width 355 height 36
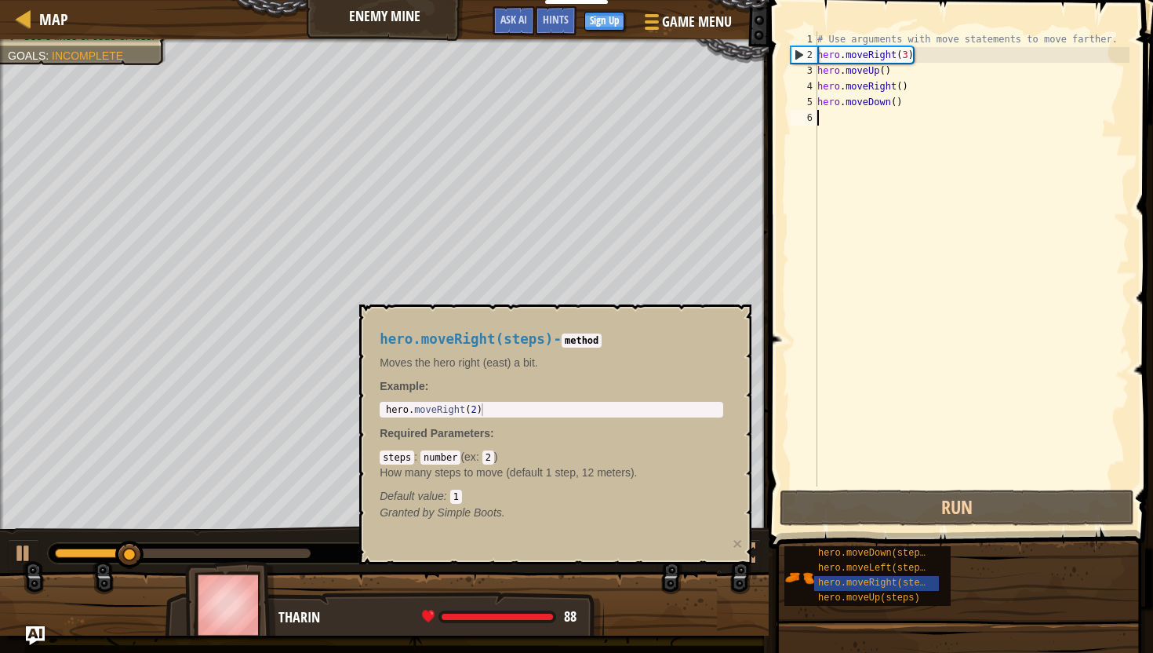
click at [686, 344] on h4 "hero.moveRight(steps) - method" at bounding box center [552, 339] width 344 height 15
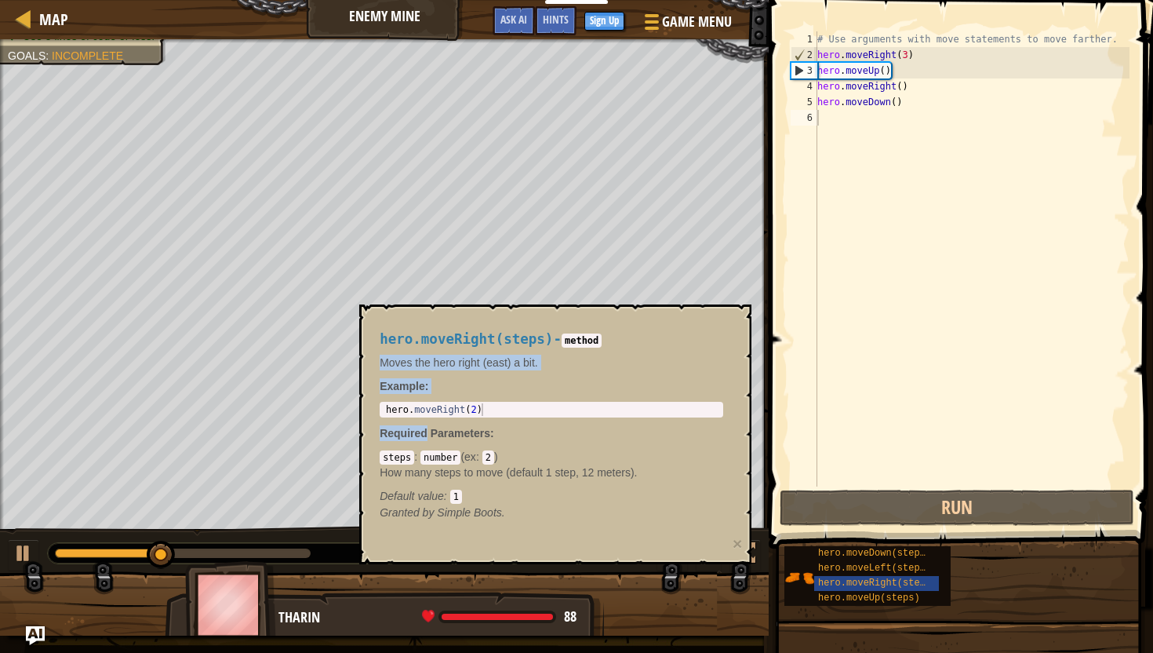
drag, startPoint x: 686, startPoint y: 344, endPoint x: 684, endPoint y: 407, distance: 62.8
click at [685, 407] on div "hero.moveRight(steps) - method Moves the hero right (east) a bit. Example : 1 h…" at bounding box center [552, 426] width 366 height 218
type textarea "hero.moveRight(2)"
click at [684, 407] on div "hero . moveRight ( 2 )" at bounding box center [551, 422] width 337 height 38
click at [675, 499] on div "Default value : 1" at bounding box center [552, 496] width 344 height 16
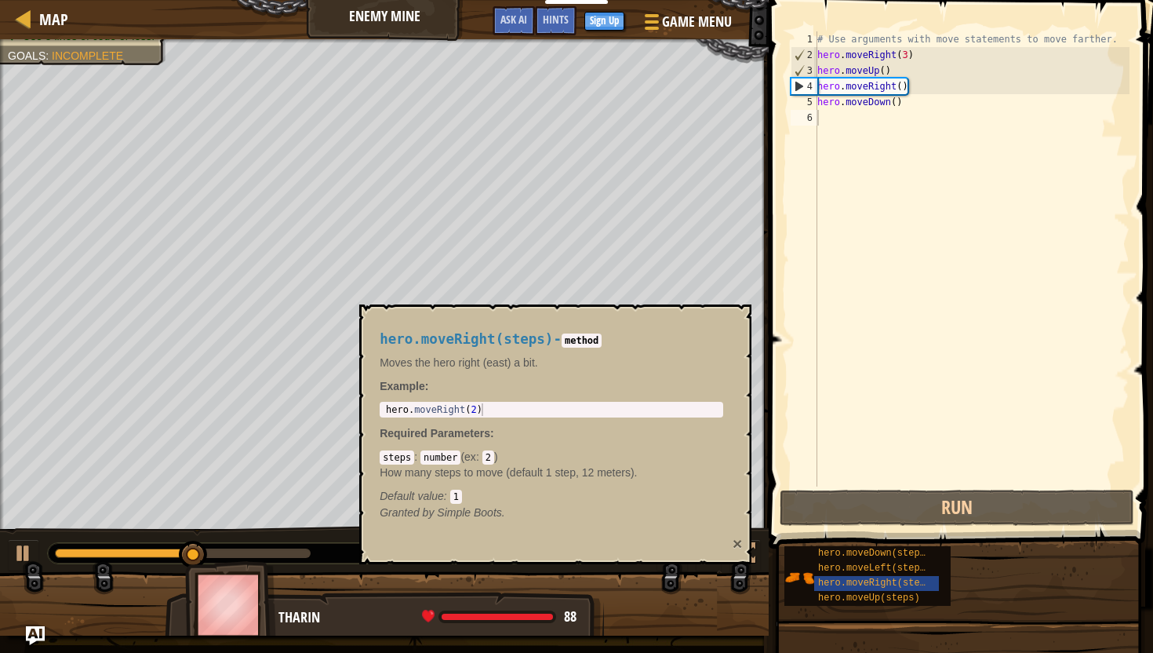
click at [741, 546] on button "×" at bounding box center [737, 543] width 9 height 16
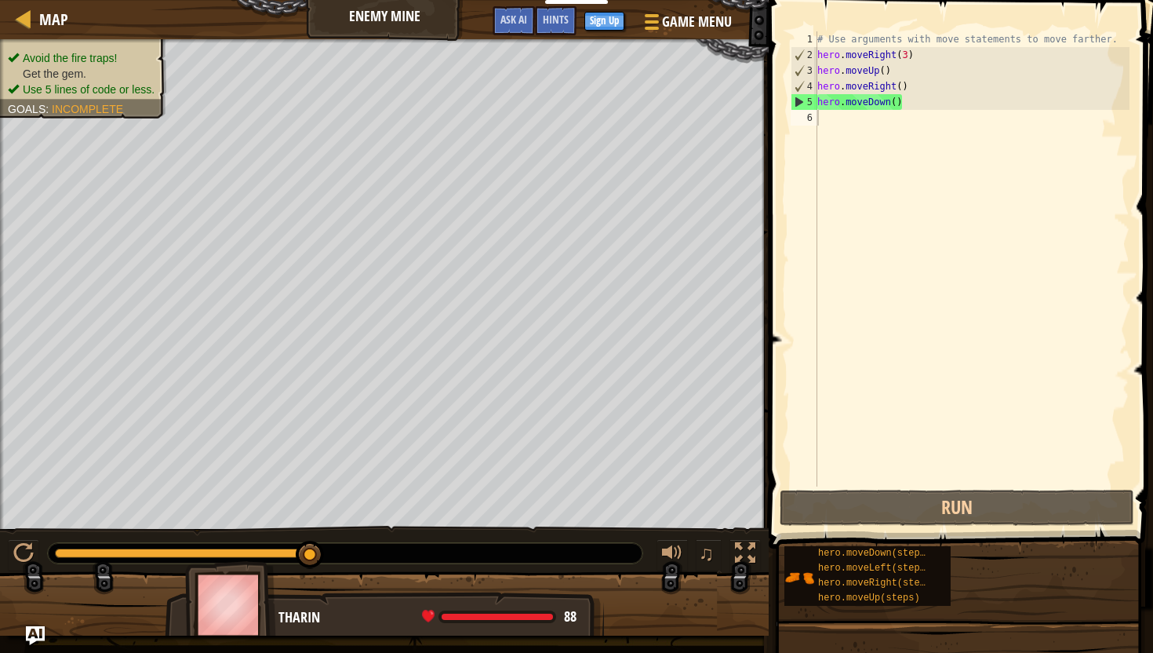
click at [899, 104] on div "# Use arguments with move statements to move farther. hero . moveRight ( 3 ) he…" at bounding box center [971, 274] width 315 height 486
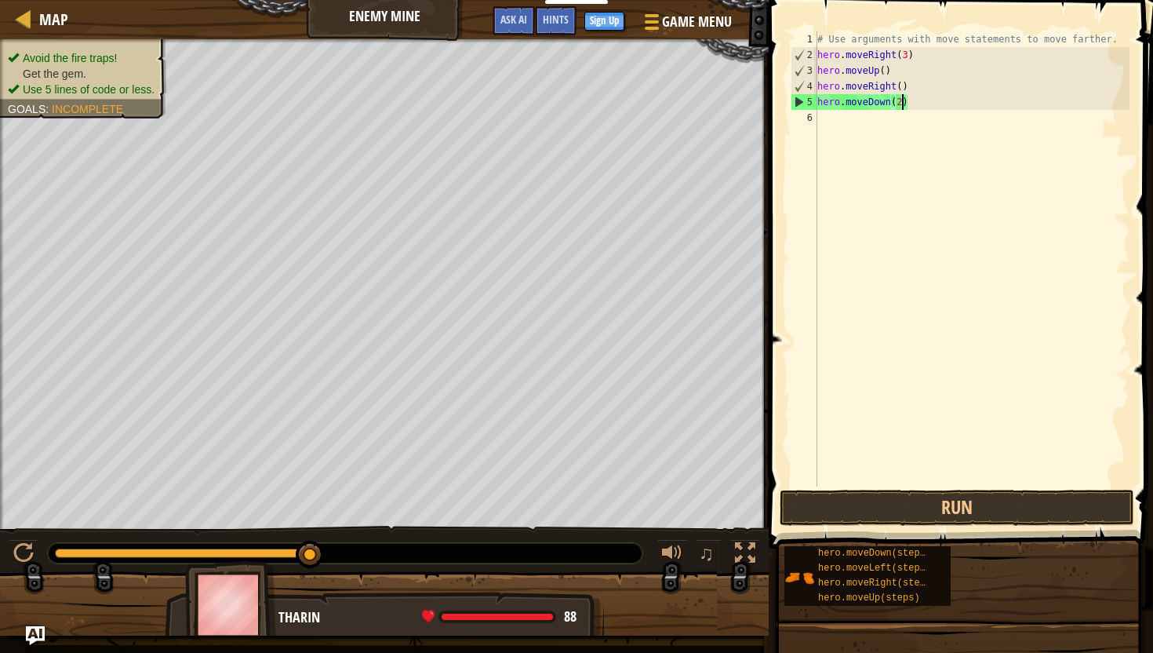
scroll to position [7, 6]
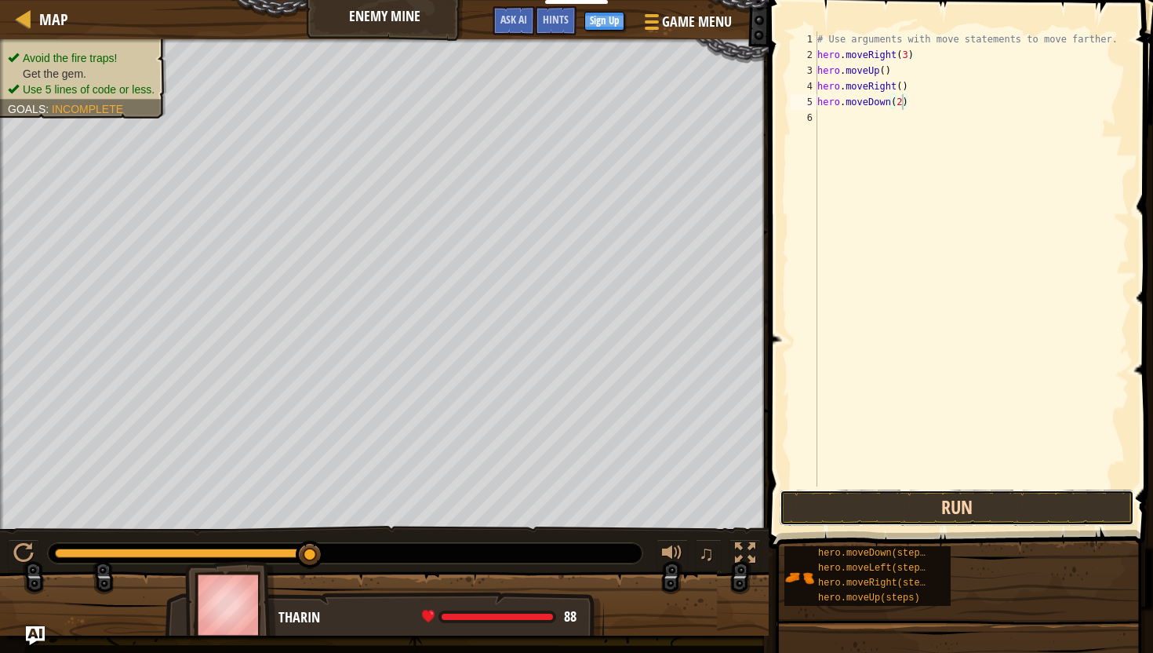
click at [851, 501] on button "Run" at bounding box center [957, 507] width 355 height 36
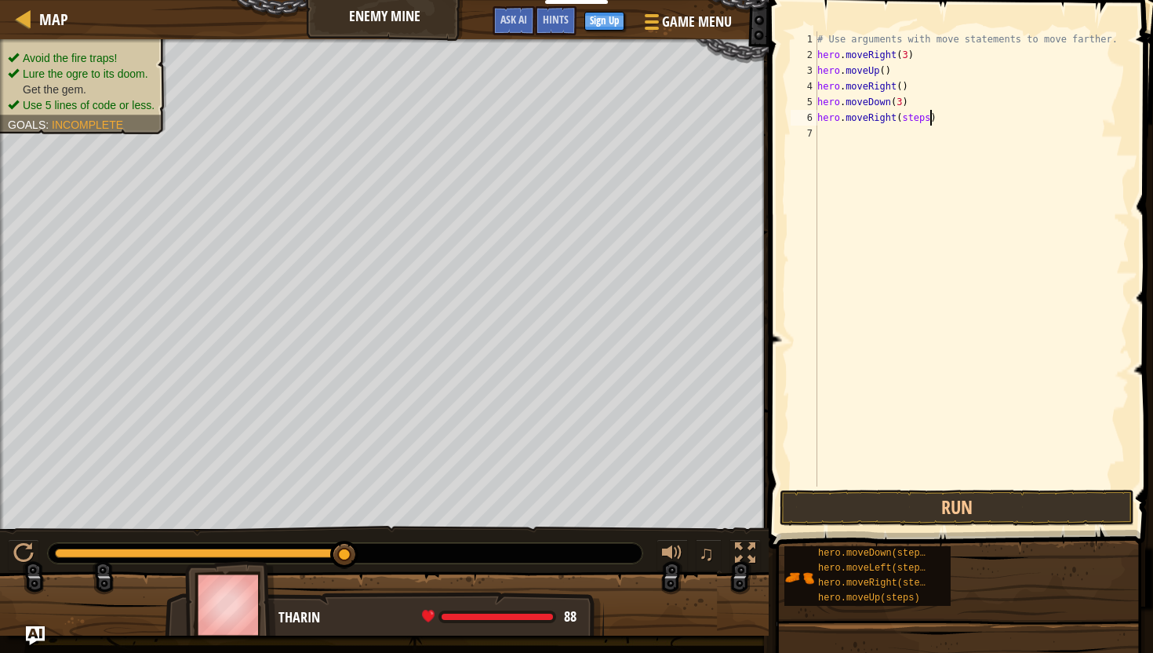
click at [930, 120] on div "# Use arguments with move statements to move farther. hero . moveRight ( 3 ) he…" at bounding box center [971, 274] width 315 height 486
click at [890, 503] on button "Run" at bounding box center [957, 507] width 355 height 36
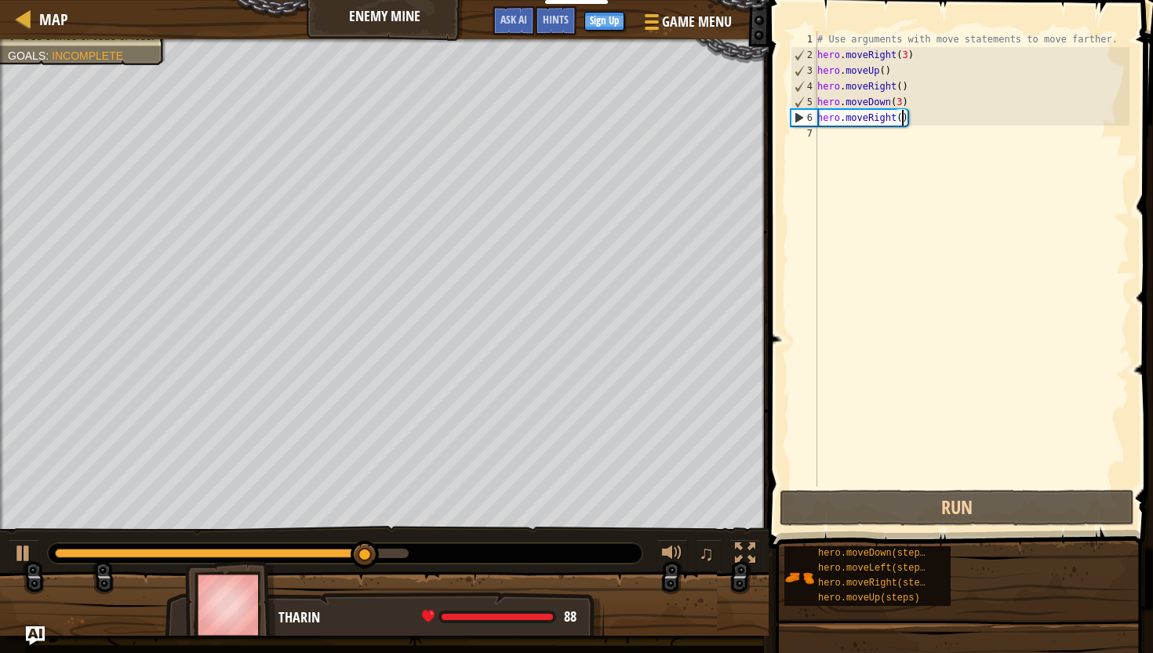
scroll to position [7, 7]
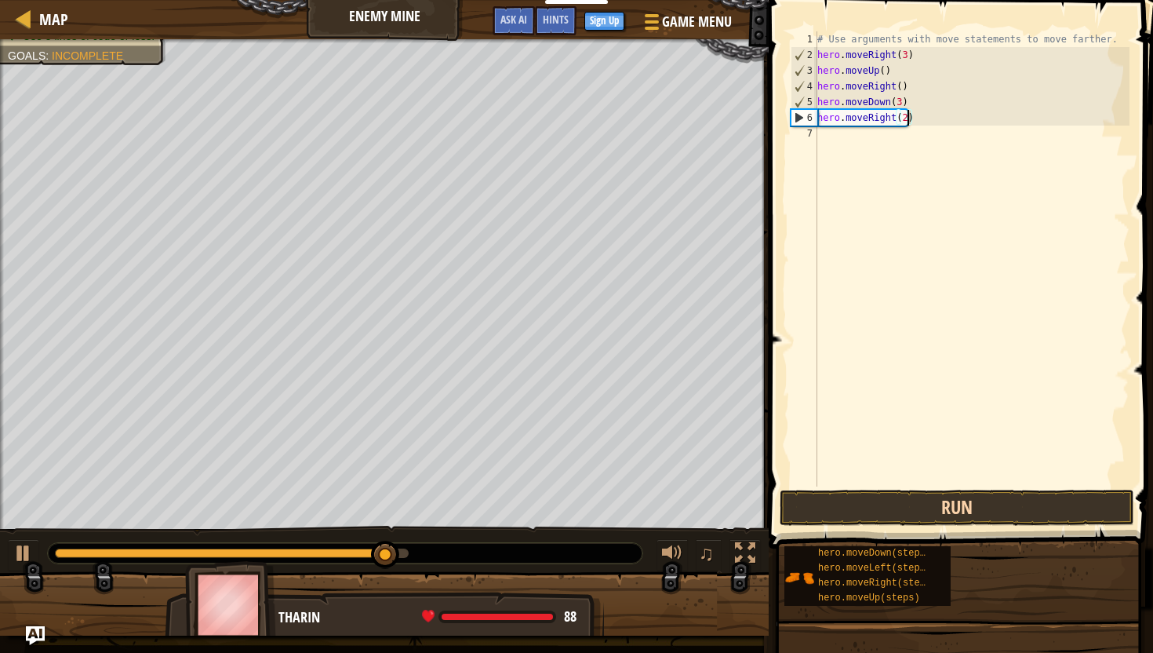
type textarea "hero.moveRight(2)"
click at [857, 502] on button "Run" at bounding box center [957, 507] width 355 height 36
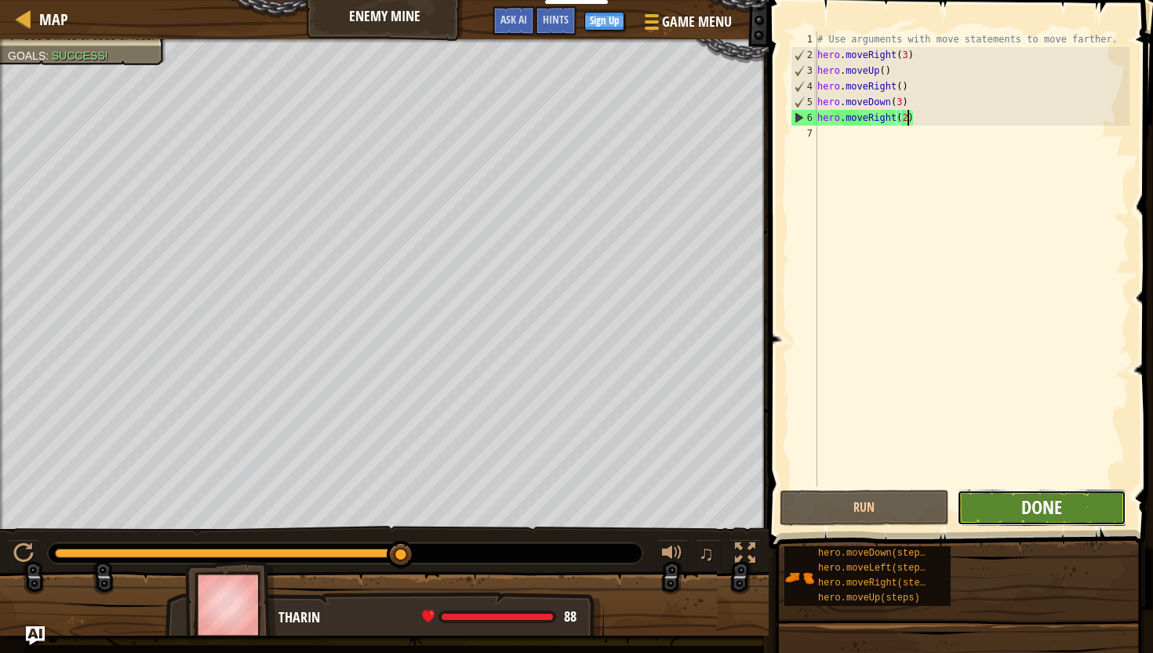
click at [1035, 508] on span "Done" at bounding box center [1041, 506] width 41 height 25
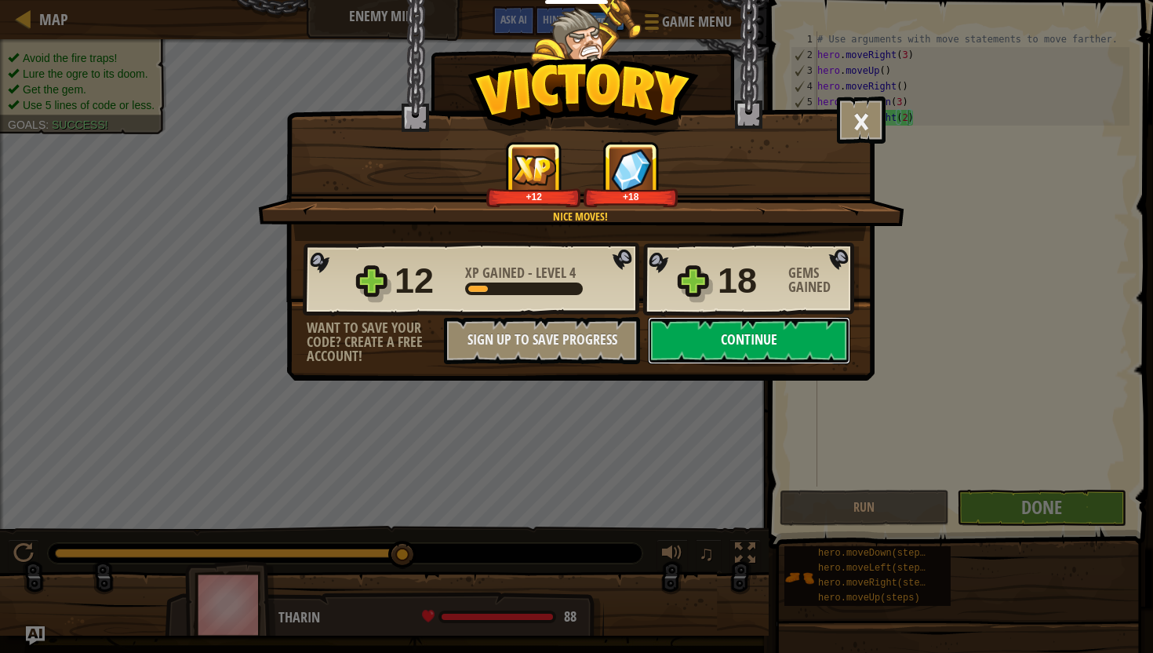
click at [801, 340] on button "Continue" at bounding box center [749, 340] width 202 height 47
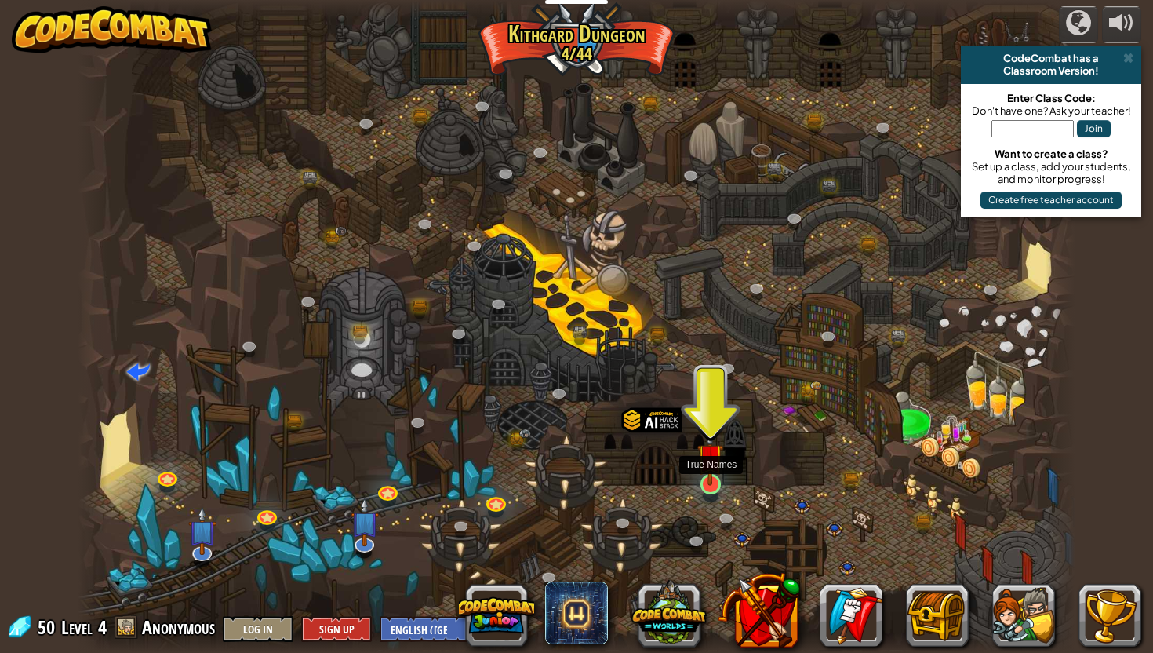
click at [714, 465] on img at bounding box center [710, 457] width 26 height 60
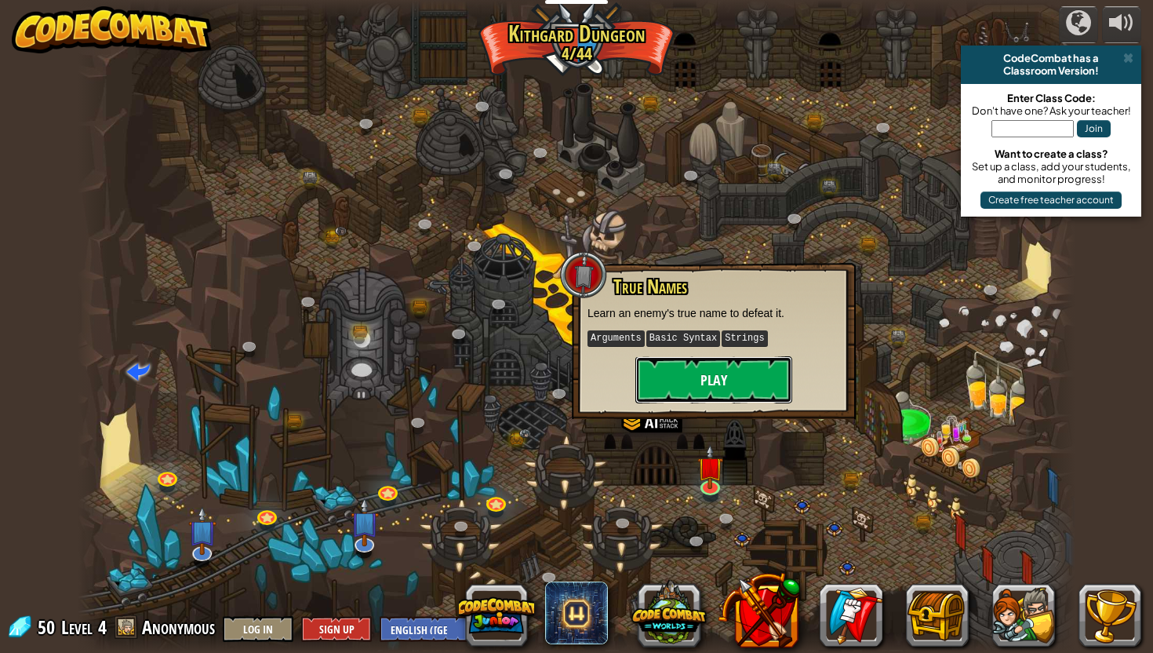
click at [677, 381] on button "Play" at bounding box center [713, 379] width 157 height 47
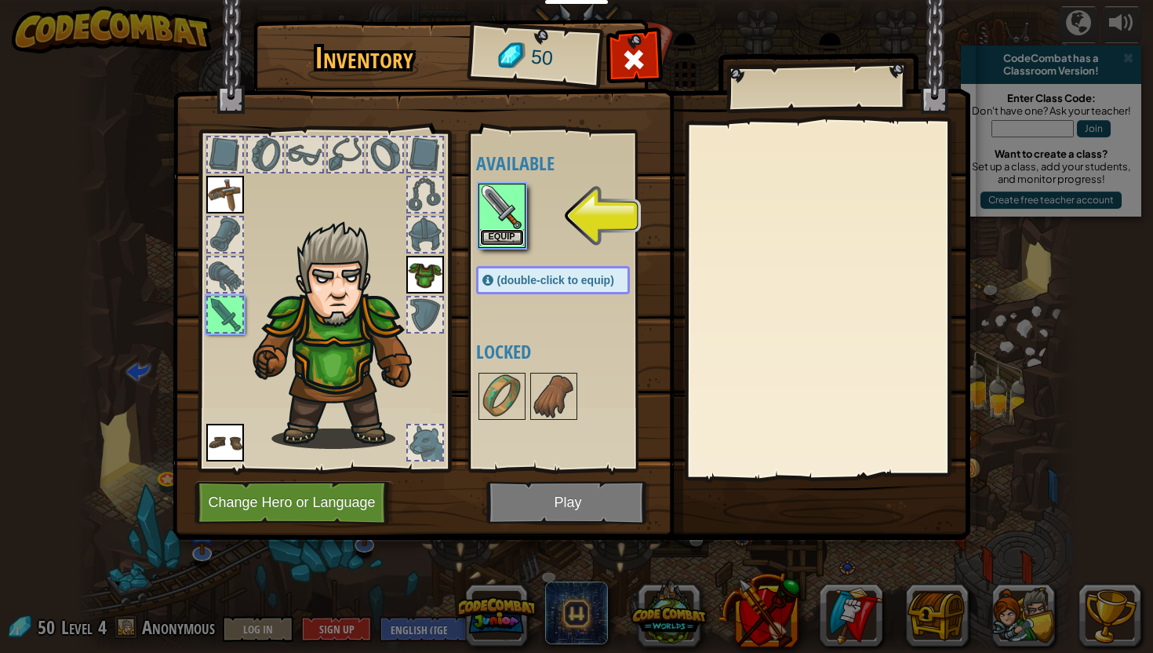
click at [492, 235] on button "Equip" at bounding box center [502, 237] width 44 height 16
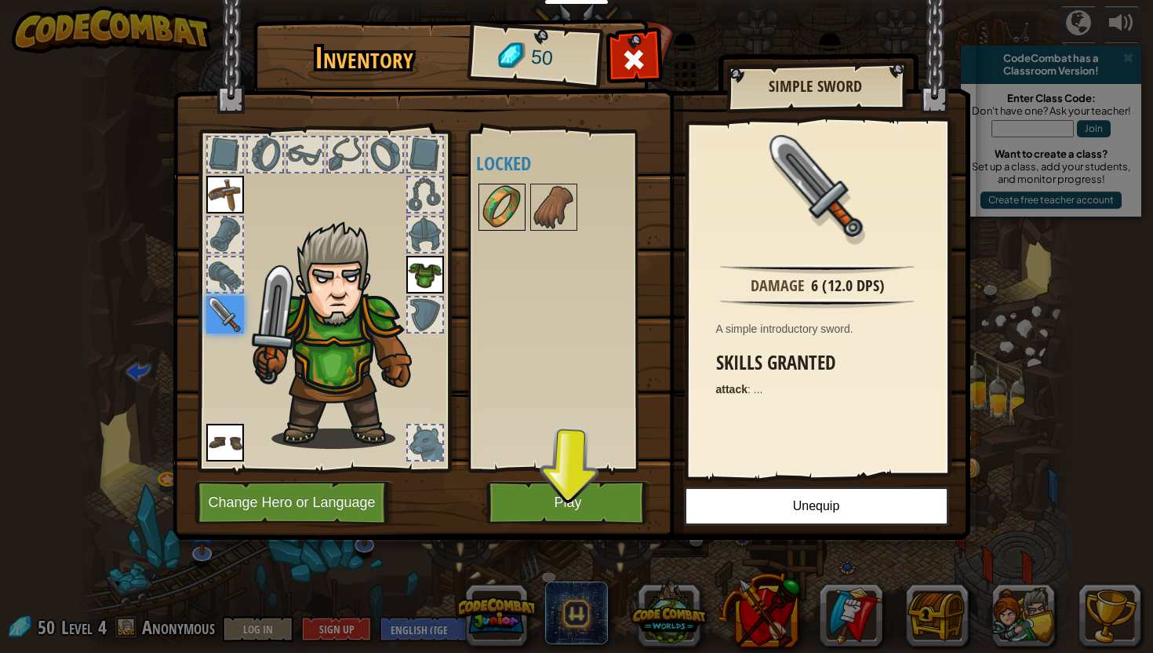
click at [504, 202] on img at bounding box center [502, 207] width 44 height 44
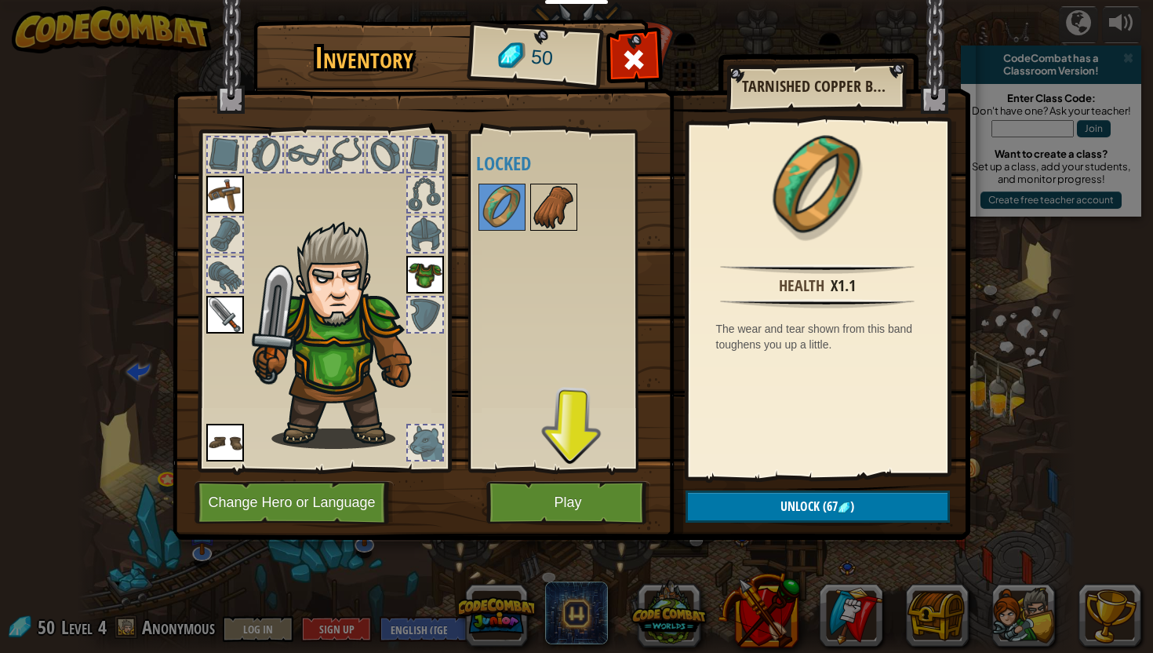
click at [551, 203] on img at bounding box center [554, 207] width 44 height 44
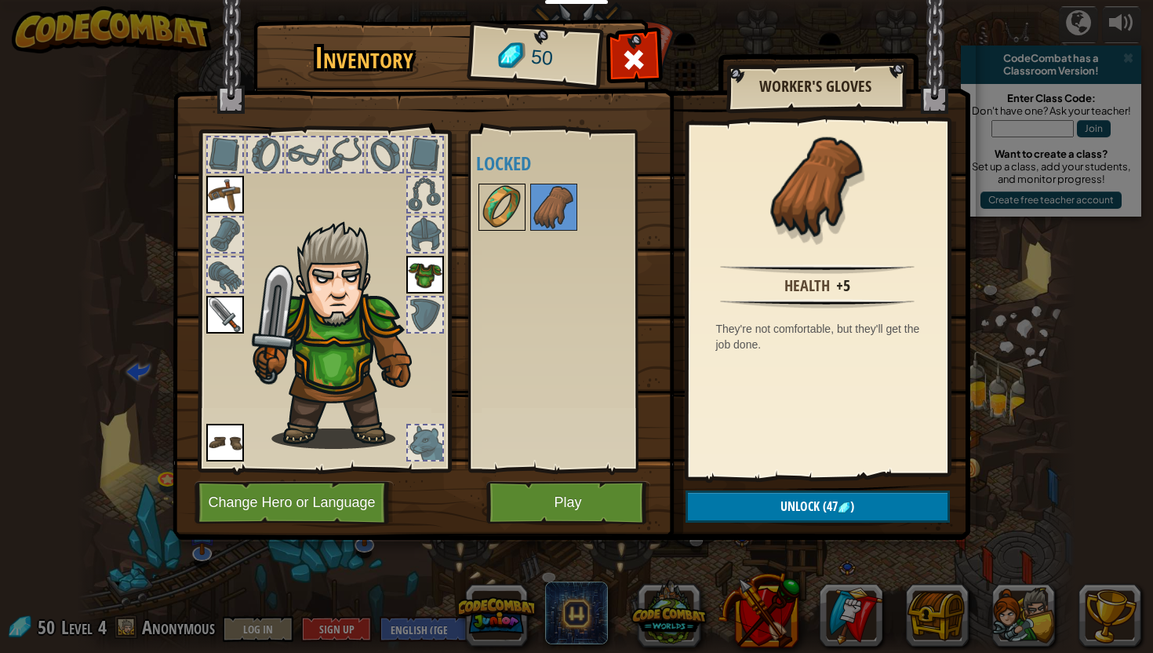
click at [508, 195] on img at bounding box center [502, 207] width 44 height 44
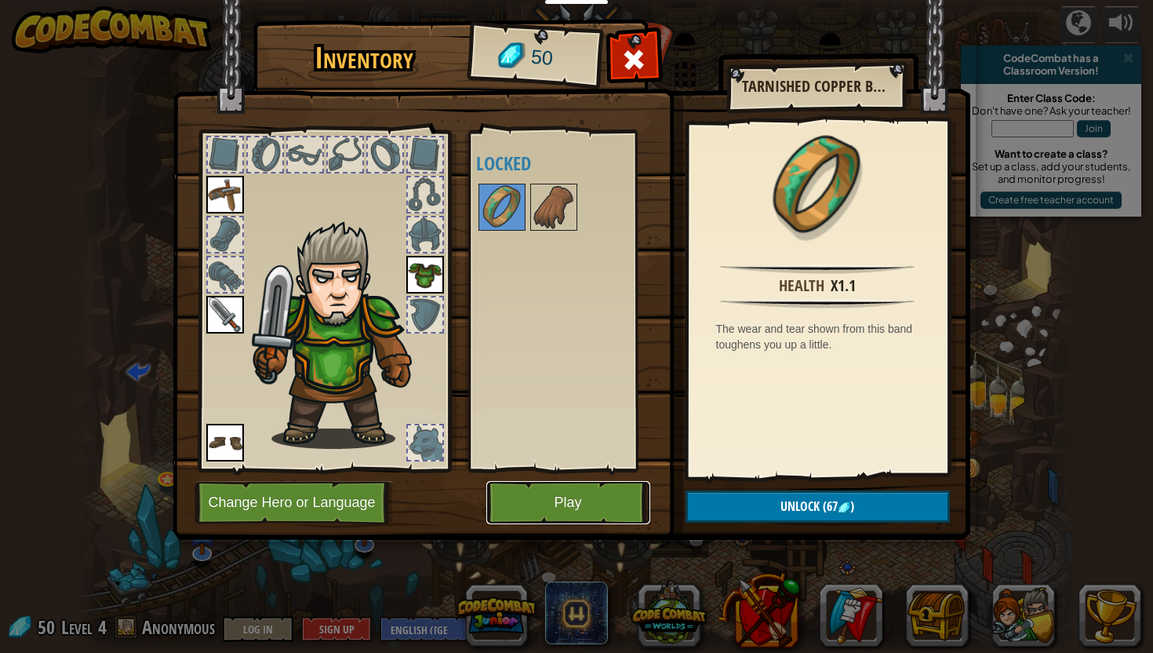
click at [528, 504] on button "Play" at bounding box center [568, 502] width 164 height 43
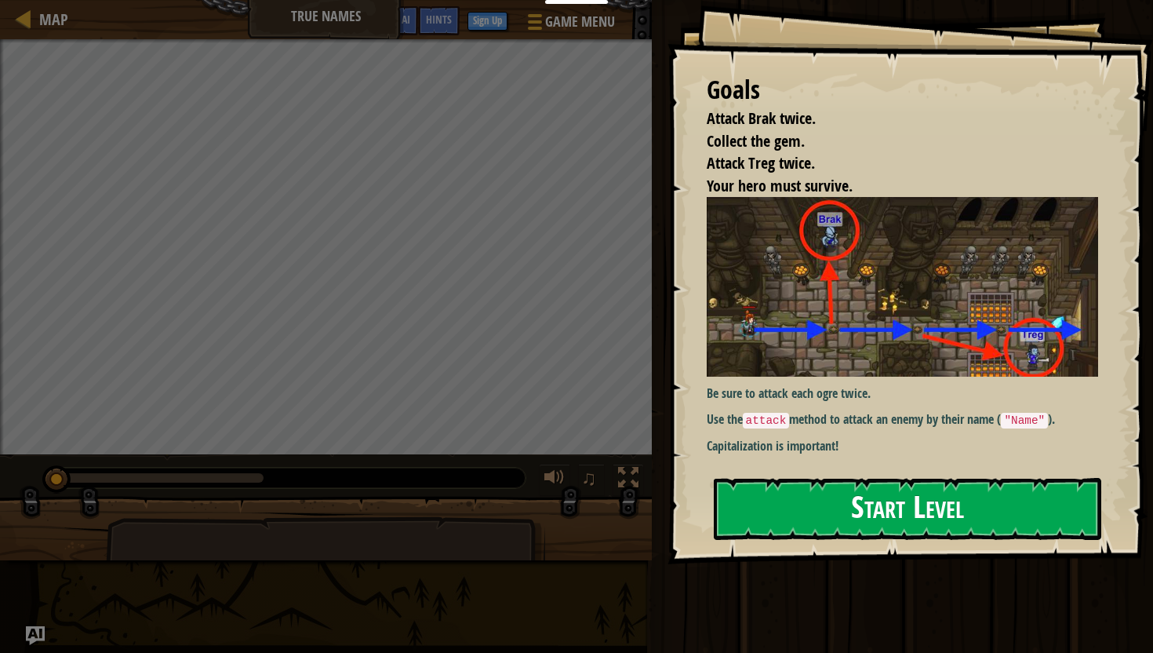
click at [777, 511] on button "Start Level" at bounding box center [907, 509] width 387 height 62
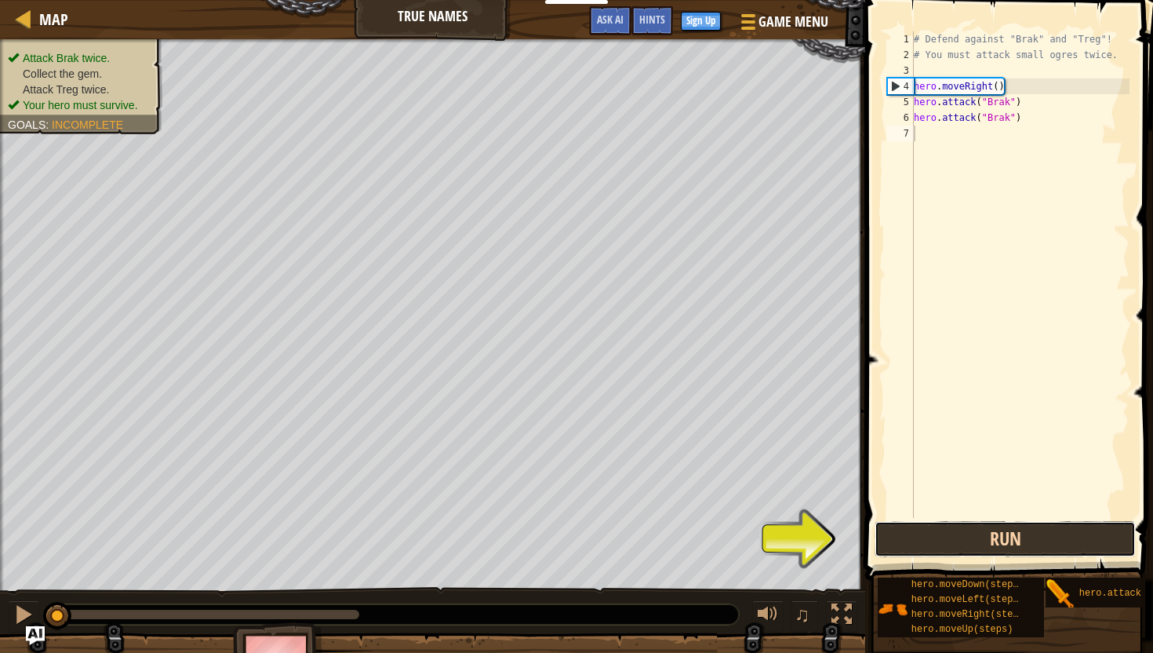
click at [970, 545] on button "Run" at bounding box center [1005, 539] width 261 height 36
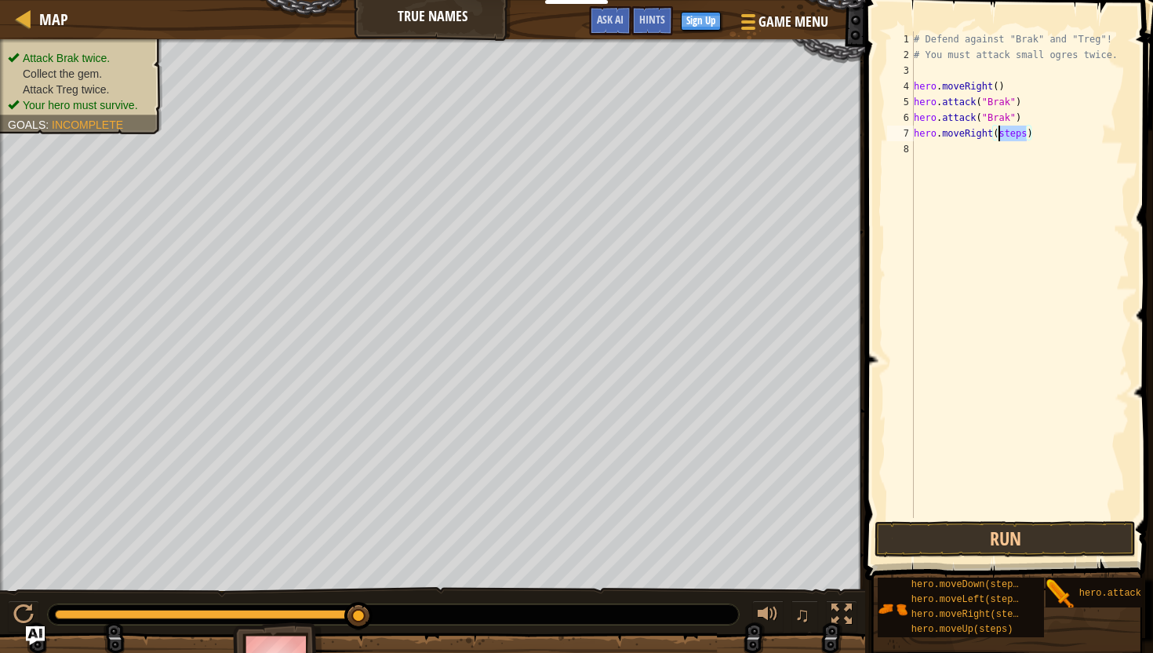
drag, startPoint x: 1025, startPoint y: 135, endPoint x: 996, endPoint y: 140, distance: 29.4
click at [996, 140] on div "# Defend against "Brak" and "Treg"! # You must attack small ogres twice. hero .…" at bounding box center [1020, 290] width 219 height 518
type textarea "hero.moveRight()"
click at [1004, 299] on div "# Defend against "Brak" and "Treg"! # You must attack small ogres twice. hero .…" at bounding box center [1020, 290] width 219 height 518
click at [1013, 151] on div "# Defend against "Brak" and "Treg"! # You must attack small ogres twice. hero .…" at bounding box center [1020, 290] width 219 height 518
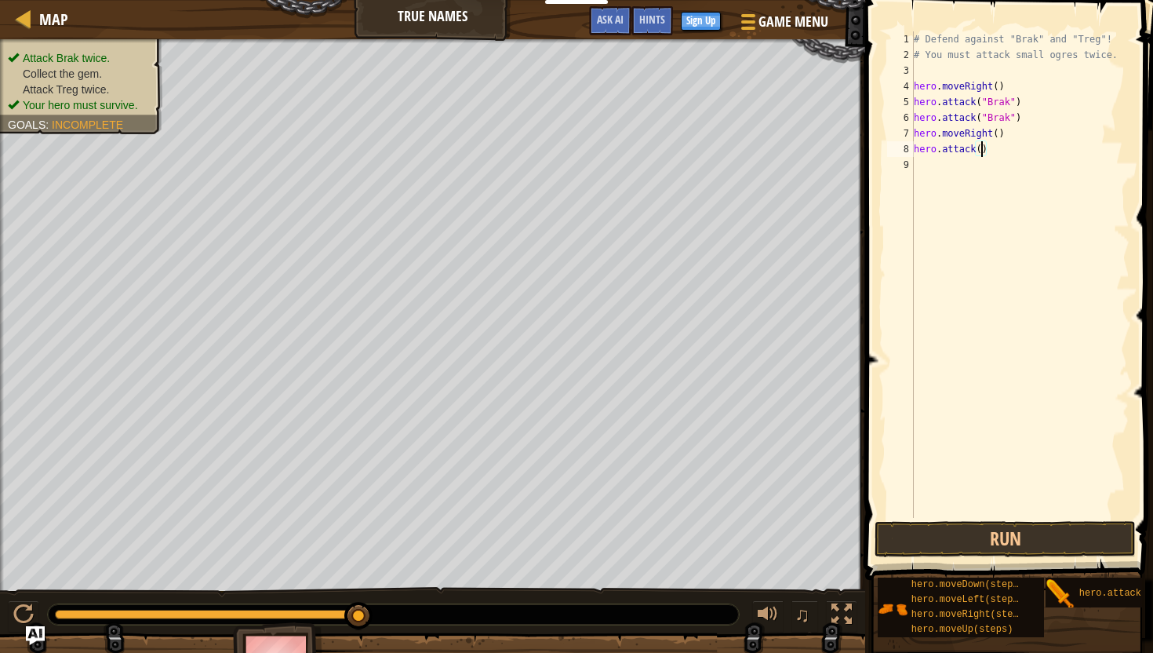
scroll to position [7, 5]
type textarea "hero.attack(Treg)"
click at [1014, 257] on div "# Defend against "Brak" and "Treg"! # You must attack small ogres twice. hero .…" at bounding box center [1020, 290] width 219 height 518
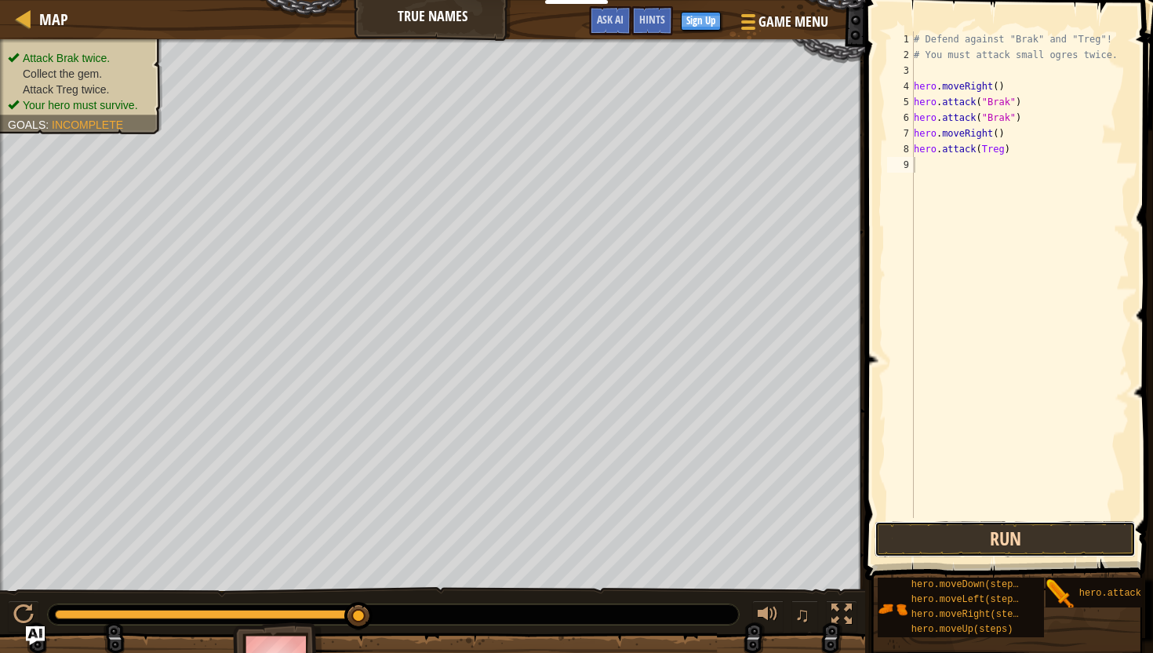
click at [948, 544] on button "Run" at bounding box center [1005, 539] width 261 height 36
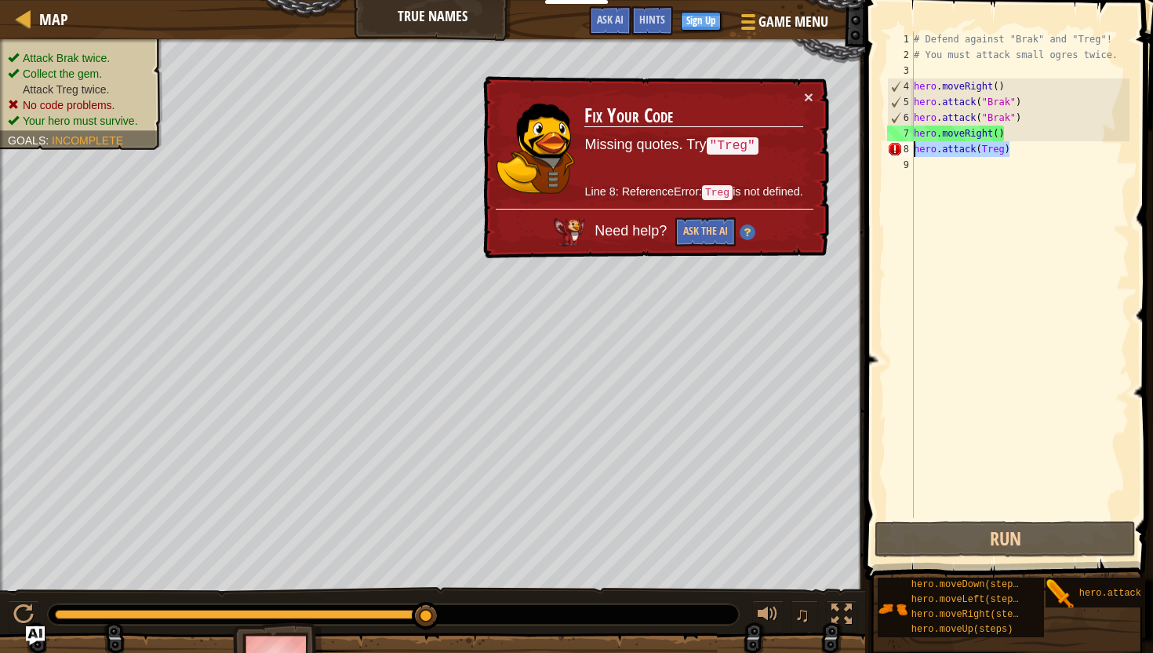
drag, startPoint x: 1014, startPoint y: 152, endPoint x: 908, endPoint y: 154, distance: 105.9
click at [908, 154] on div "1 2 3 4 5 6 7 8 9 # Defend against "Brak" and "Treg"! # You must attack small o…" at bounding box center [1007, 274] width 246 height 486
type textarea "hero.attack(Treg)"
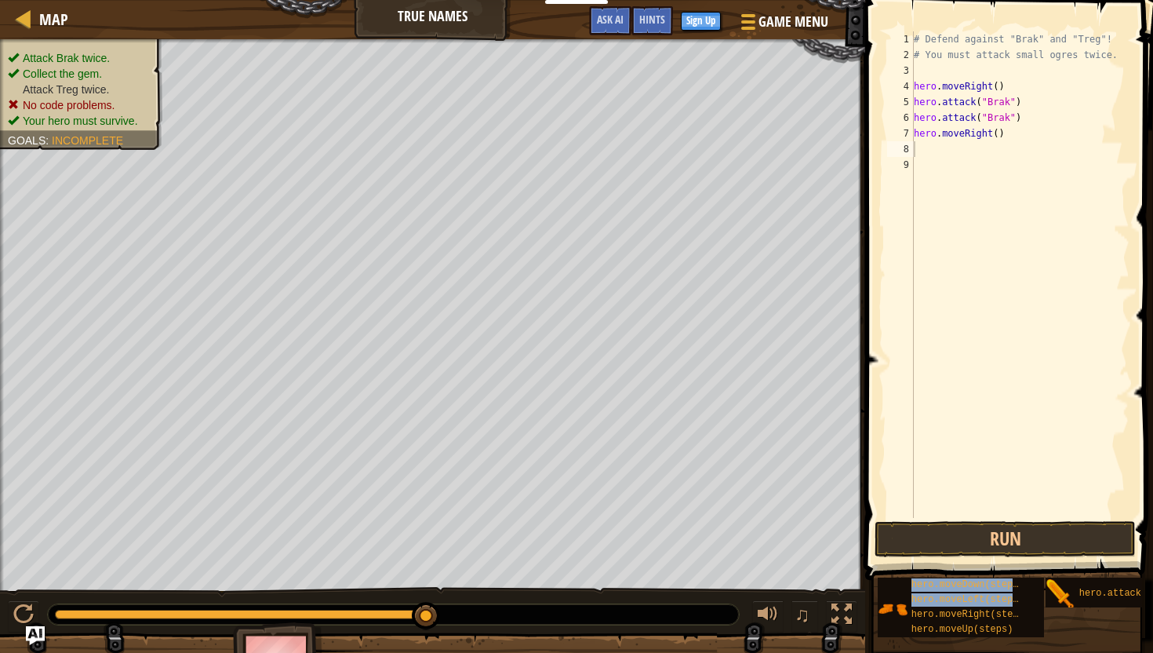
drag, startPoint x: 952, startPoint y: 616, endPoint x: 951, endPoint y: 189, distance: 426.7
click at [951, 189] on div "Hints 1 2 3 4 5 6 7 8 9 # Defend against "Brak" and "Treg"! # You must attack s…" at bounding box center [1006, 322] width 293 height 645
drag, startPoint x: 928, startPoint y: 614, endPoint x: 932, endPoint y: 381, distance: 233.0
click at [932, 381] on div "Hints 1 2 3 4 5 6 7 8 9 # Defend against "Brak" and "Treg"! # You must attack s…" at bounding box center [1006, 322] width 293 height 645
click at [932, 406] on div "# Defend against "Brak" and "Treg"! # You must attack small ogres twice. hero .…" at bounding box center [1020, 290] width 219 height 518
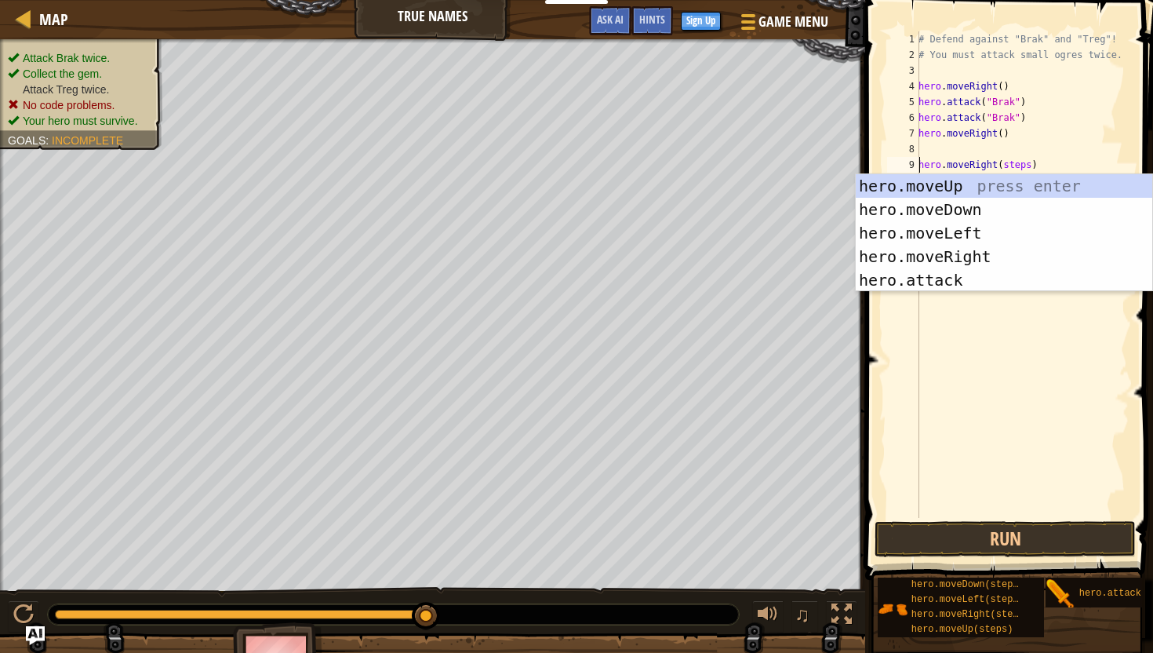
click at [1025, 162] on div "# Defend against "Brak" and "Treg"! # You must attack small ogres twice. hero .…" at bounding box center [1022, 290] width 214 height 518
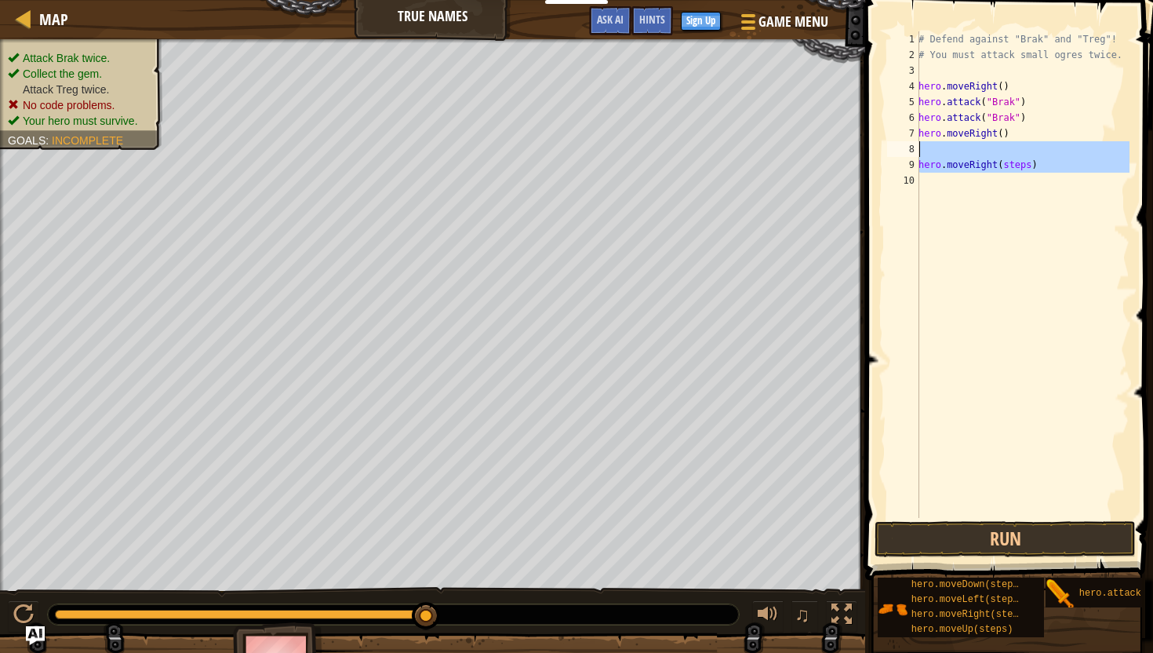
drag, startPoint x: 917, startPoint y: 165, endPoint x: 917, endPoint y: 142, distance: 22.7
type textarea "hero.moveRight(steps)"
click at [917, 142] on div "8" at bounding box center [903, 149] width 32 height 16
type textarea "hero.moveRight(steps)"
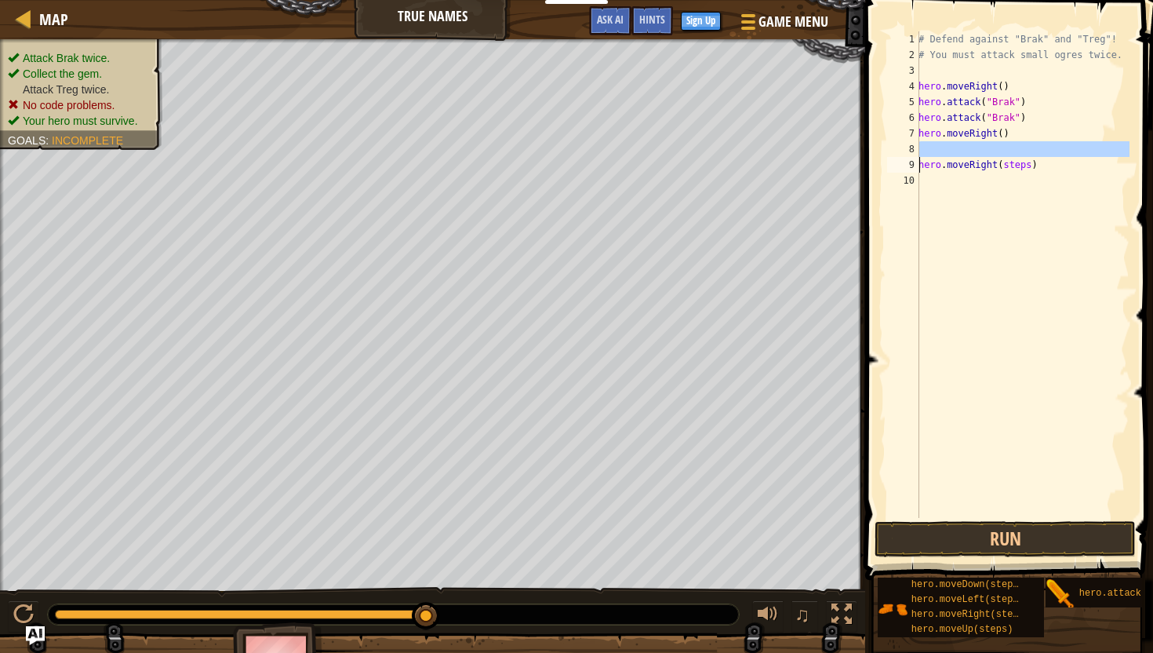
drag, startPoint x: 909, startPoint y: 144, endPoint x: 910, endPoint y: 169, distance: 25.1
type textarea "hero.moveRight(steps)"
click at [954, 213] on div "# Defend against "Brak" and "Treg"! # You must attack small ogres twice. hero .…" at bounding box center [1022, 290] width 214 height 518
drag, startPoint x: 1043, startPoint y: 172, endPoint x: 905, endPoint y: 170, distance: 138.1
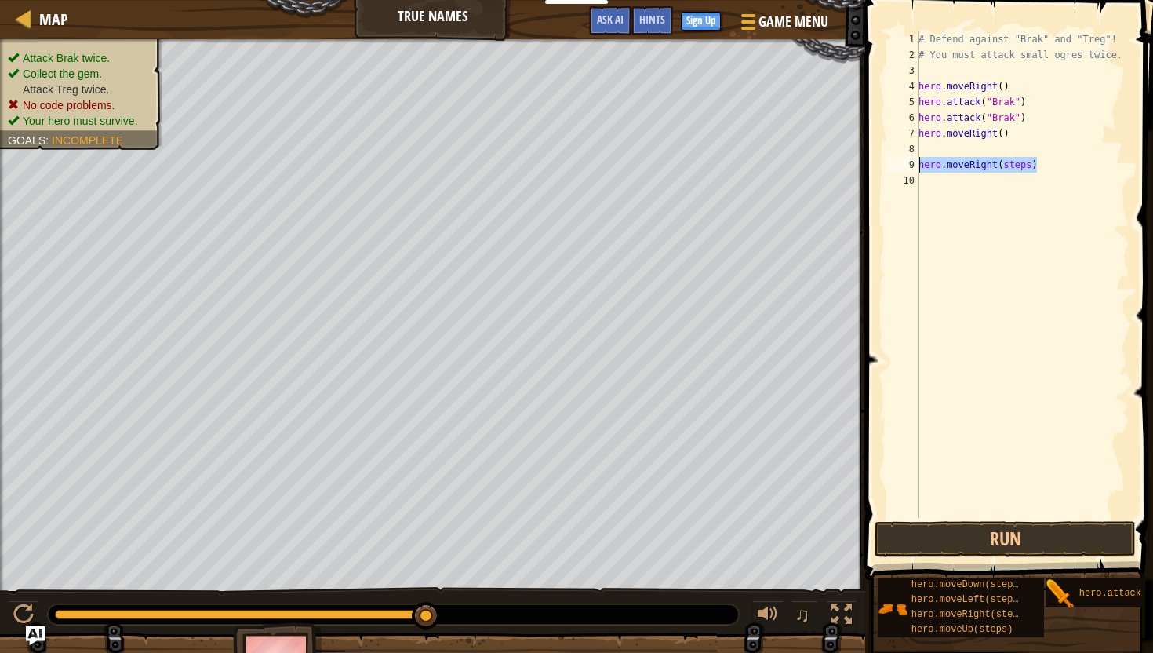
click at [905, 170] on div "1 2 3 4 5 6 7 8 9 10 # Defend against "Brak" and "Treg"! # You must attack smal…" at bounding box center [1007, 274] width 246 height 486
type textarea "\"
click at [995, 269] on div "# Defend against "Brak" and "Treg"! # You must attack small ogres twice. hero .…" at bounding box center [1022, 290] width 214 height 518
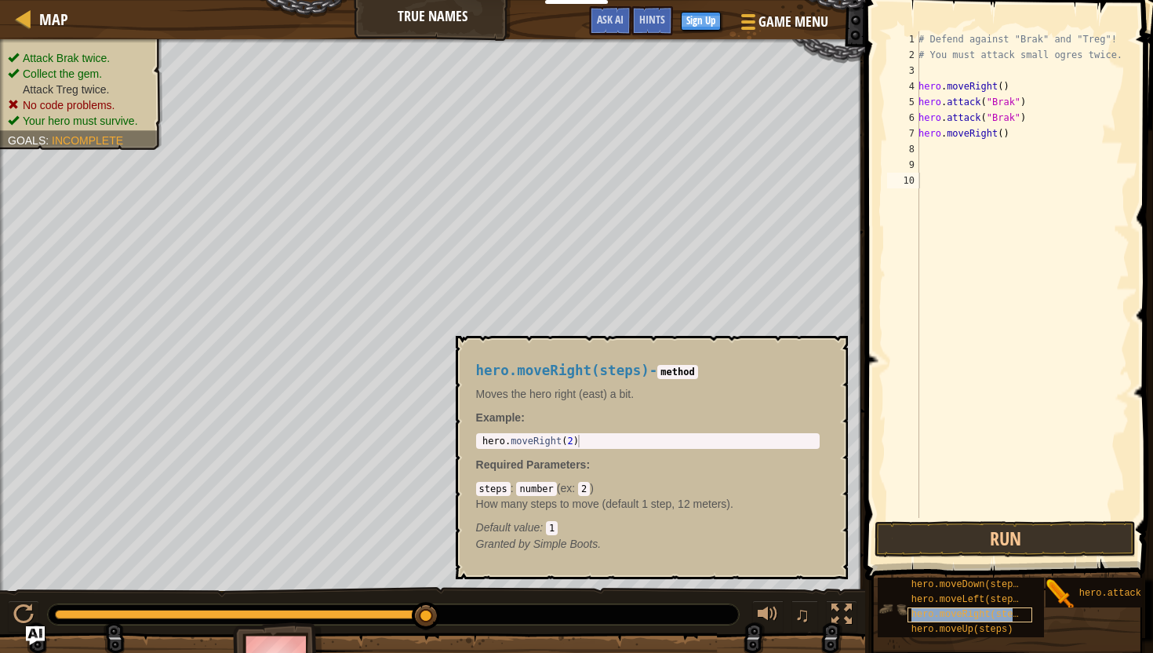
type textarea "hero.moveRight(steps)"
drag, startPoint x: 945, startPoint y: 609, endPoint x: 974, endPoint y: 278, distance: 332.3
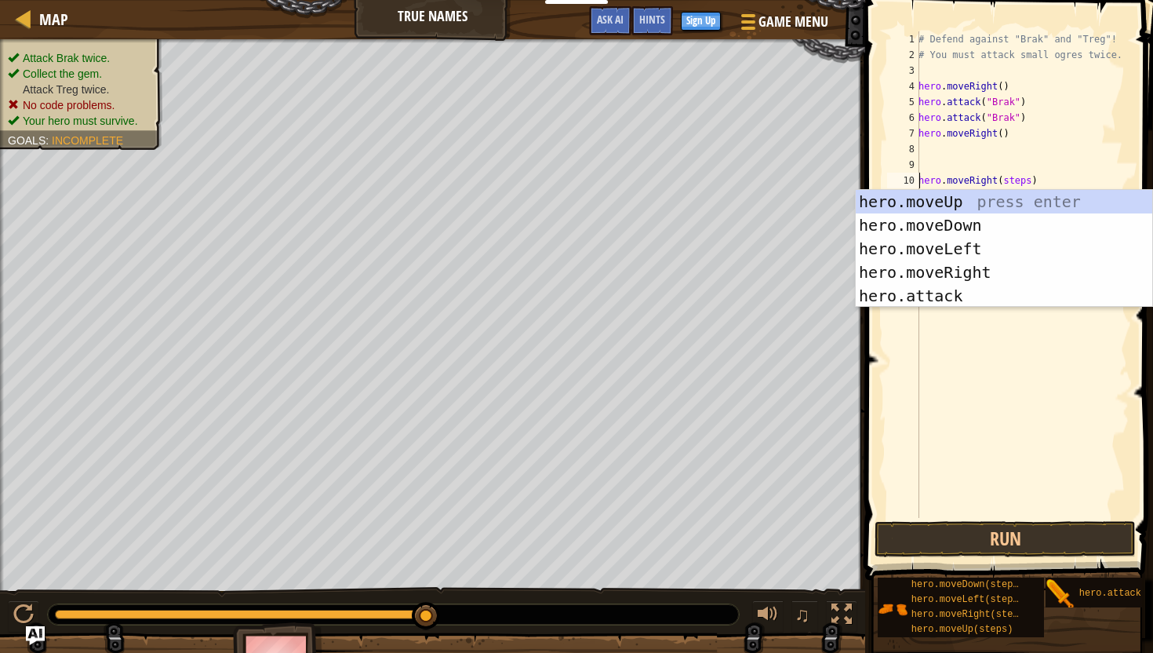
click at [973, 147] on div "# Defend against "Brak" and "Treg"! # You must attack small ogres twice. hero .…" at bounding box center [1022, 290] width 214 height 518
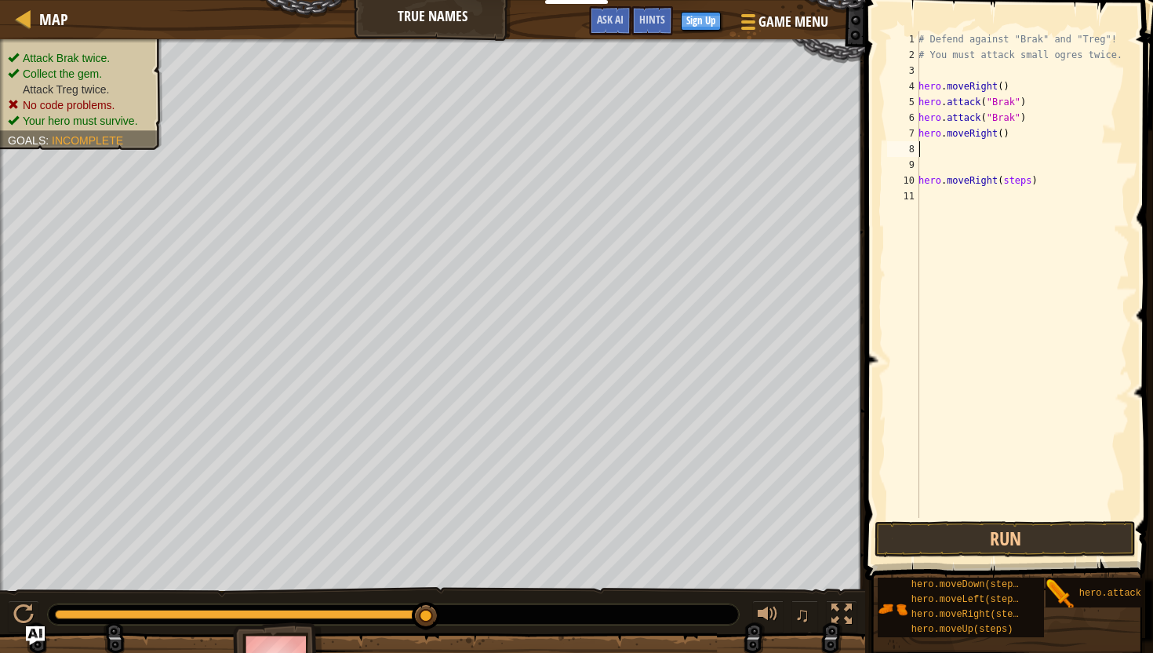
click at [973, 147] on div "# Defend against "Brak" and "Treg"! # You must attack small ogres twice. hero .…" at bounding box center [1022, 290] width 214 height 518
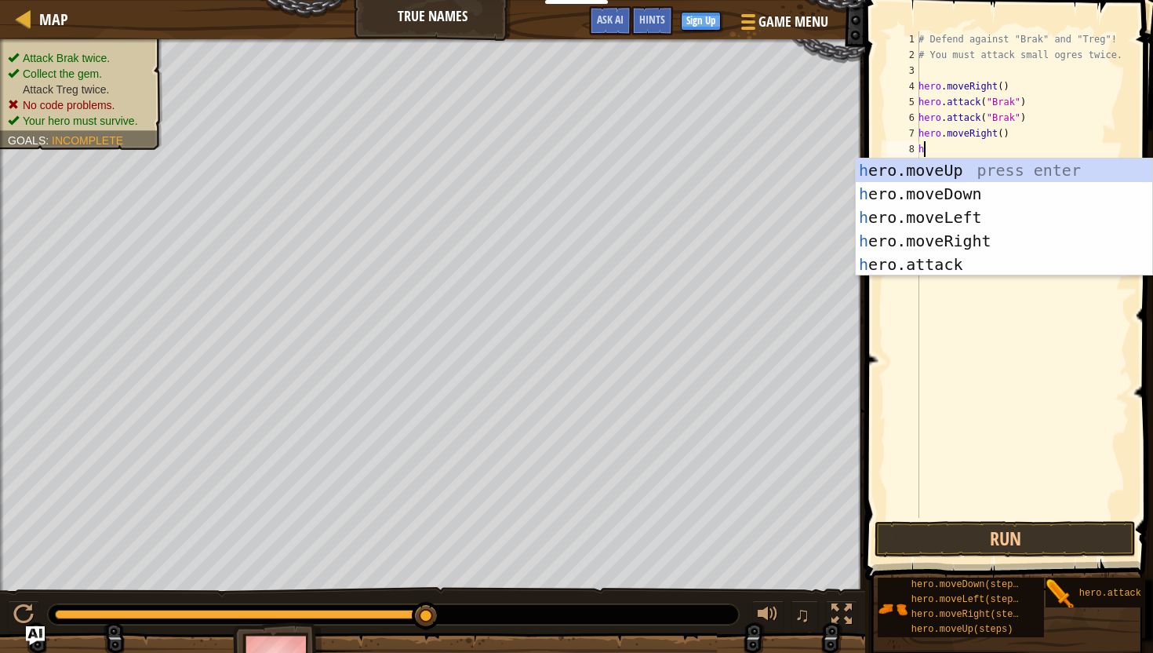
type textarea "he"
click at [988, 194] on div "he ro.moveUp press enter he ro.moveDown press enter he ro.moveLeft press enter …" at bounding box center [1004, 240] width 297 height 165
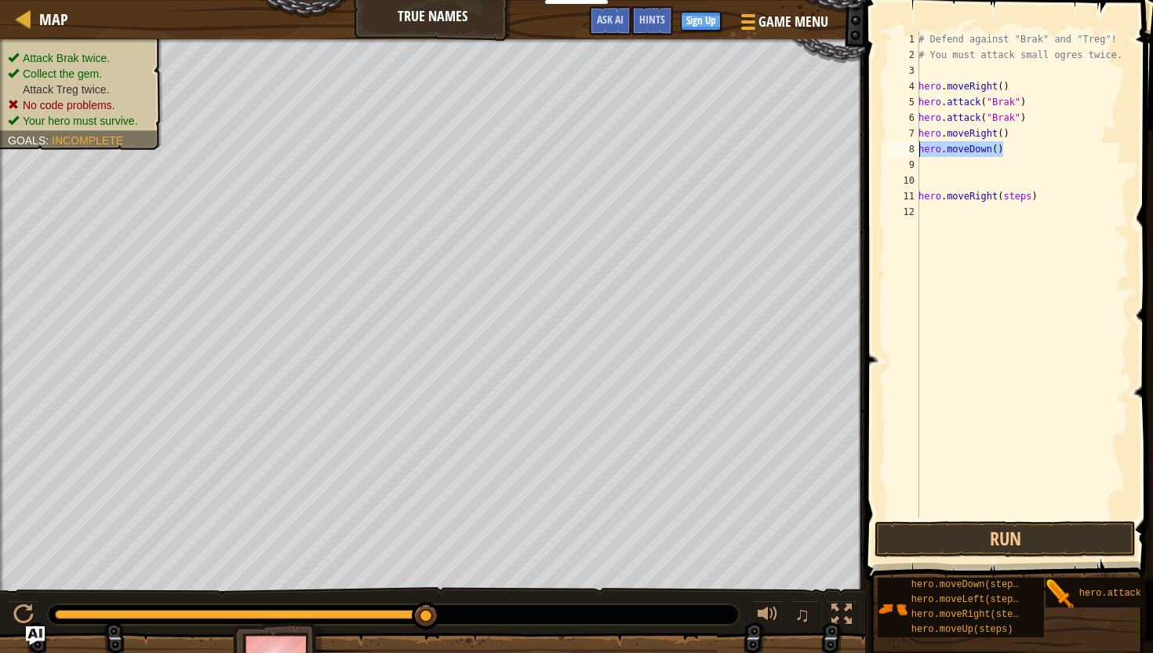
drag, startPoint x: 1005, startPoint y: 151, endPoint x: 919, endPoint y: 153, distance: 86.3
click at [919, 153] on div "1 2 3 4 5 6 7 8 9 10 11 12 # Defend against "Brak" and "Treg"! # You must attac…" at bounding box center [1007, 274] width 246 height 486
type textarea "hero.moveDown()"
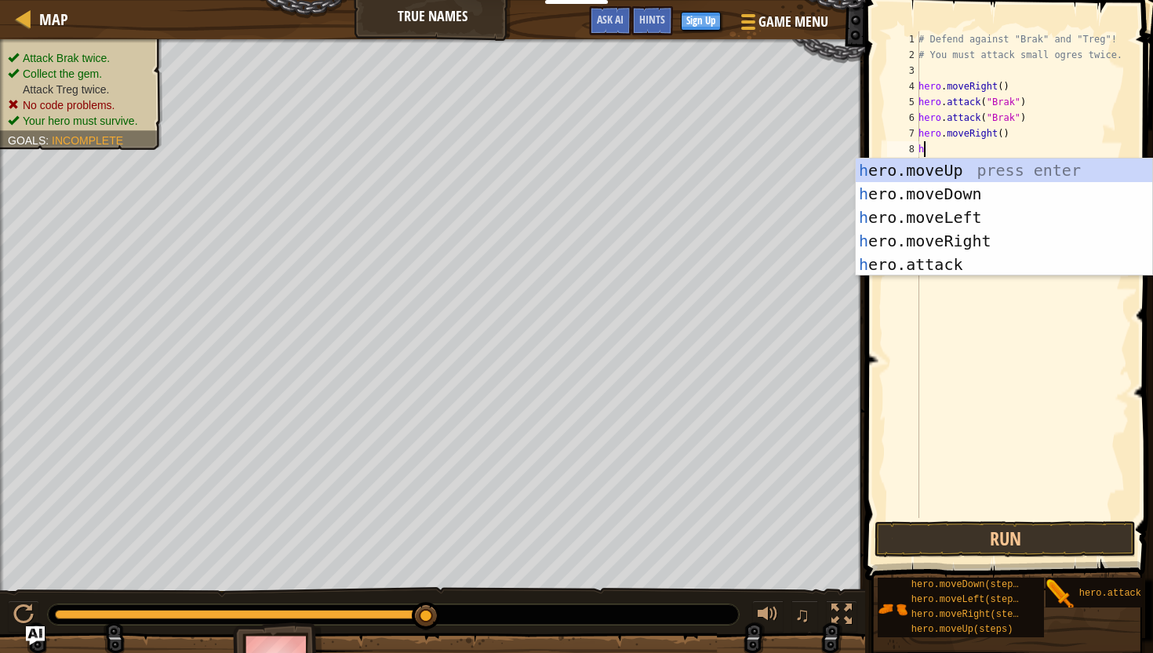
type textarea "he"
click at [927, 244] on div "he ro.moveUp press enter he ro.moveDown press enter he ro.moveLeft press enter …" at bounding box center [1004, 240] width 297 height 165
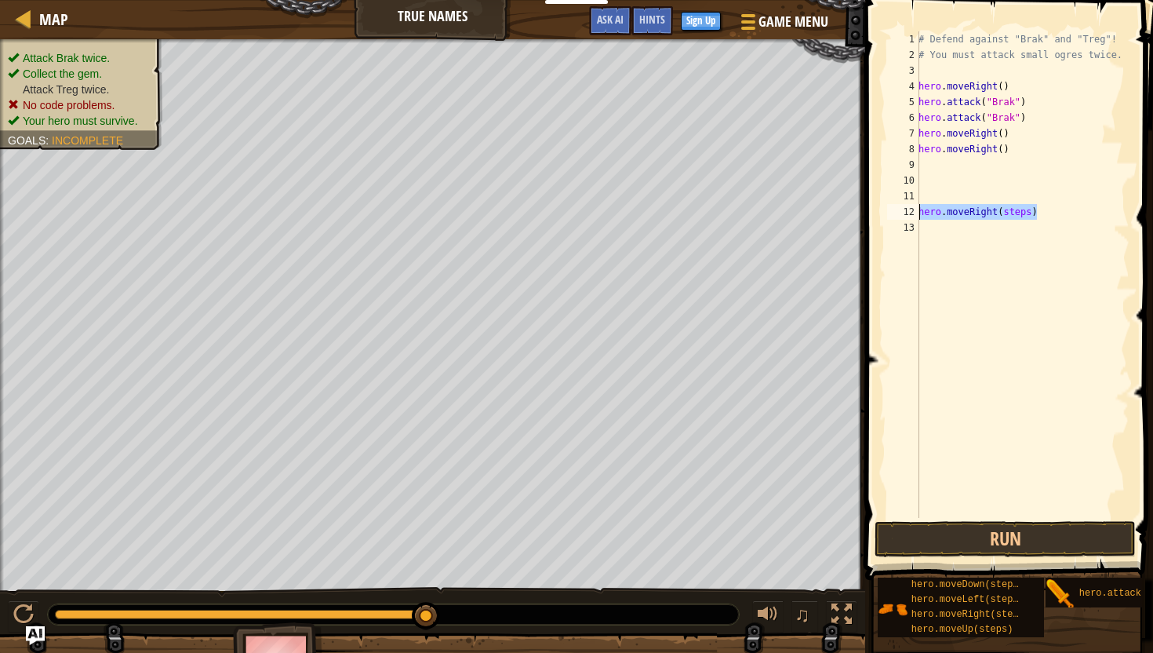
drag, startPoint x: 1042, startPoint y: 213, endPoint x: 905, endPoint y: 209, distance: 137.3
click at [905, 209] on div "1 2 3 4 5 6 7 8 9 10 11 12 13 # Defend against "Brak" and "Treg"! # You must at…" at bounding box center [1007, 274] width 246 height 486
type textarea "hero.moveRight(steps)"
click at [931, 163] on div "# Defend against "Brak" and "Treg"! # You must attack small ogres twice. hero .…" at bounding box center [1022, 290] width 214 height 518
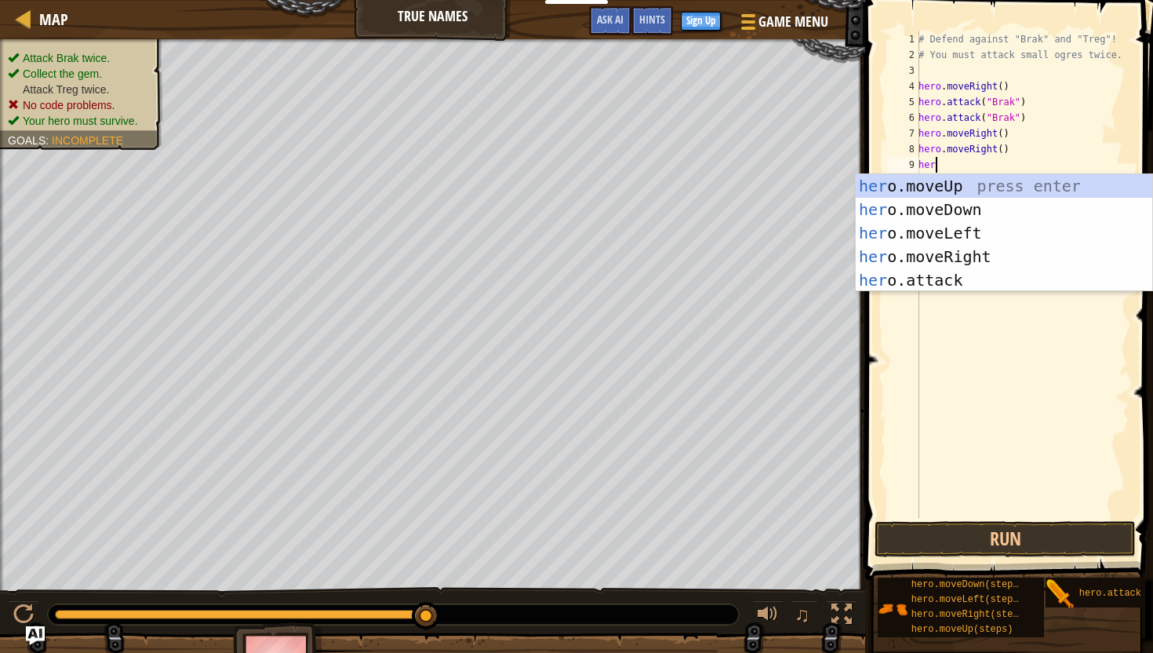
scroll to position [7, 1]
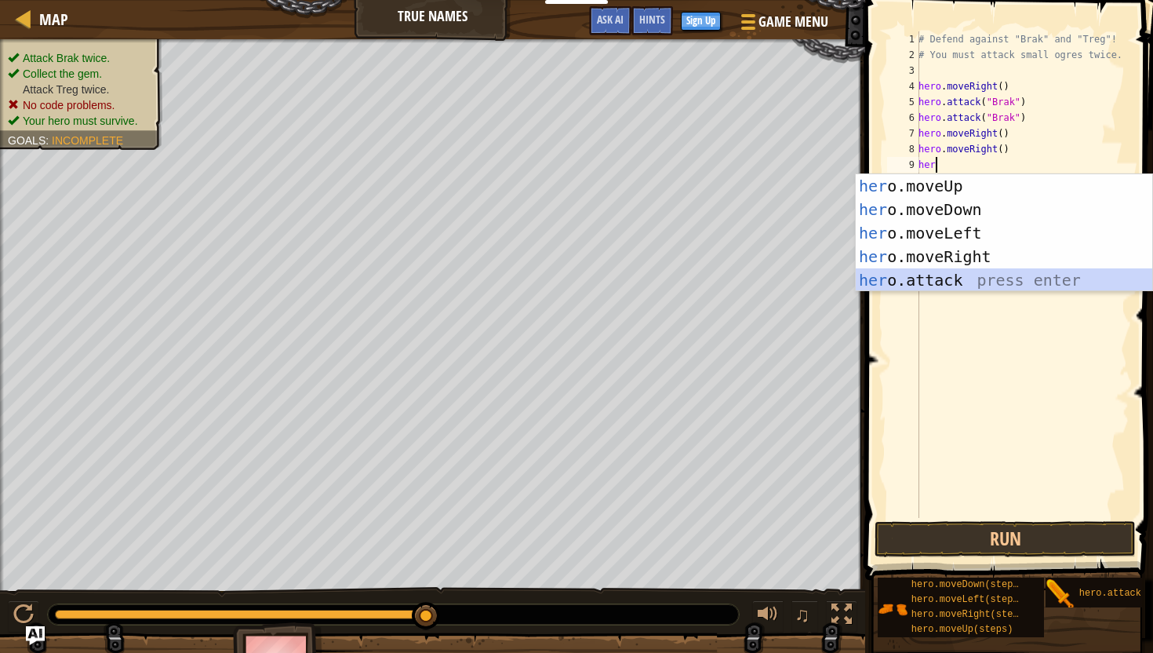
click at [964, 275] on div "her o.moveUp press enter her o.moveDown press enter her o.moveLeft press enter …" at bounding box center [1004, 256] width 297 height 165
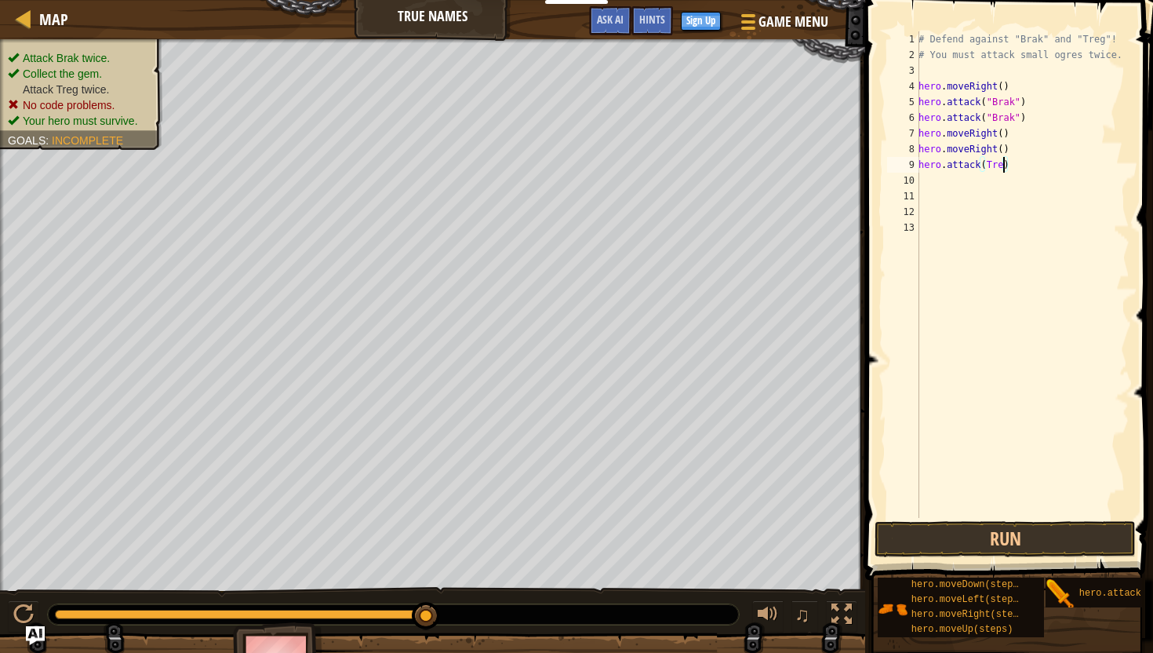
scroll to position [7, 7]
click at [943, 531] on button "Run" at bounding box center [1005, 539] width 261 height 36
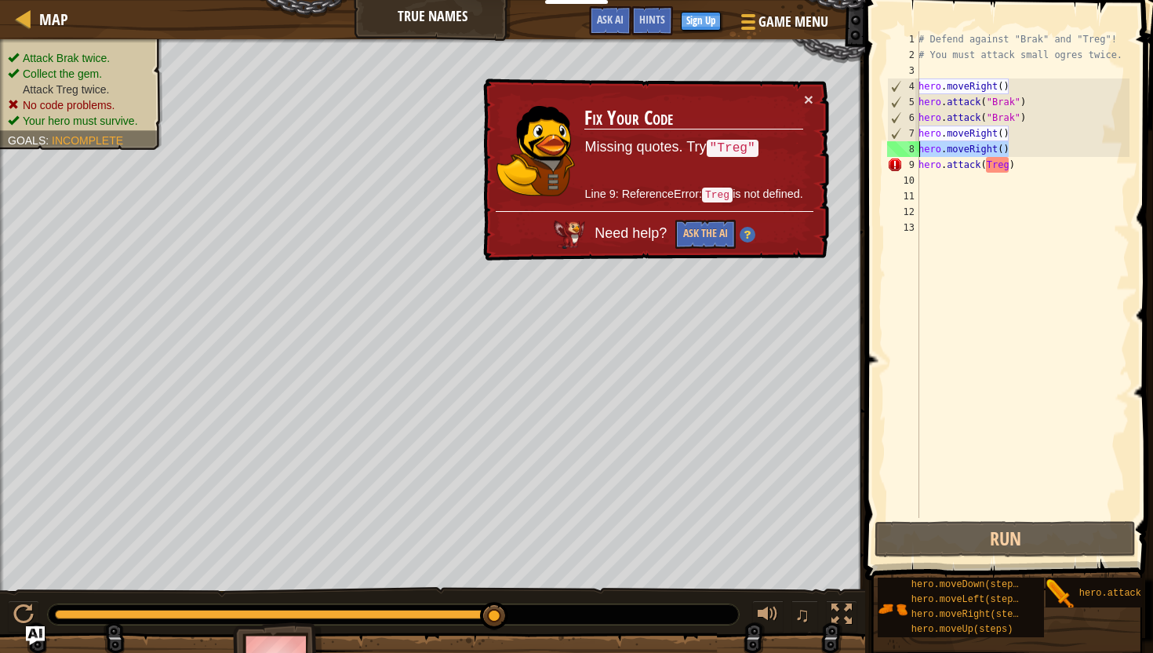
drag, startPoint x: 1010, startPoint y: 149, endPoint x: 914, endPoint y: 152, distance: 95.7
click at [914, 152] on div "hero.attack(Treg) 1 2 3 4 5 6 7 8 9 10 11 12 13 # Defend against "Brak" and "Tr…" at bounding box center [1007, 274] width 246 height 486
type textarea "hero.moveRight()"
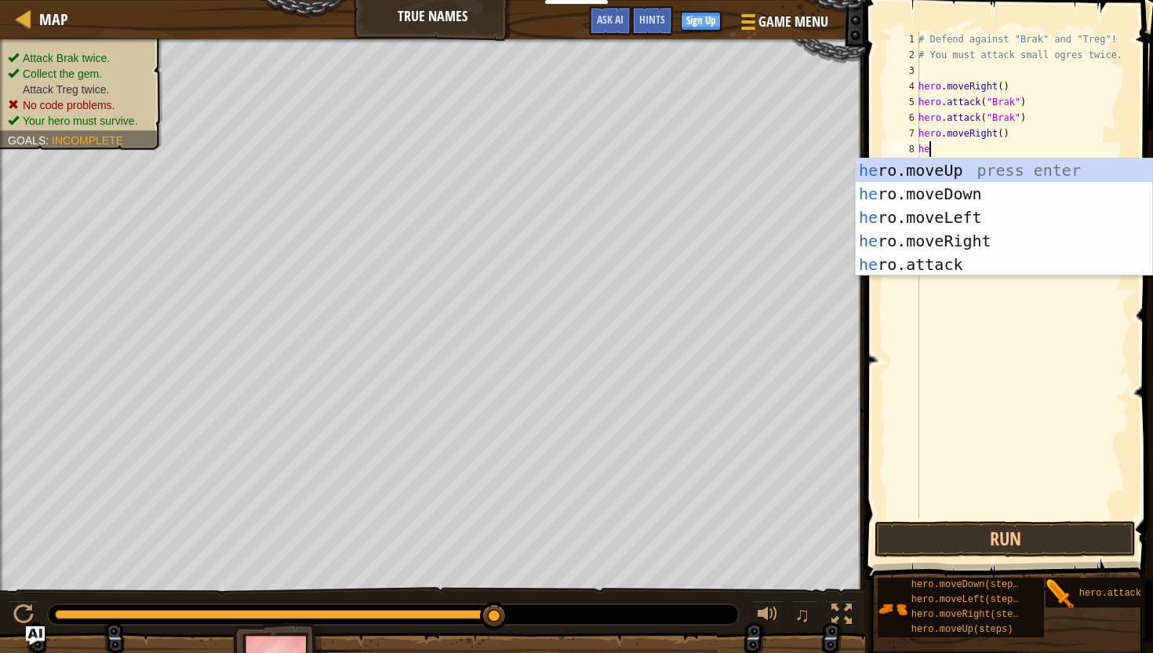
scroll to position [7, 1]
click at [931, 270] on div "her o.moveUp press enter her o.moveDown press enter her o.moveLeft press enter …" at bounding box center [1004, 240] width 297 height 165
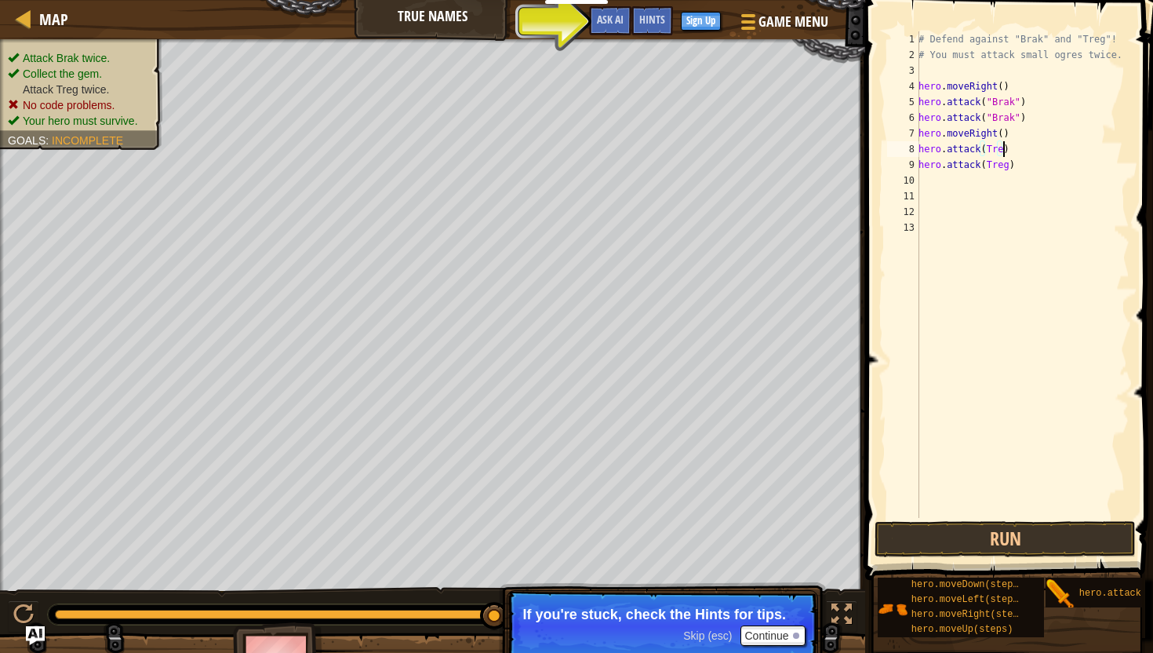
type textarea "hero.attack(Treg)"
drag, startPoint x: 1017, startPoint y: 168, endPoint x: 919, endPoint y: 168, distance: 98.1
click at [919, 168] on div "# Defend against "Brak" and "Treg"! # You must attack small ogres twice. hero .…" at bounding box center [1022, 290] width 214 height 518
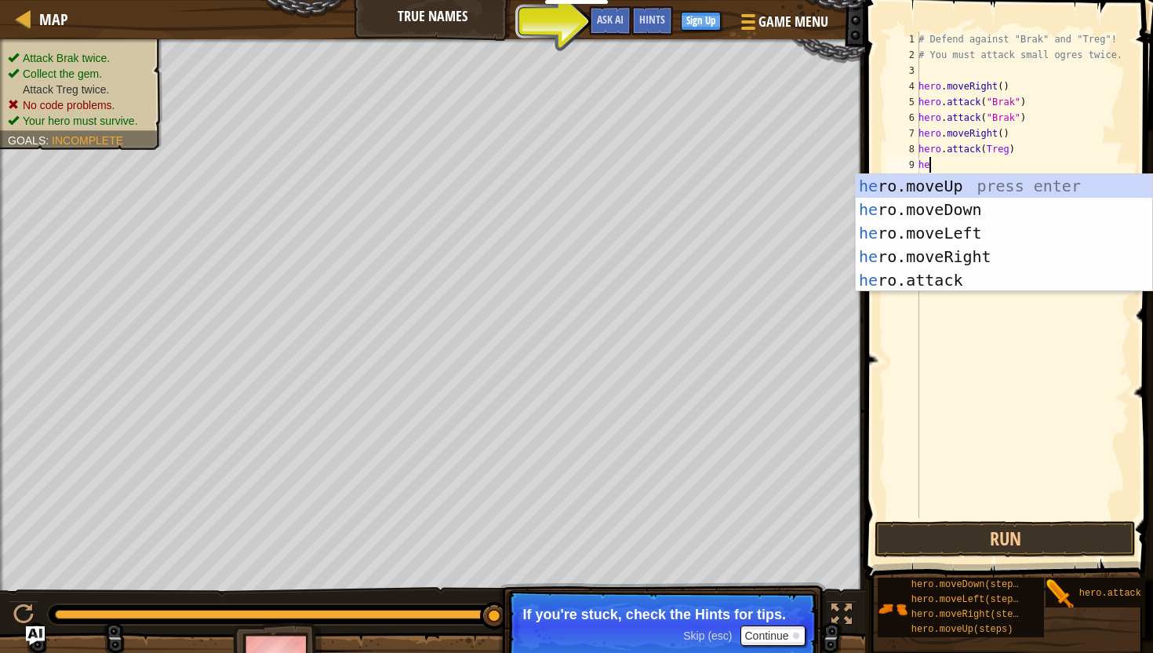
type textarea "her"
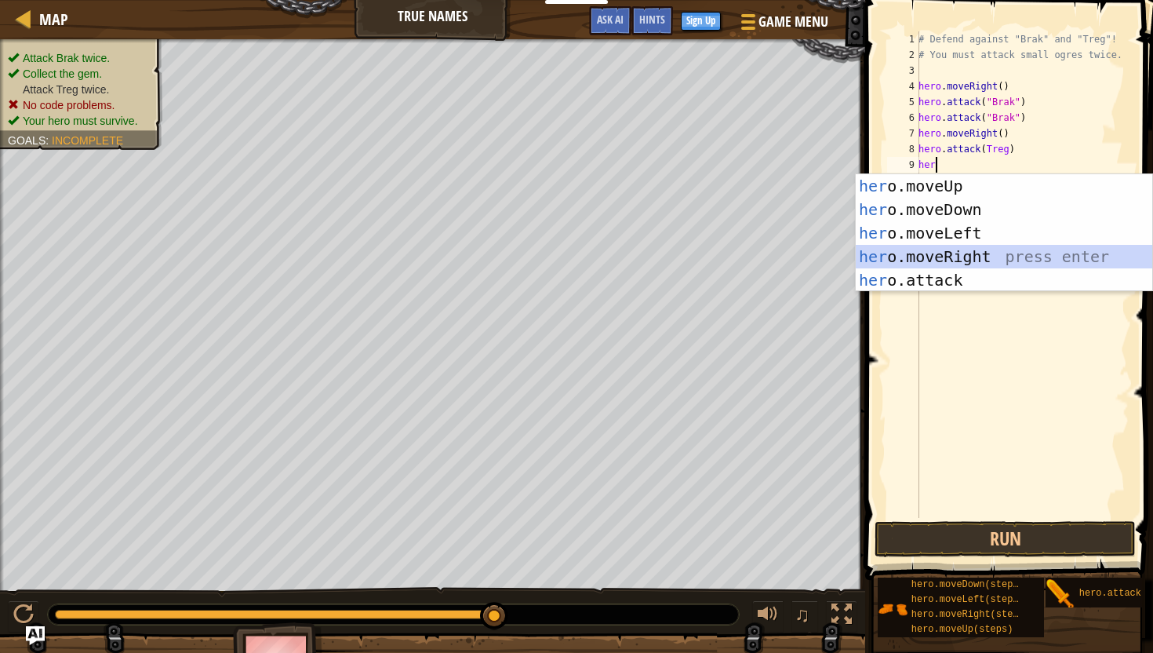
click at [924, 250] on div "her o.moveUp press enter her o.moveDown press enter her o.moveLeft press enter …" at bounding box center [1004, 256] width 297 height 165
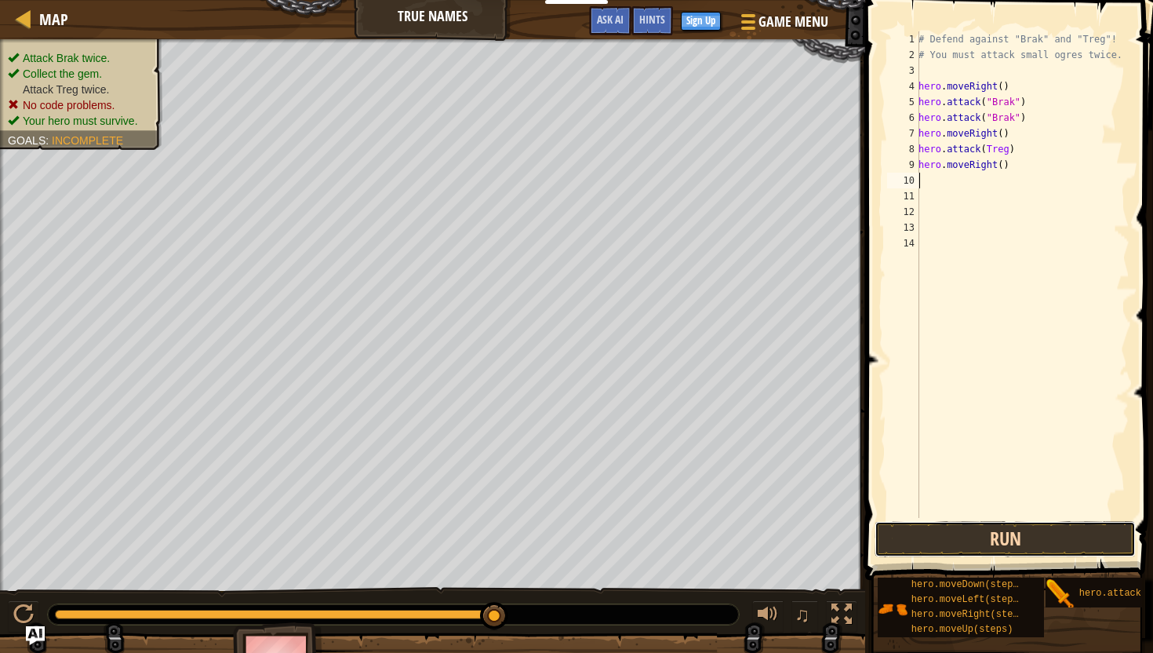
click at [953, 536] on button "Run" at bounding box center [1005, 539] width 261 height 36
